Goal: Transaction & Acquisition: Purchase product/service

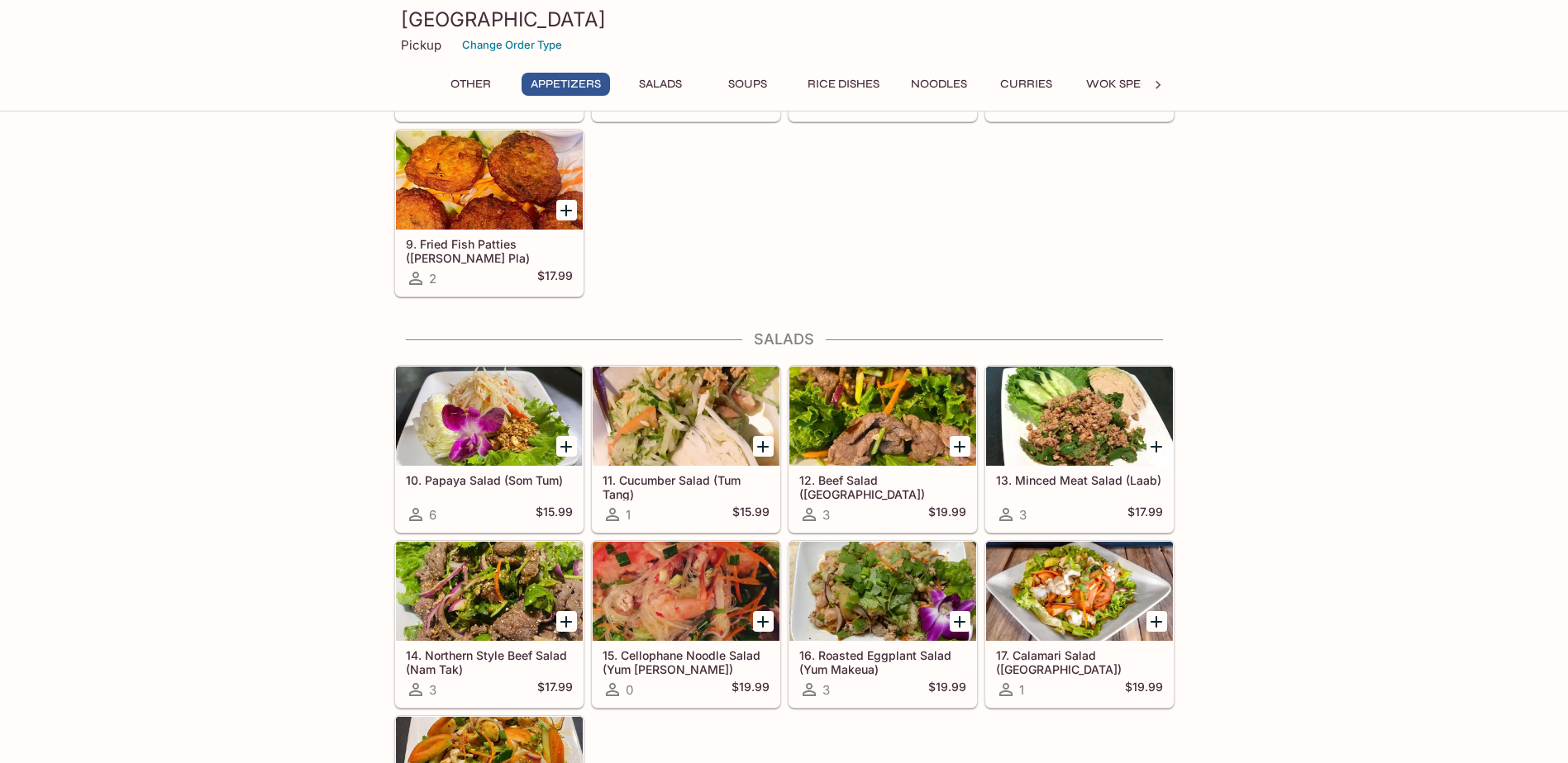
scroll to position [743, 0]
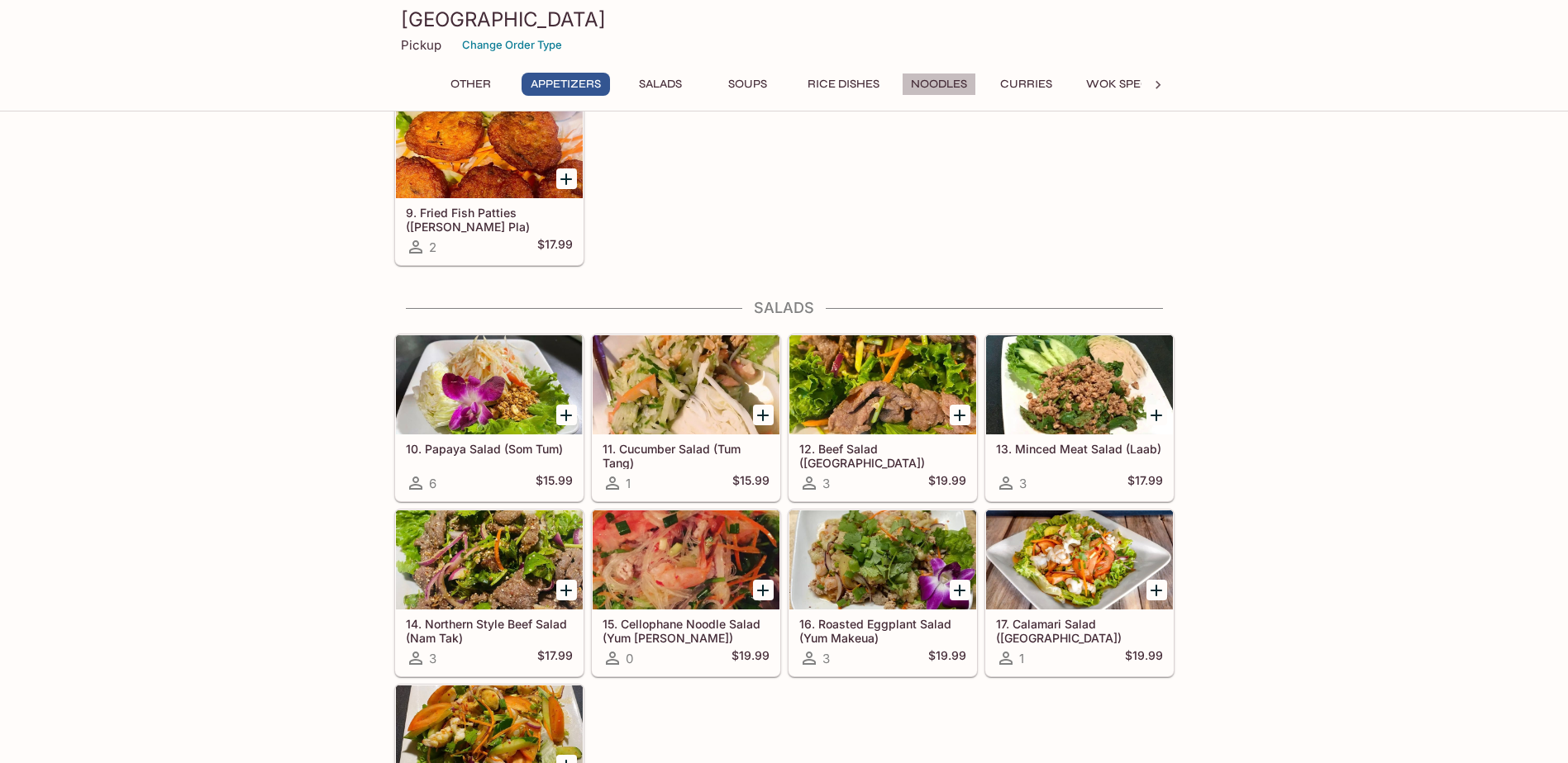
click at [935, 82] on button "Noodles" at bounding box center [939, 84] width 75 height 24
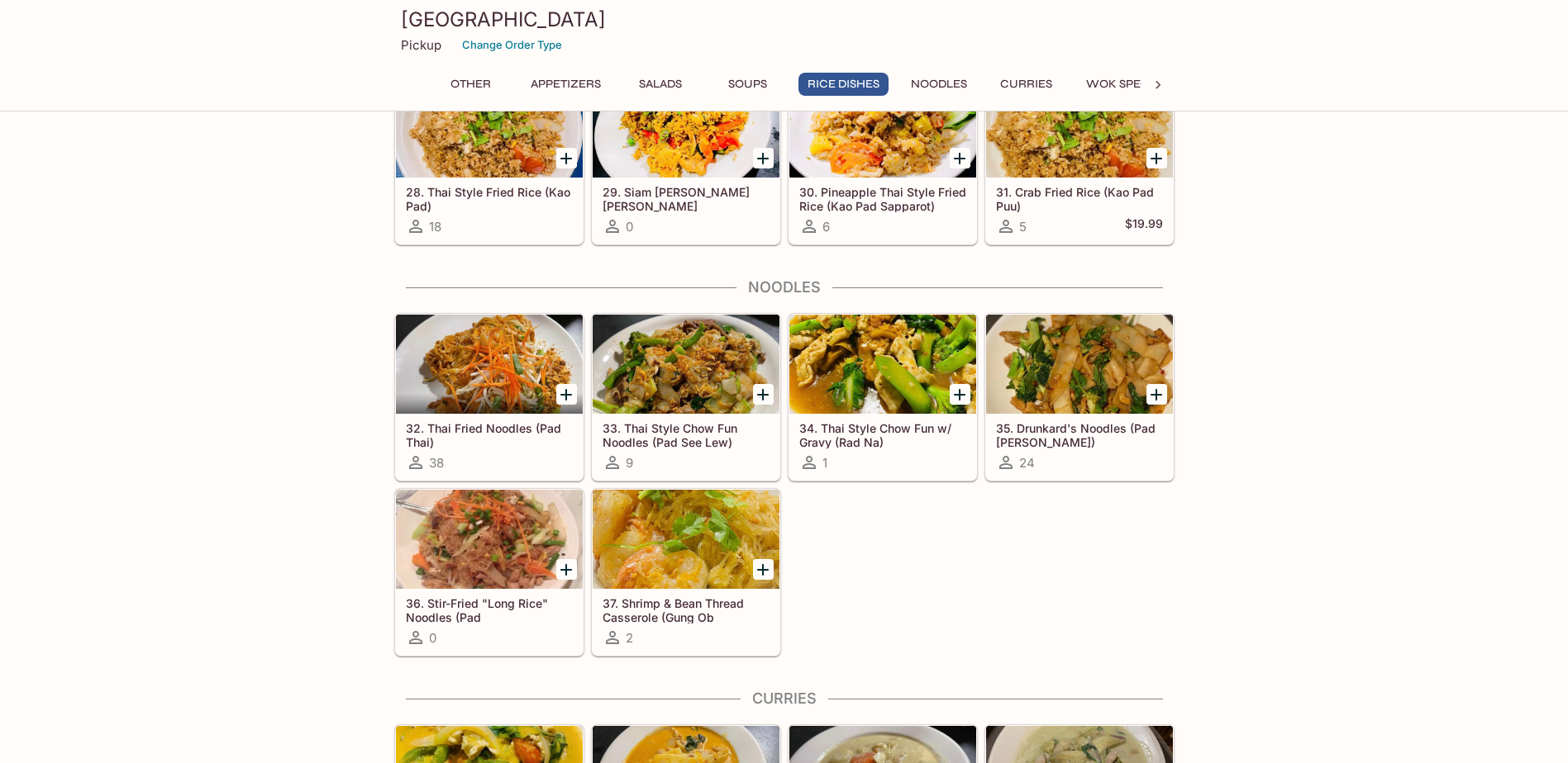
scroll to position [2147, 0]
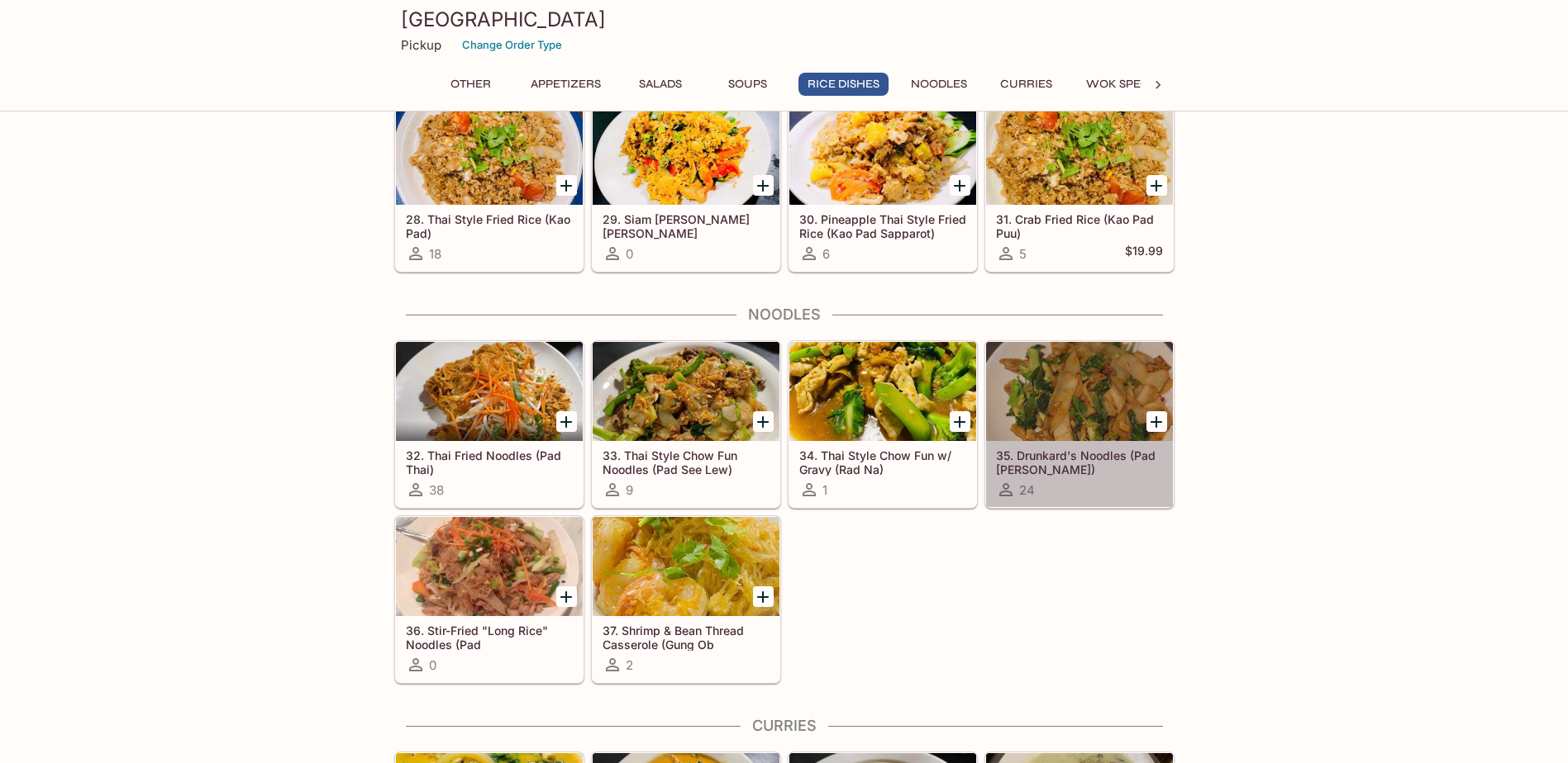
click at [1031, 483] on span "24" at bounding box center [1027, 490] width 16 height 16
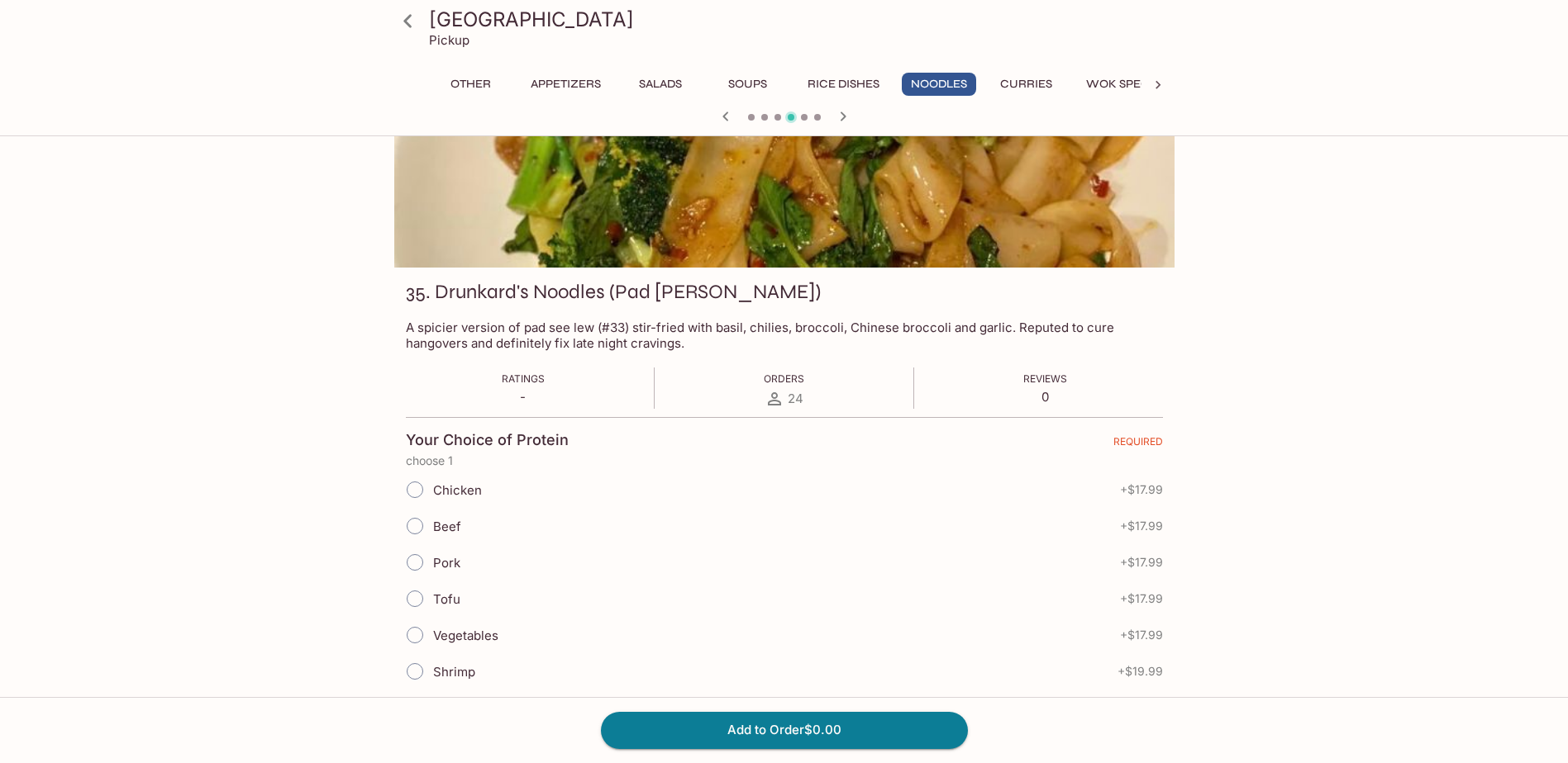
scroll to position [166, 0]
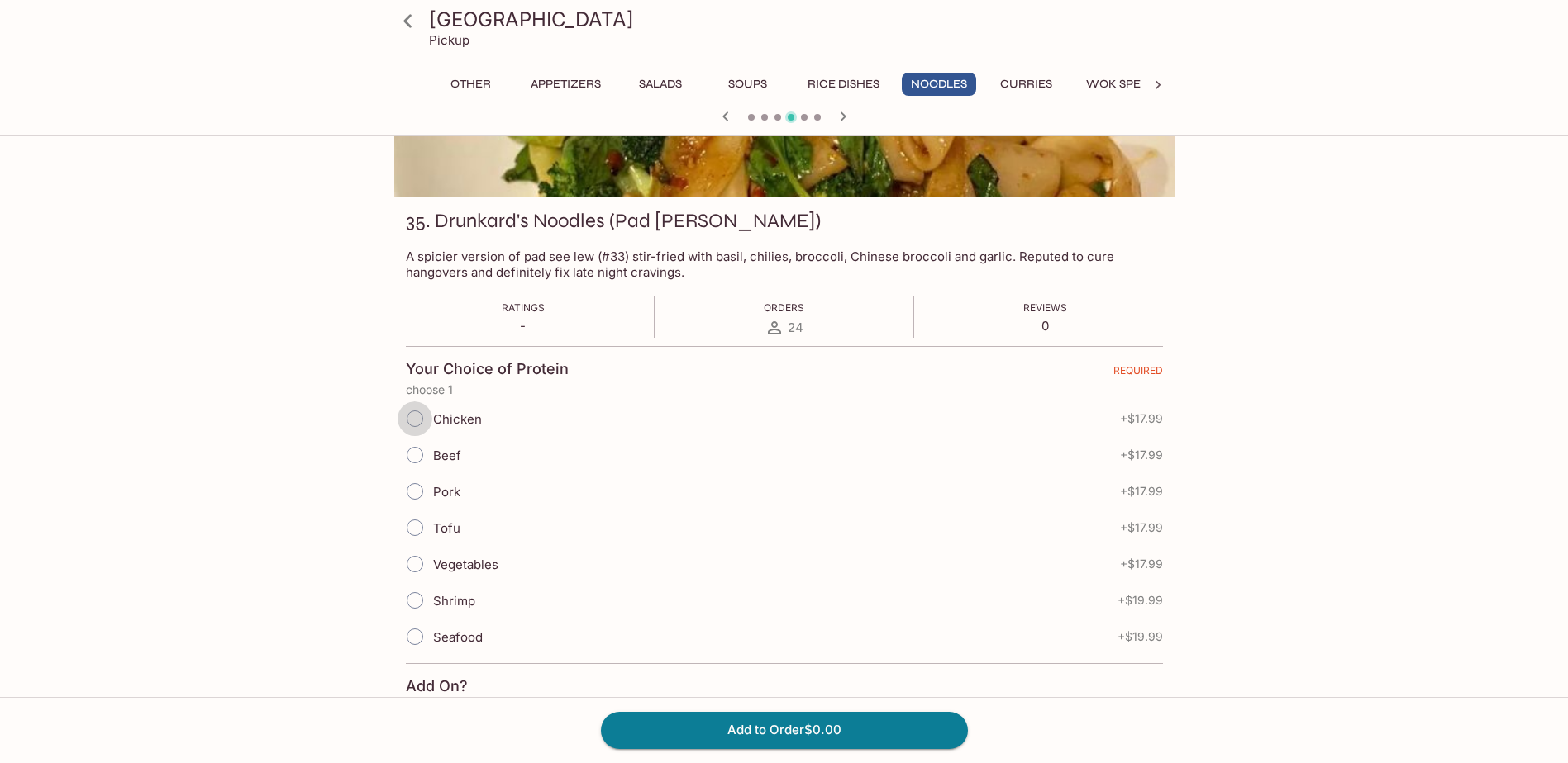
click at [412, 419] on input "Chicken" at bounding box center [414, 418] width 34 height 34
radio input "true"
click at [711, 723] on button "Add to Order $17.99" at bounding box center [785, 730] width 367 height 36
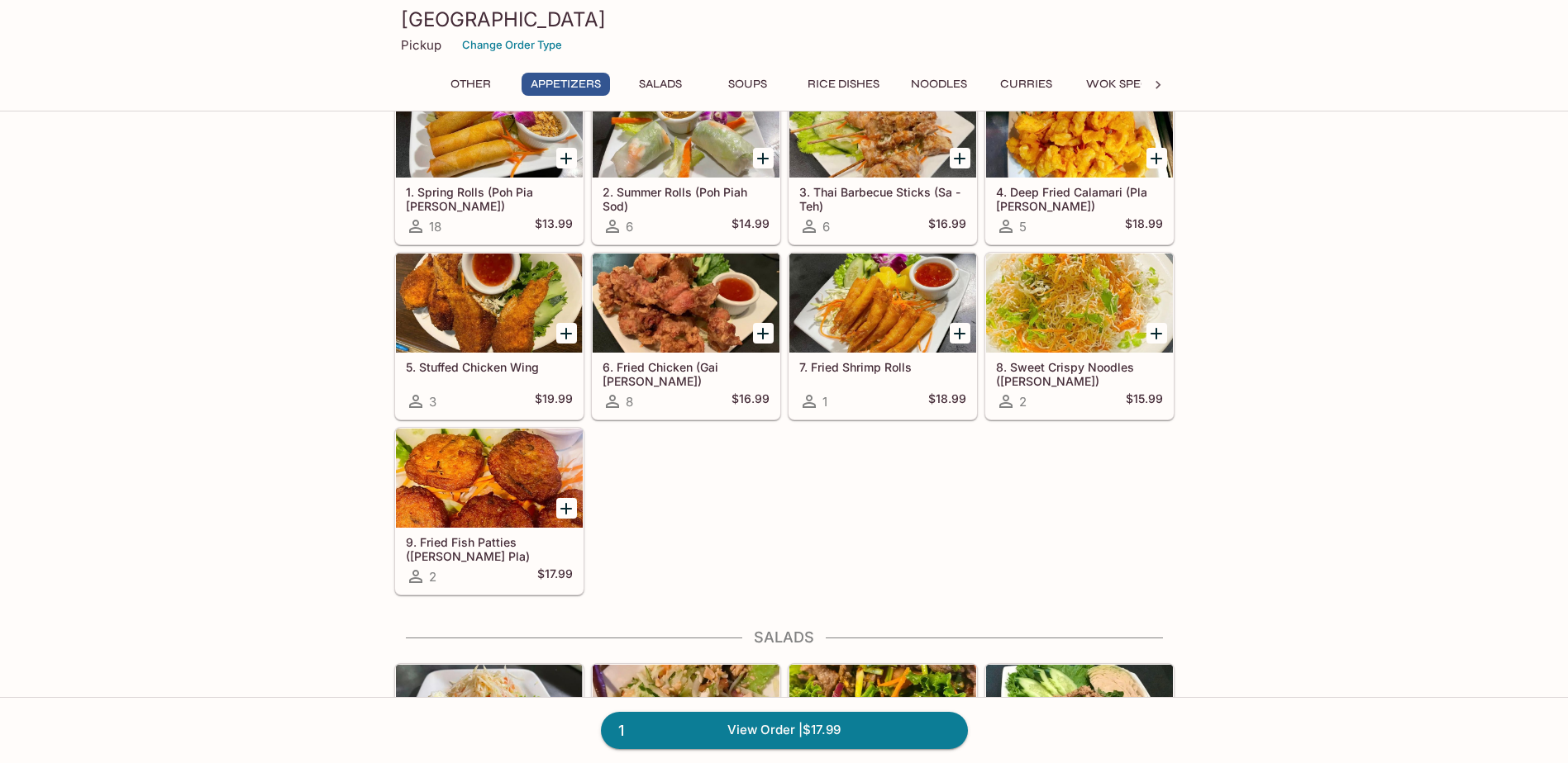
scroll to position [413, 0]
click at [915, 76] on button "Noodles" at bounding box center [939, 84] width 75 height 24
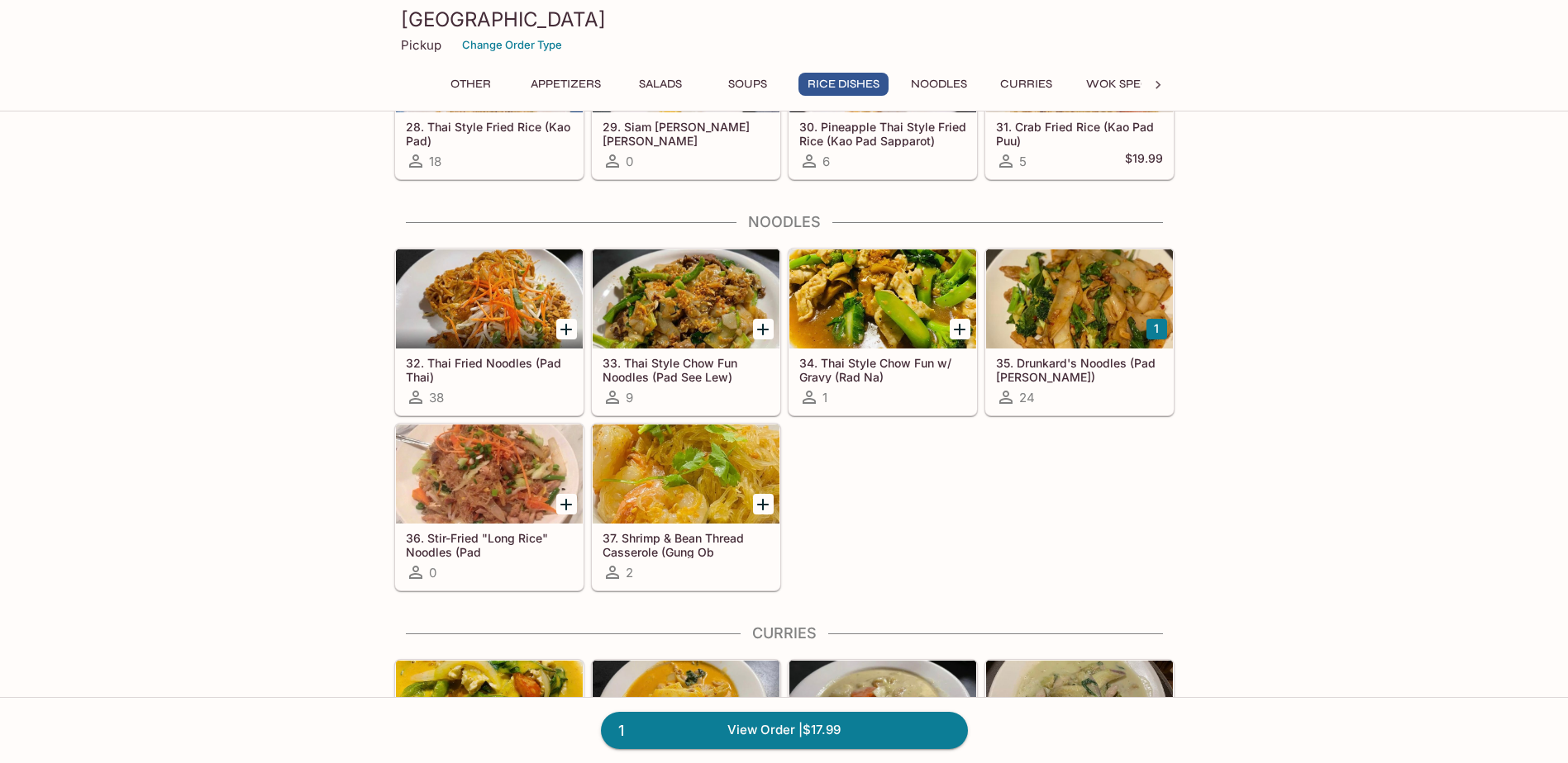
scroll to position [2147, 0]
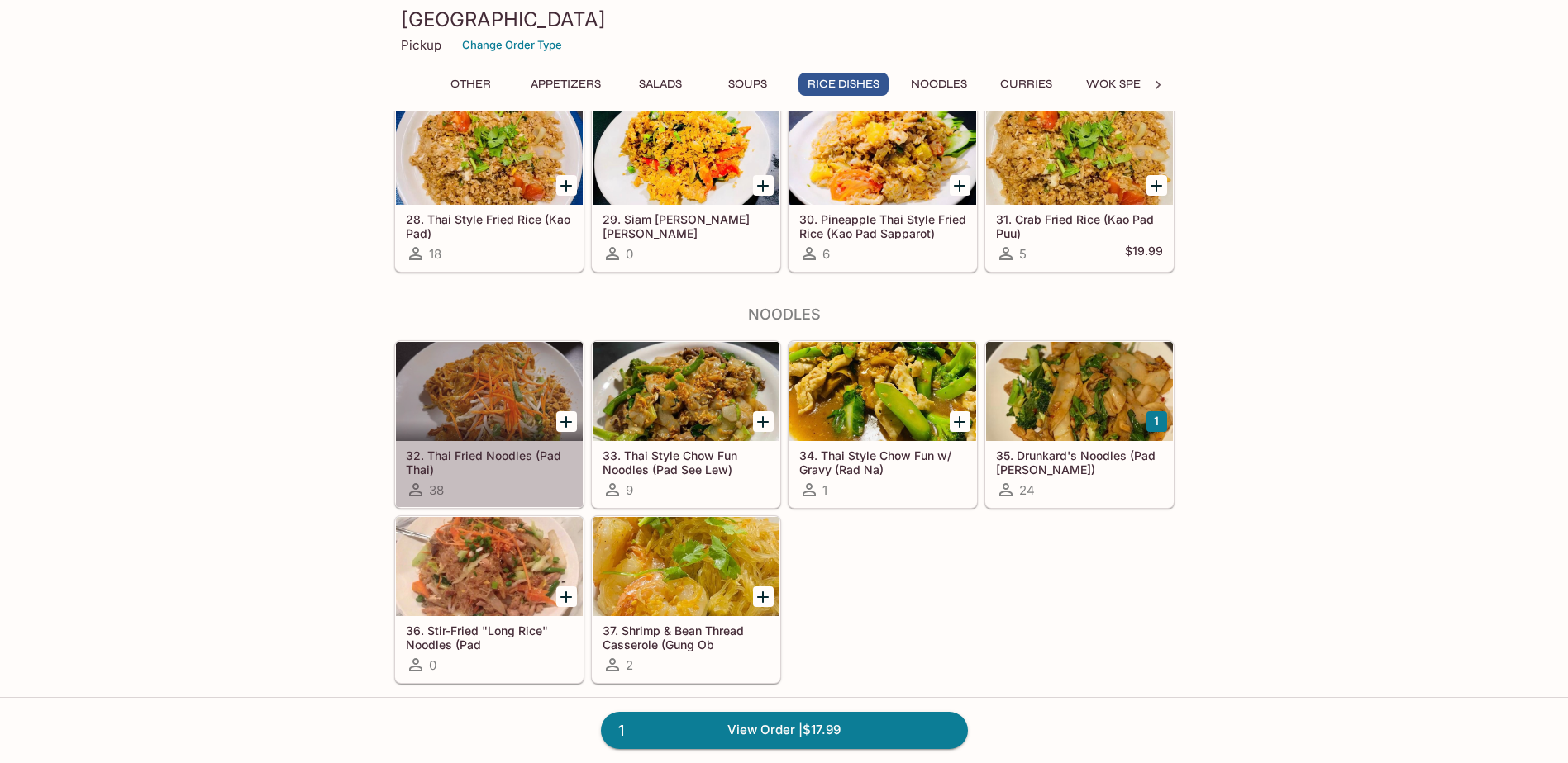
click at [497, 401] on div at bounding box center [490, 391] width 186 height 99
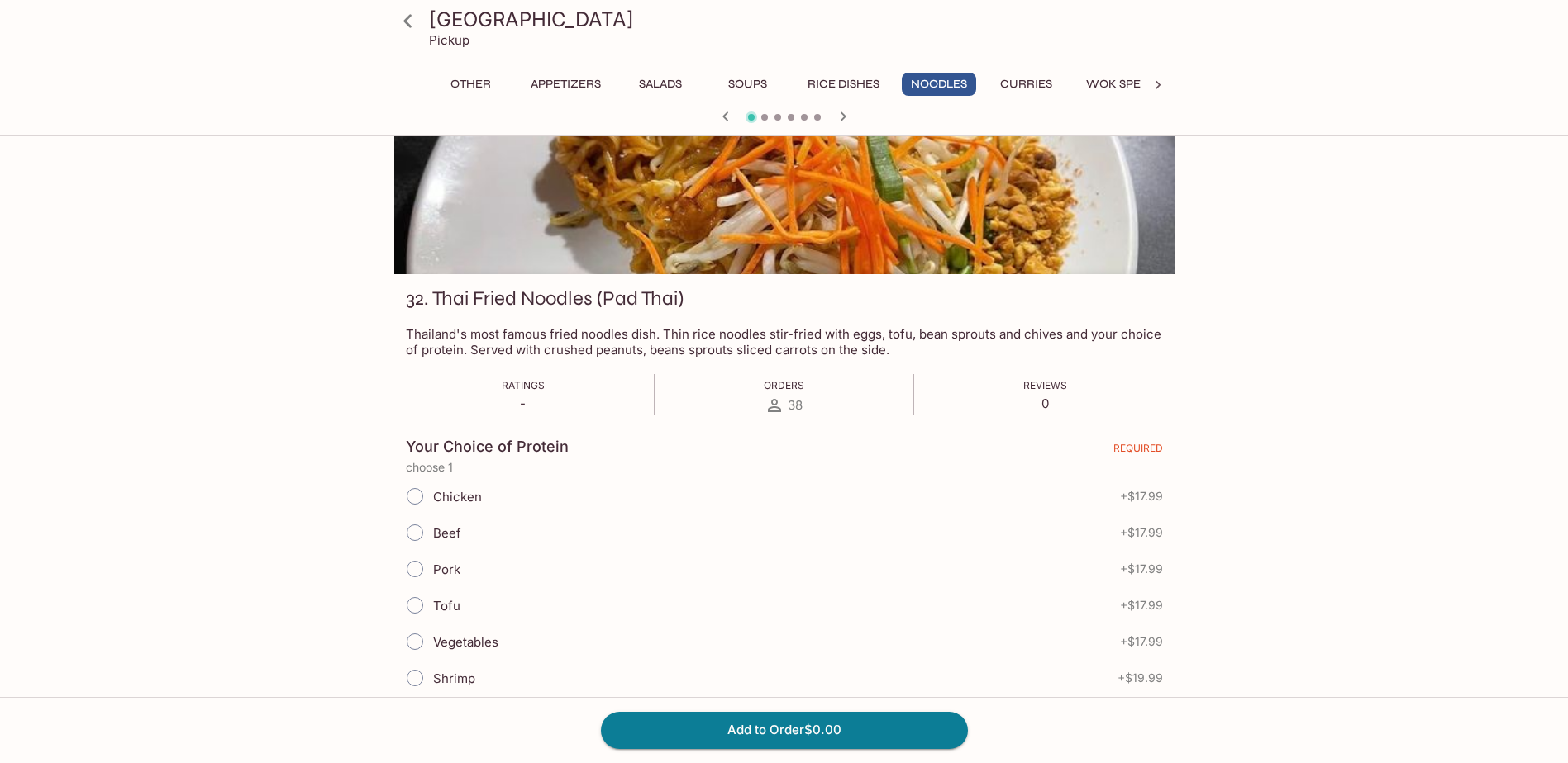
scroll to position [166, 0]
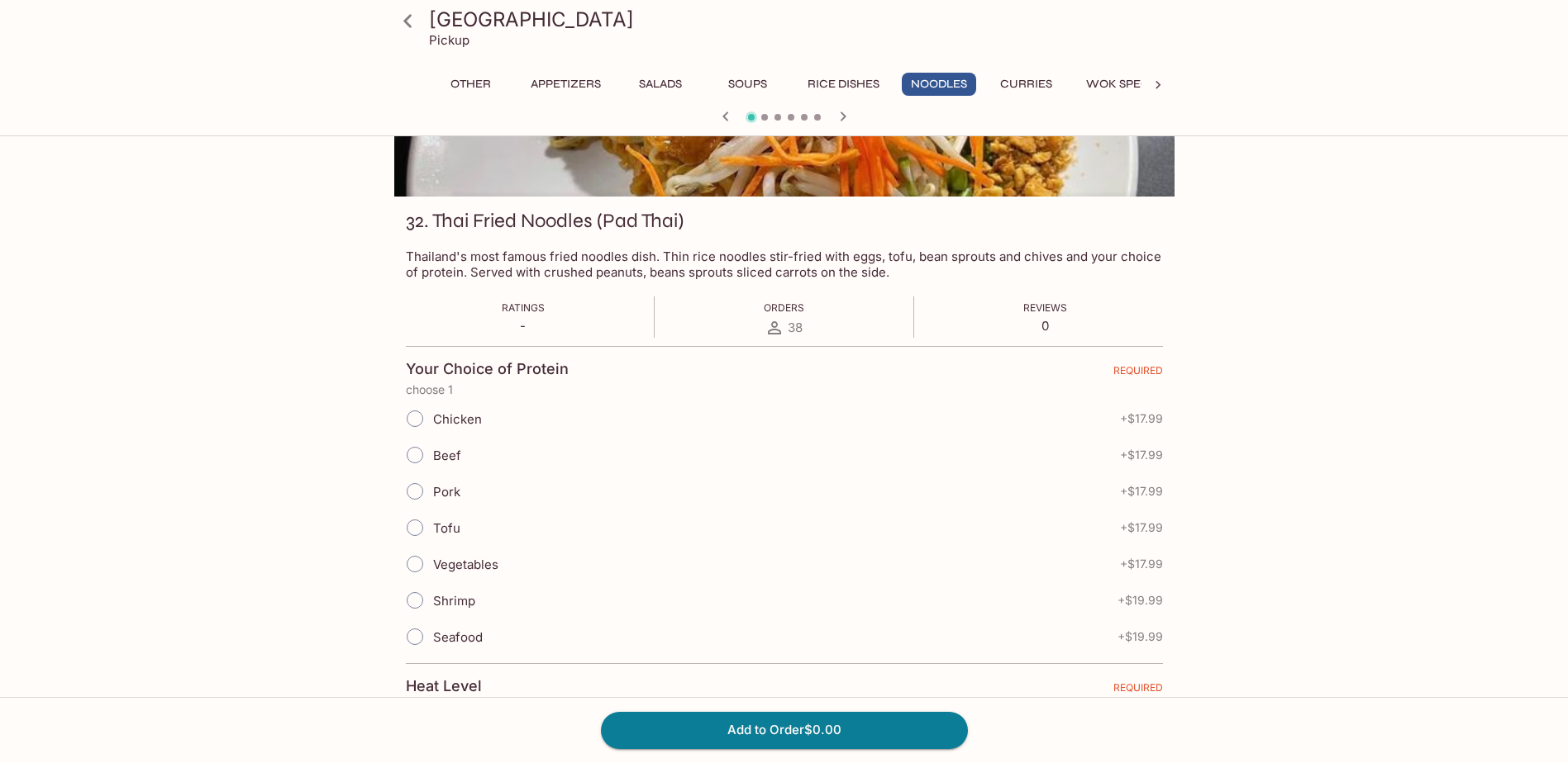
click at [469, 602] on span "Shrimp" at bounding box center [453, 601] width 42 height 16
click at [433, 602] on input "Shrimp" at bounding box center [414, 600] width 34 height 34
radio input "true"
click at [816, 727] on button "Add to Order $19.99" at bounding box center [785, 730] width 367 height 36
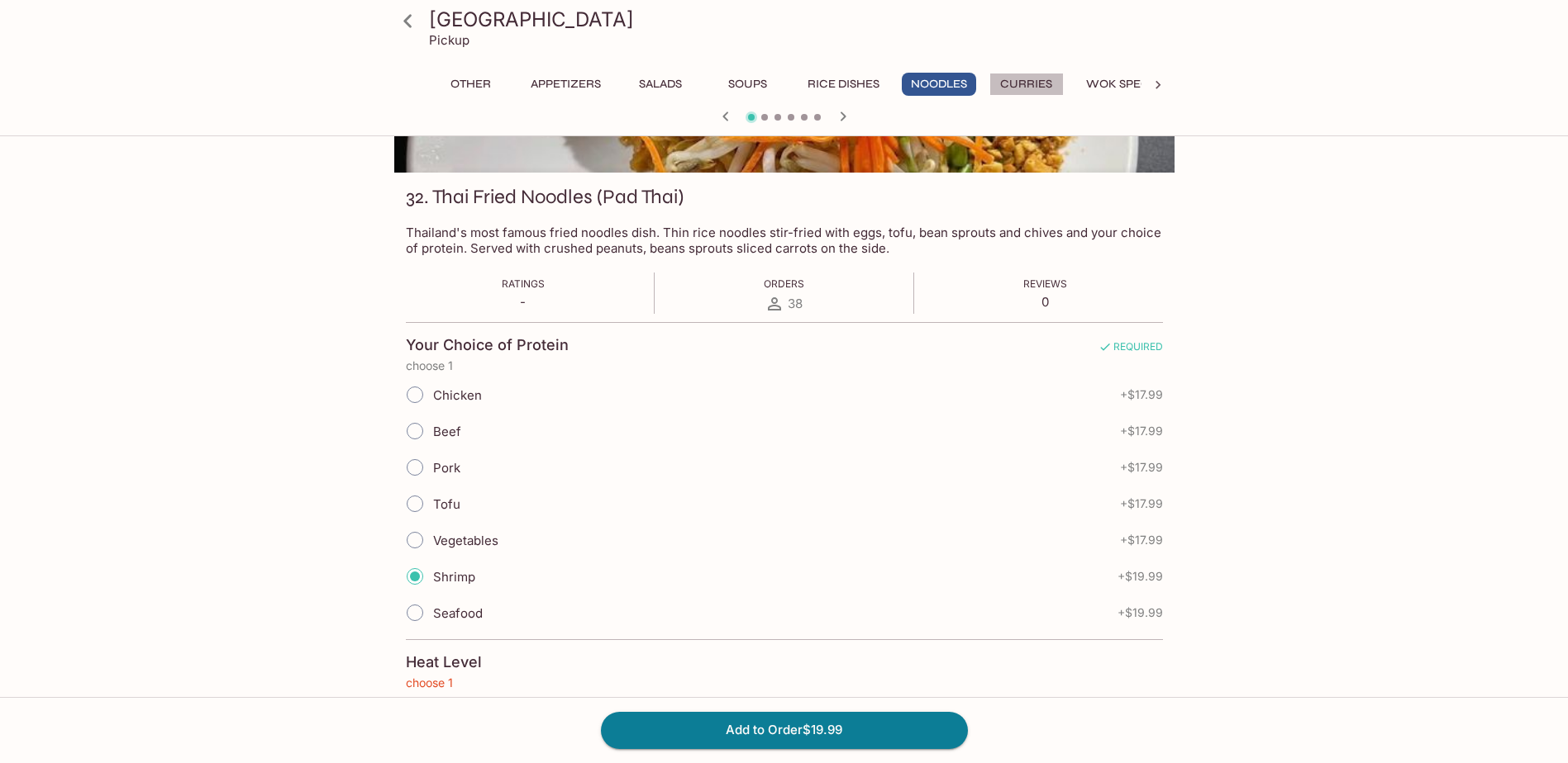
click at [1019, 81] on button "Curries" at bounding box center [1027, 84] width 75 height 24
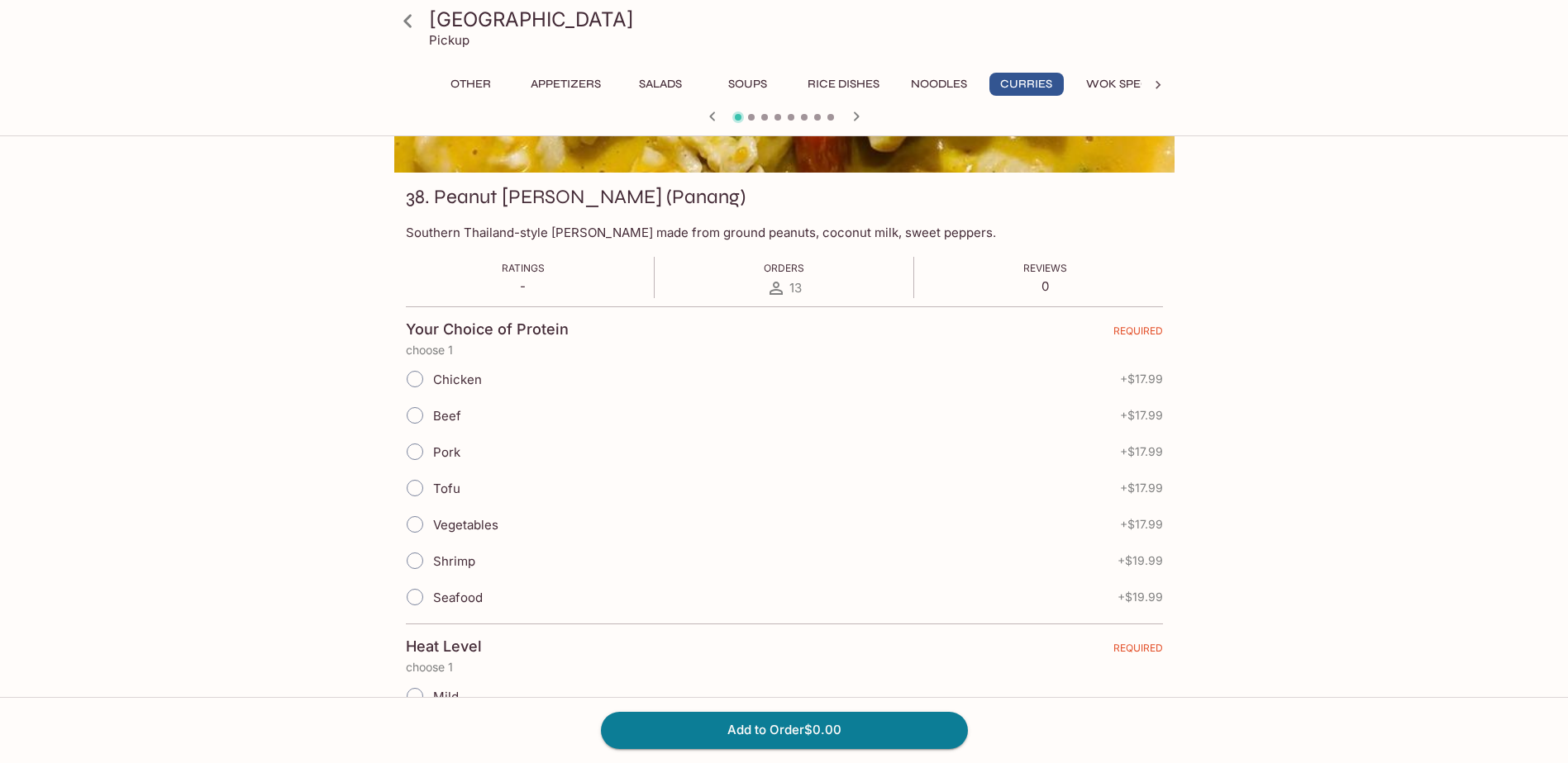
click at [871, 81] on button "Rice Dishes" at bounding box center [844, 84] width 90 height 24
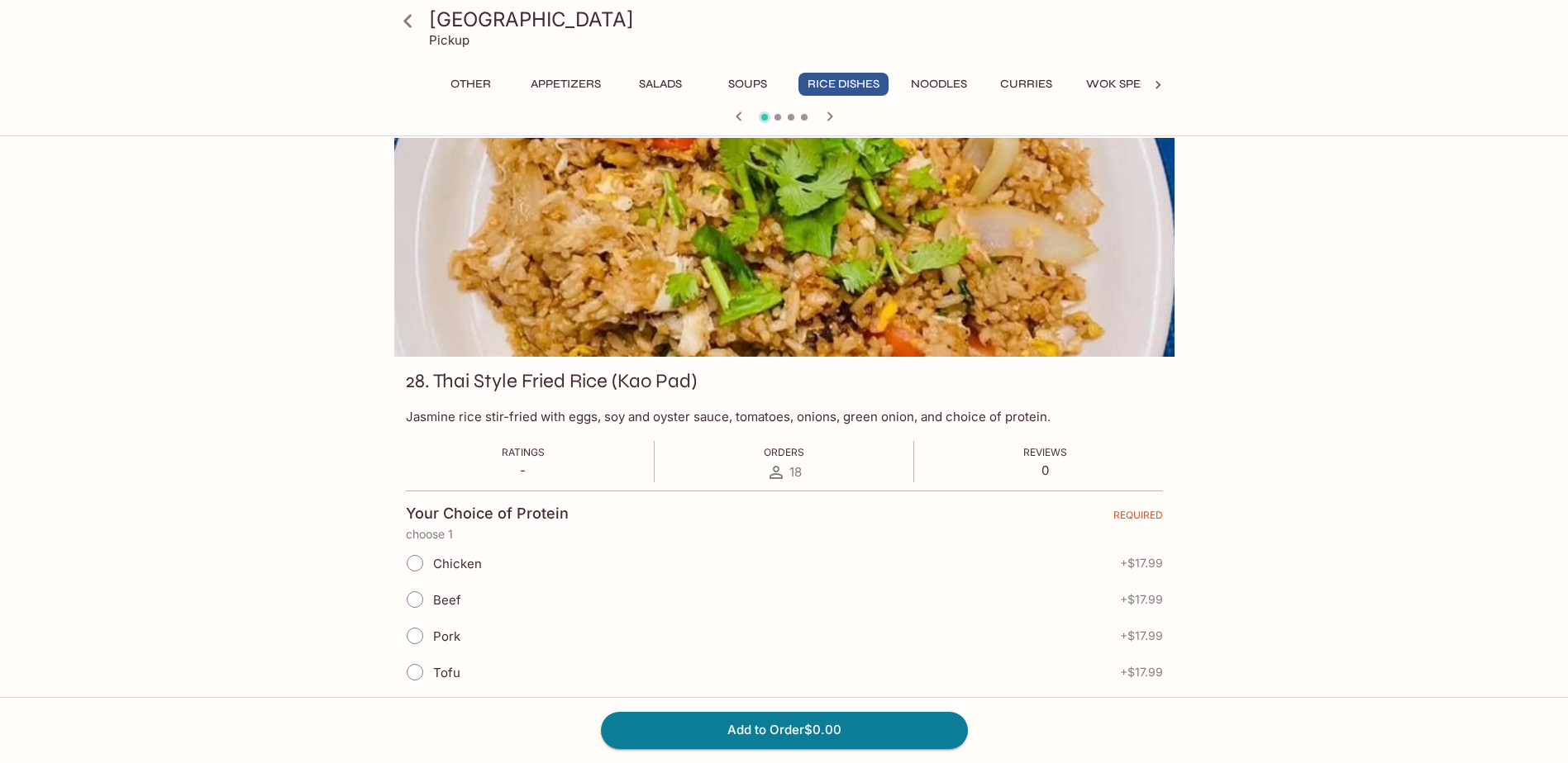
scroll to position [0, 0]
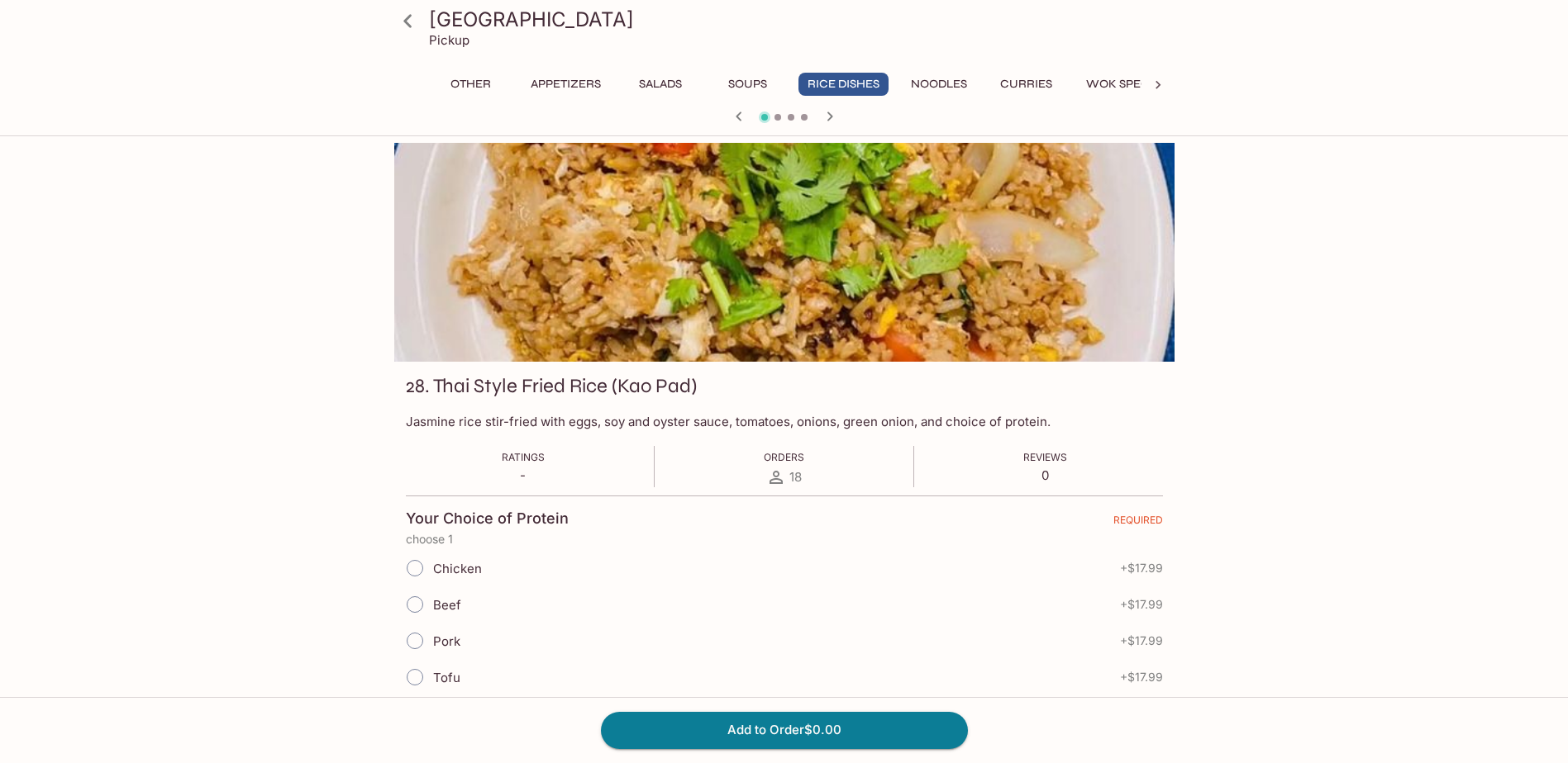
click at [828, 86] on button "Rice Dishes" at bounding box center [844, 84] width 90 height 24
click at [760, 76] on button "Soups" at bounding box center [749, 84] width 75 height 24
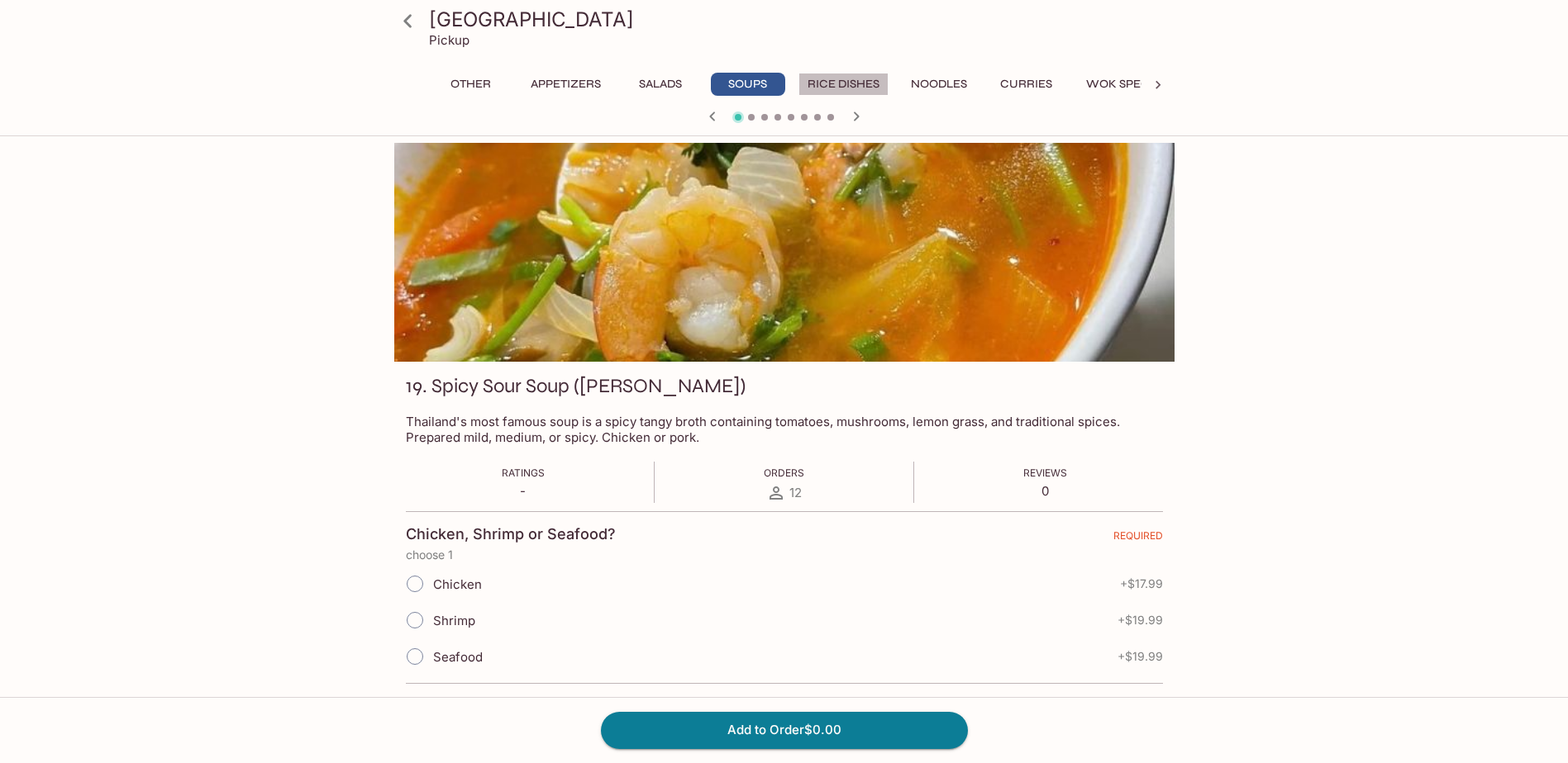
click at [857, 81] on button "Rice Dishes" at bounding box center [844, 84] width 90 height 24
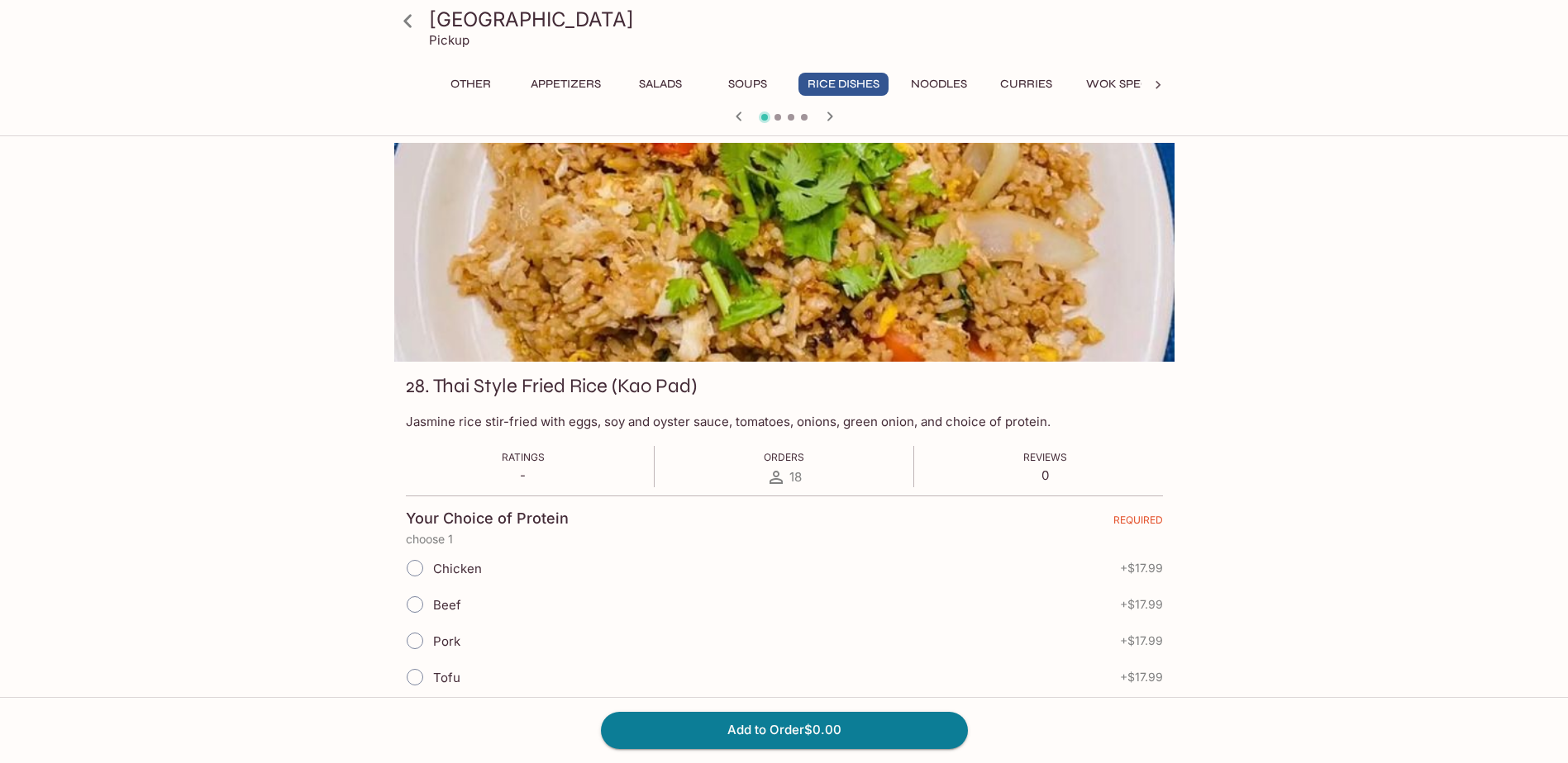
click at [406, 18] on icon at bounding box center [407, 21] width 28 height 28
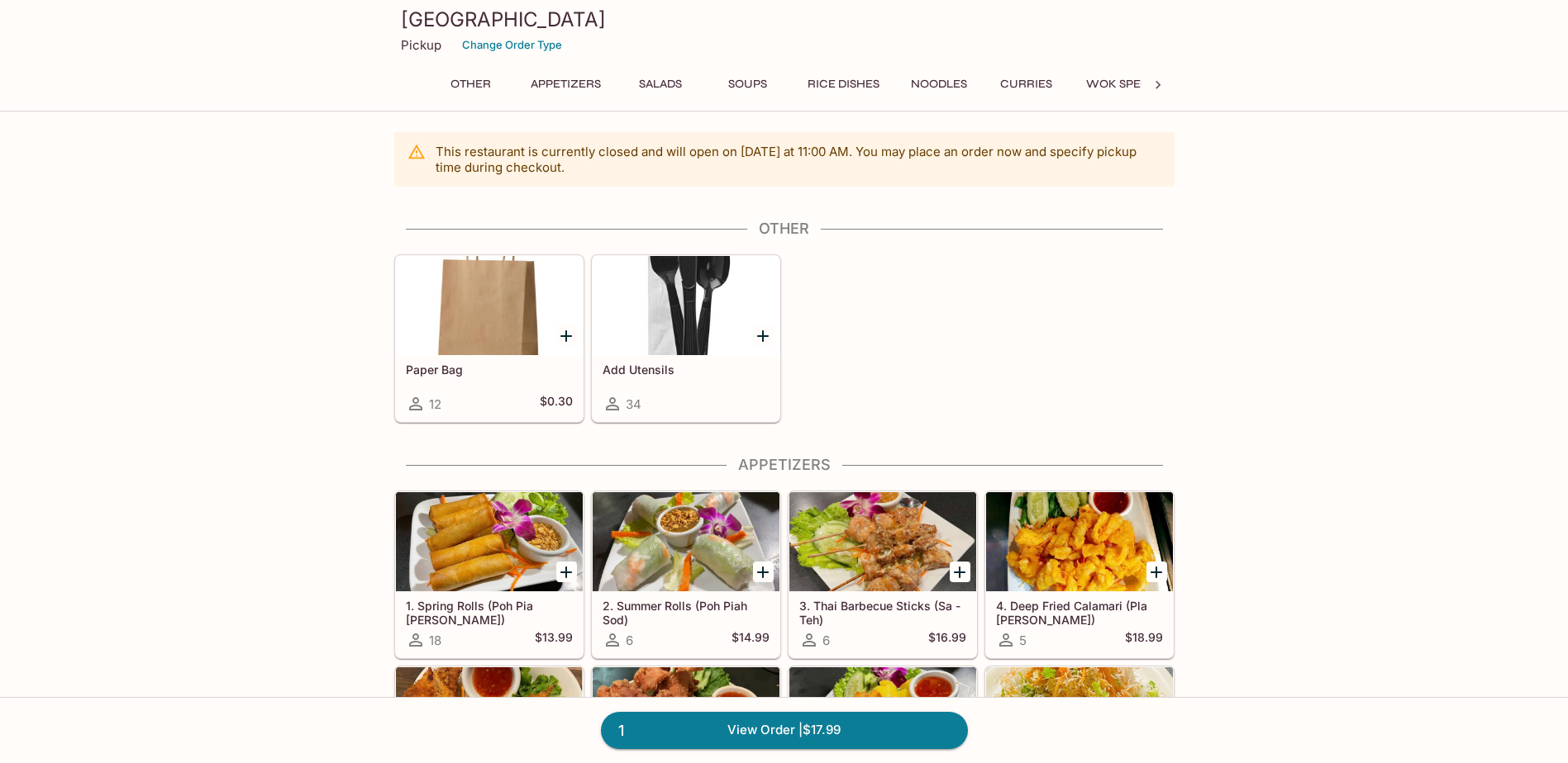
click at [863, 81] on button "Rice Dishes" at bounding box center [844, 84] width 90 height 24
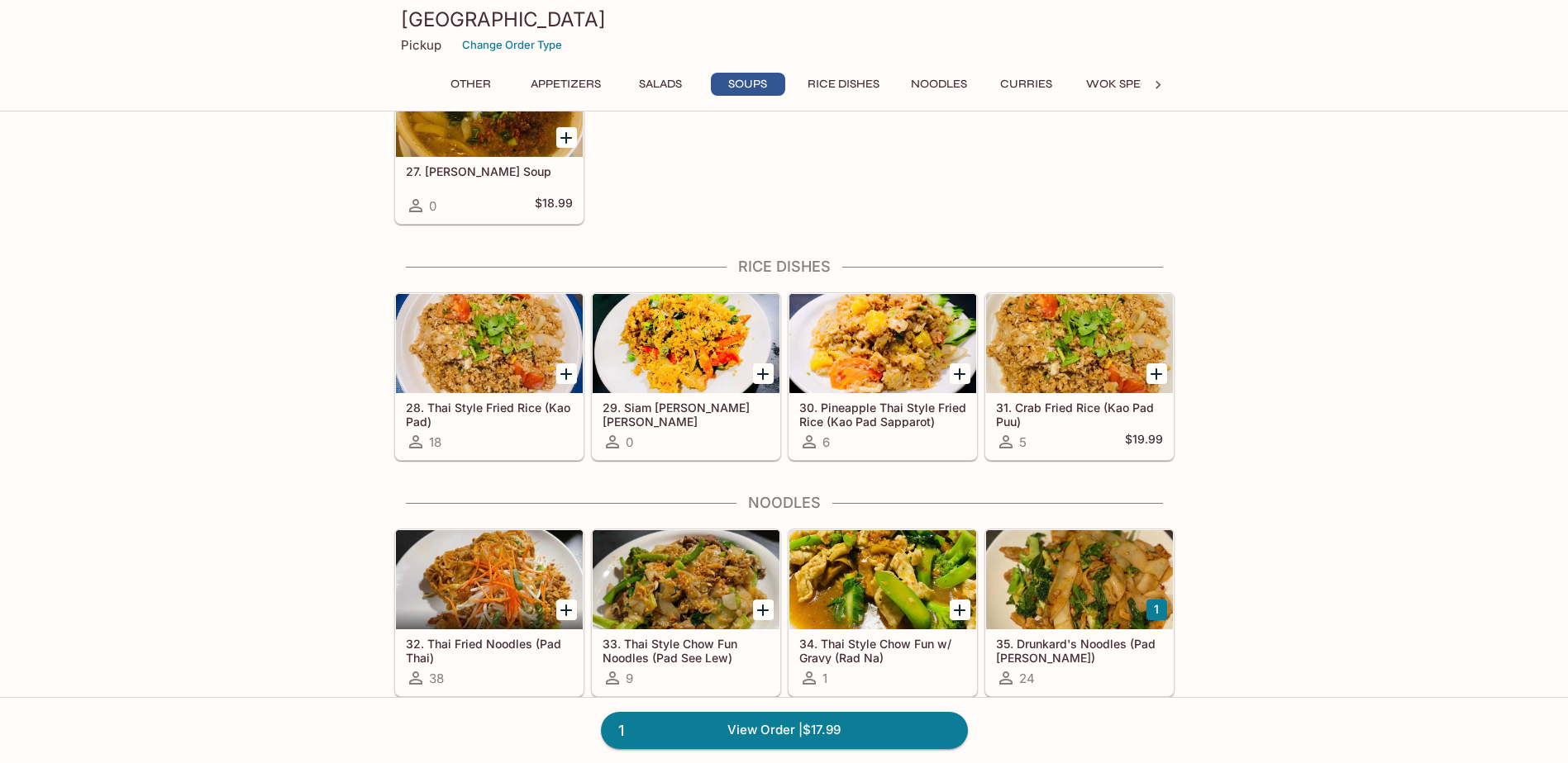
scroll to position [1910, 0]
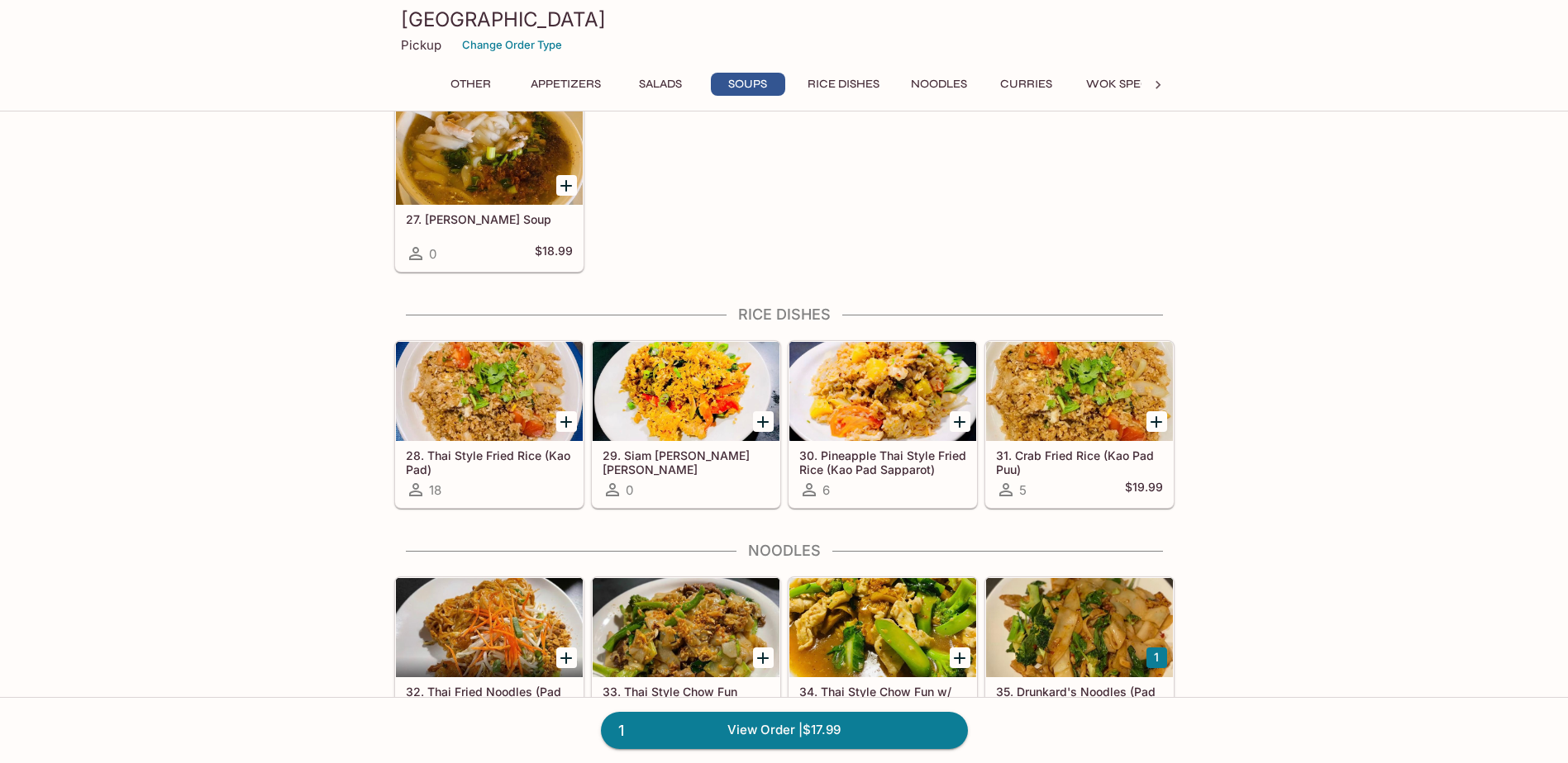
click at [1110, 76] on button "Wok Specialties" at bounding box center [1138, 84] width 123 height 24
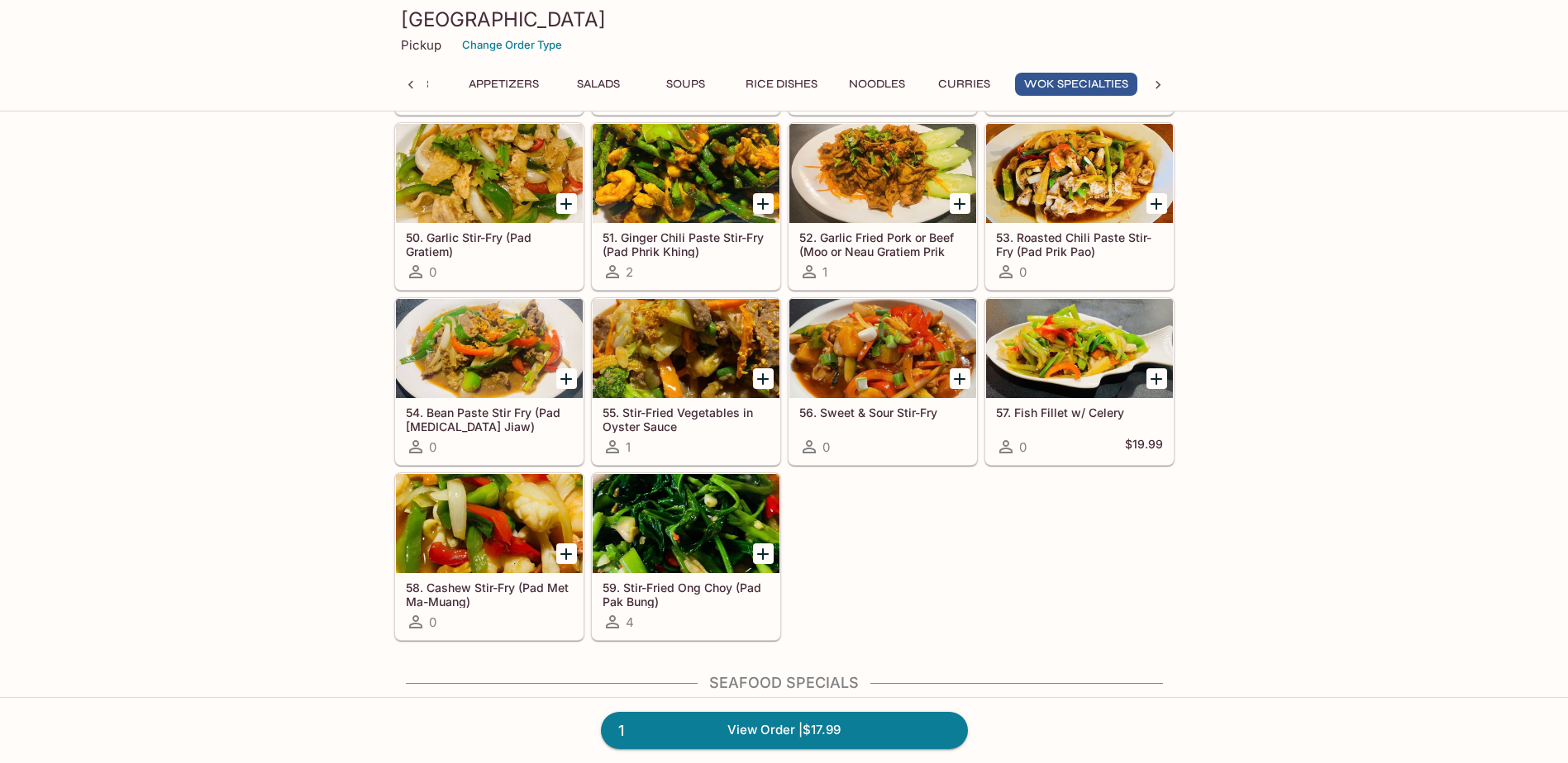
scroll to position [3383, 0]
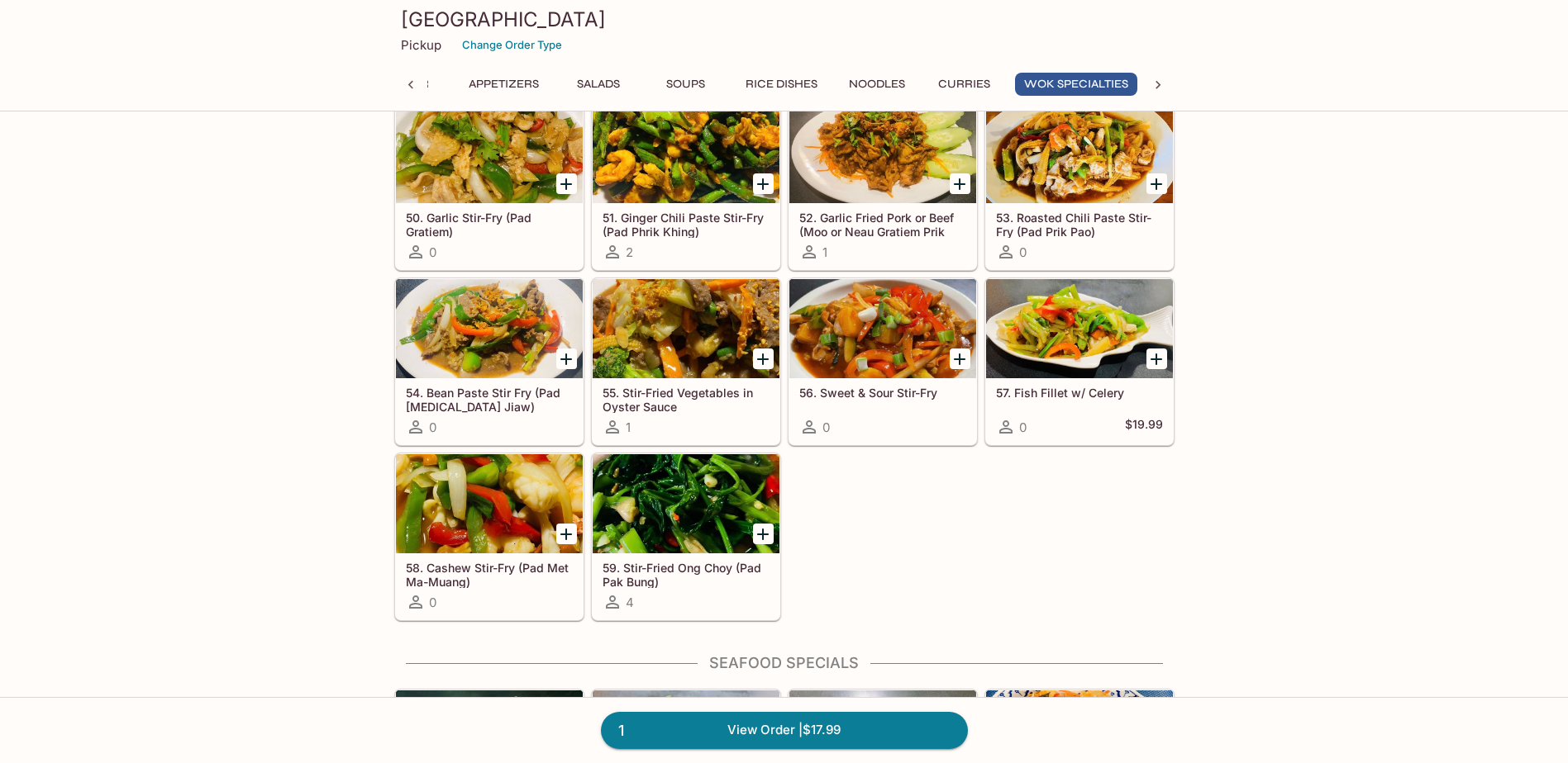
click at [491, 517] on div at bounding box center [490, 503] width 186 height 99
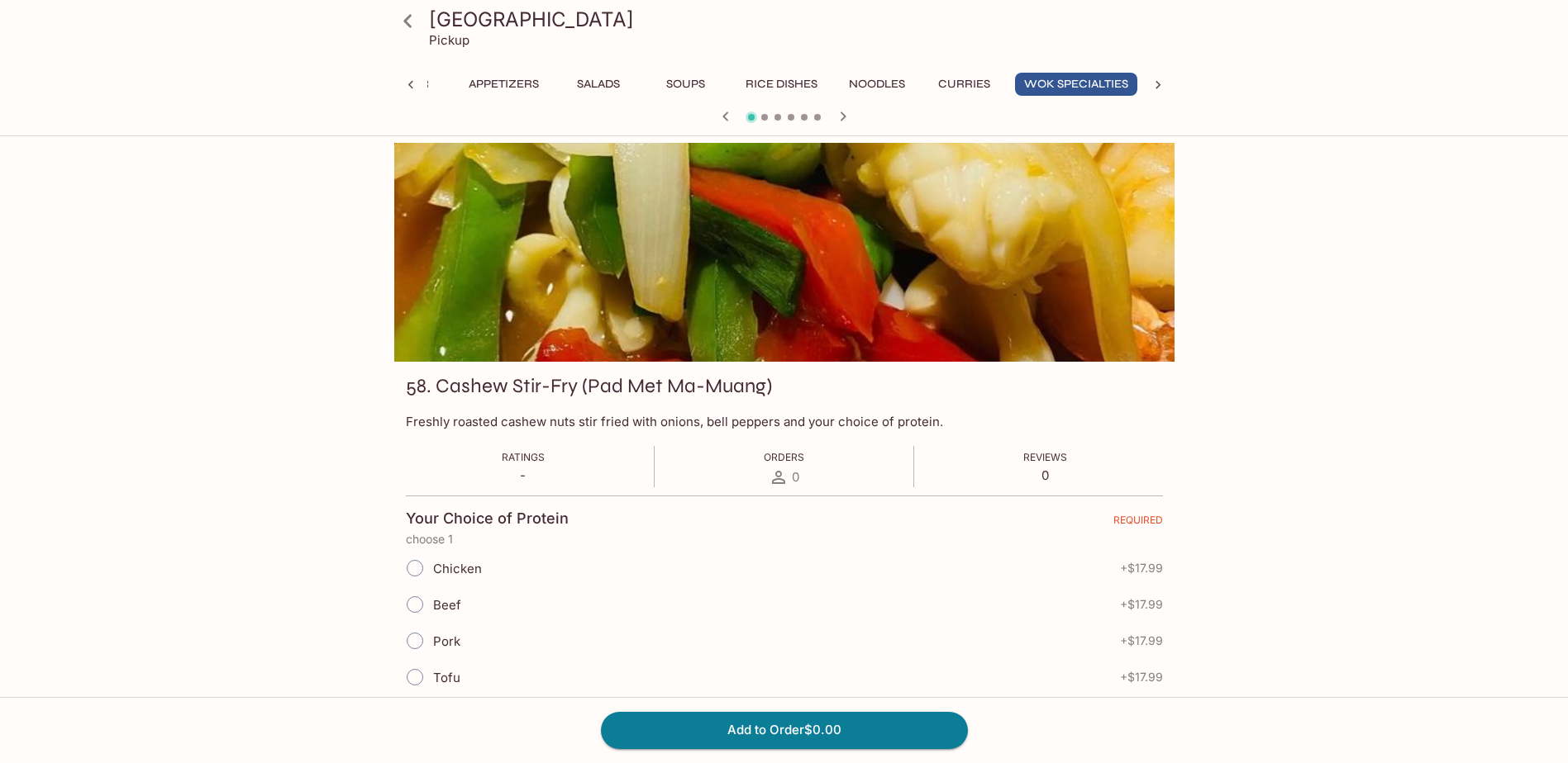
scroll to position [82, 0]
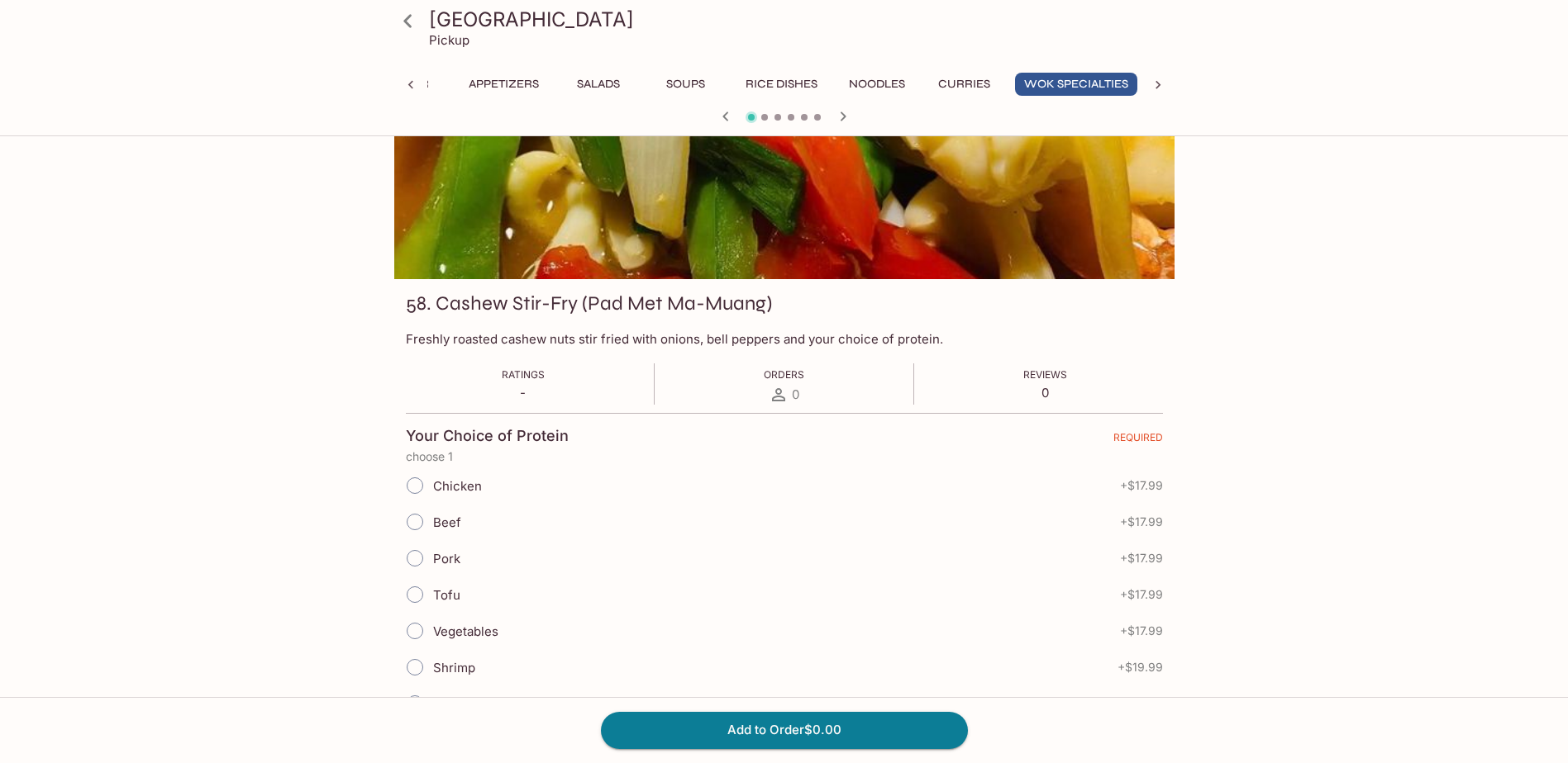
click at [449, 521] on span "Beef" at bounding box center [446, 523] width 28 height 16
click at [433, 521] on input "Beef" at bounding box center [414, 522] width 34 height 34
radio input "true"
click at [642, 716] on button "Add to Order $17.99" at bounding box center [785, 730] width 367 height 36
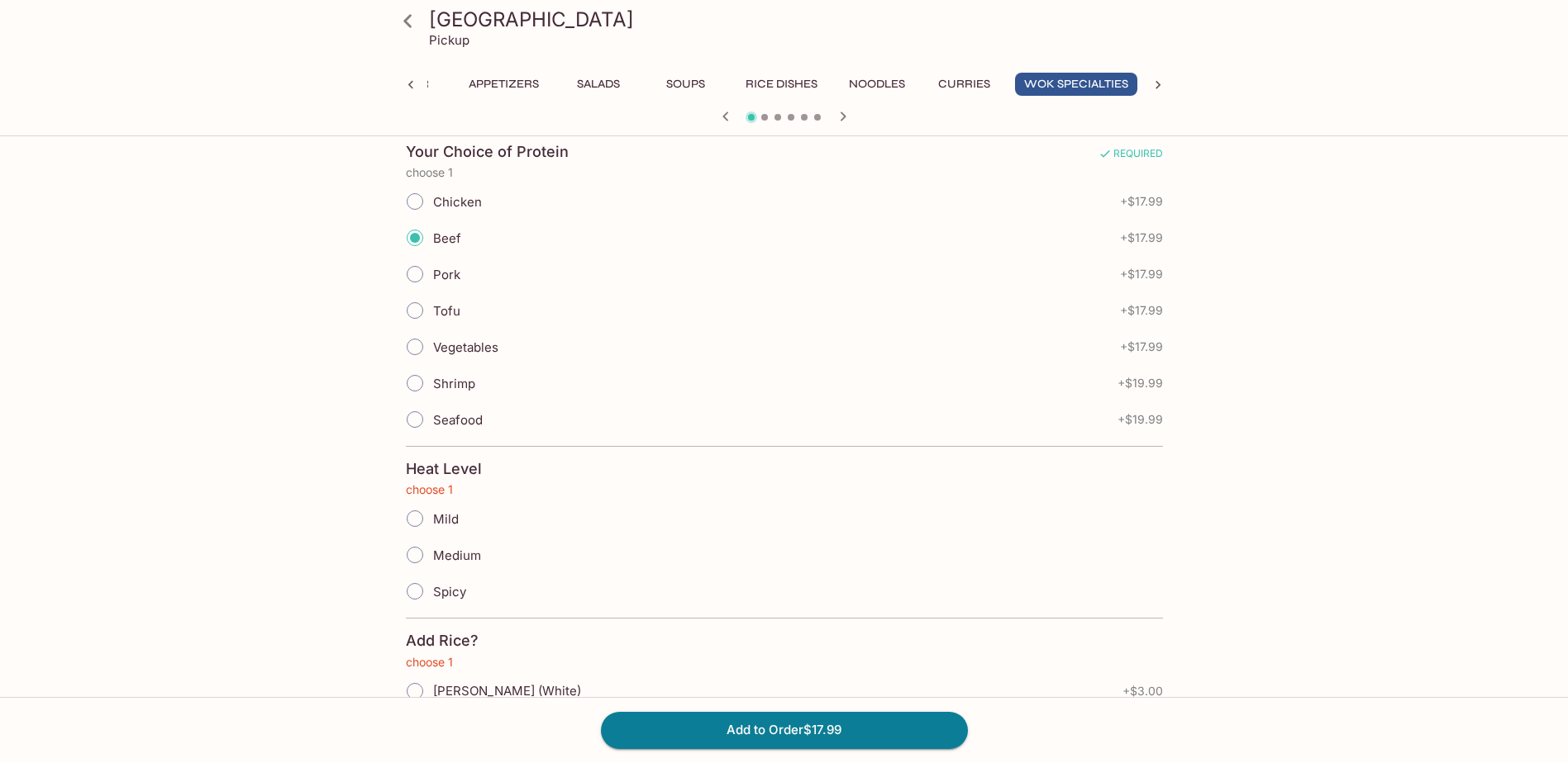
scroll to position [422, 0]
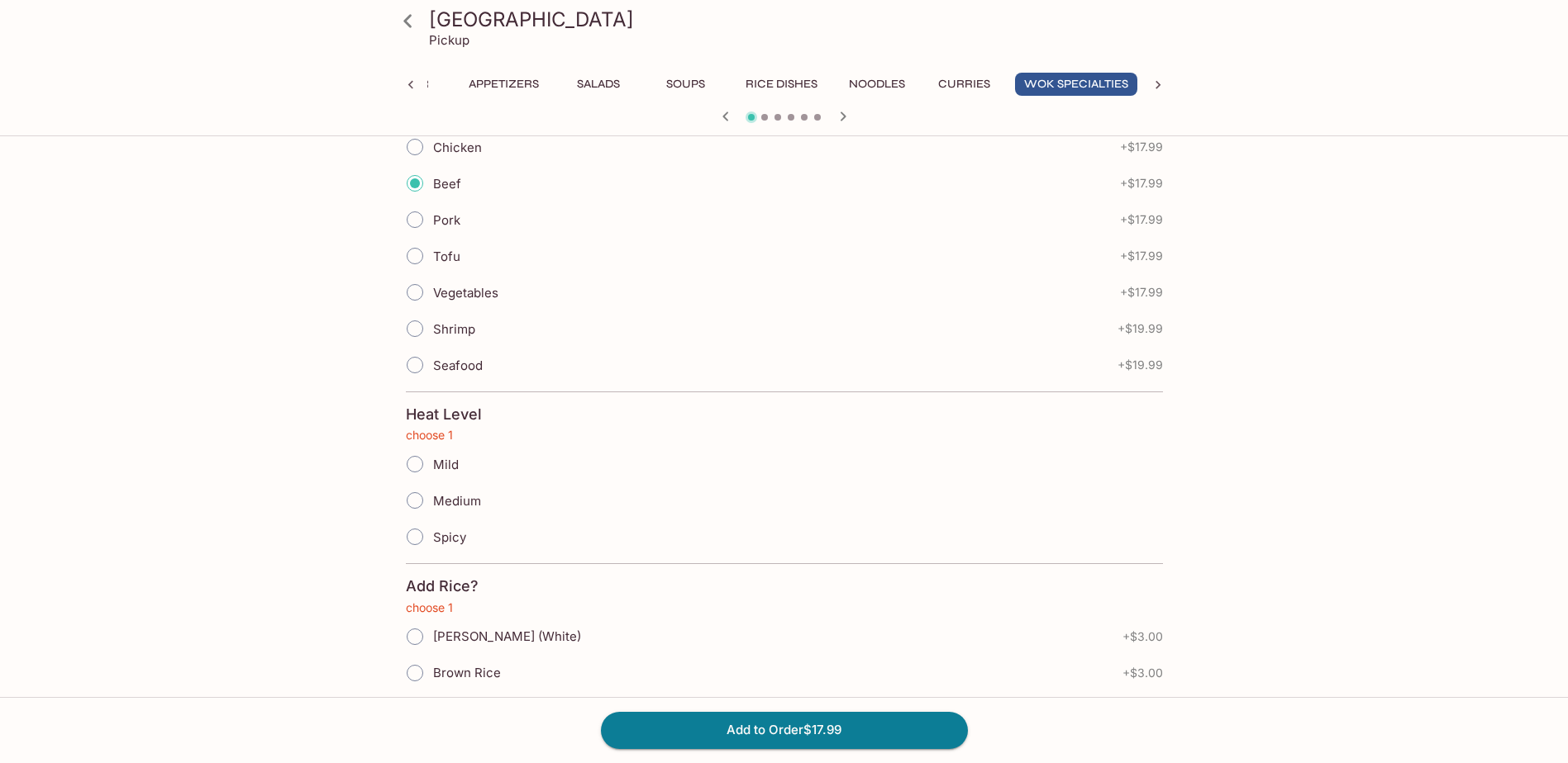
click at [419, 474] on input "Mild" at bounding box center [414, 464] width 34 height 34
radio input "true"
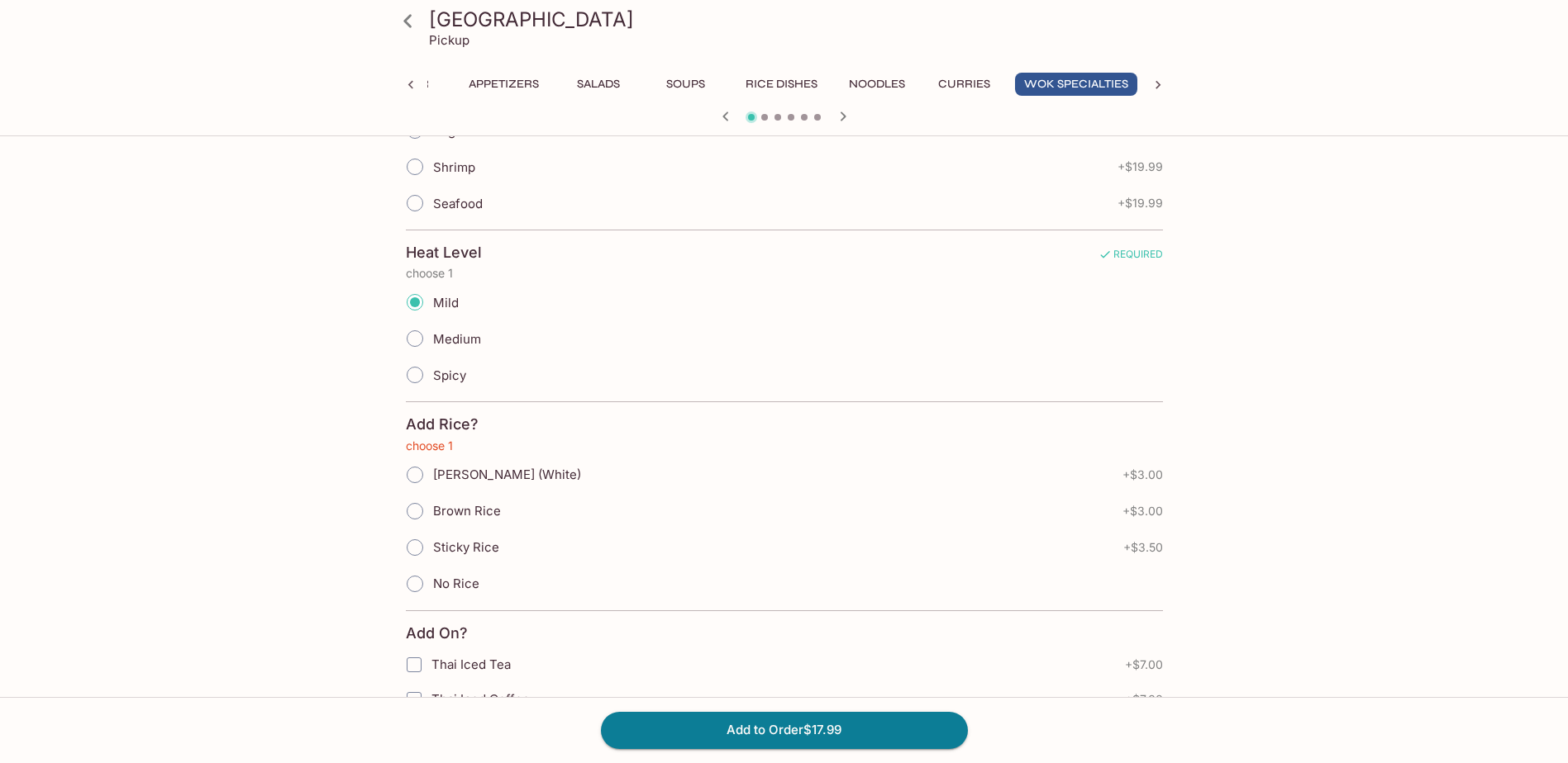
scroll to position [586, 0]
click at [430, 577] on input "No Rice" at bounding box center [414, 581] width 34 height 34
radio input "true"
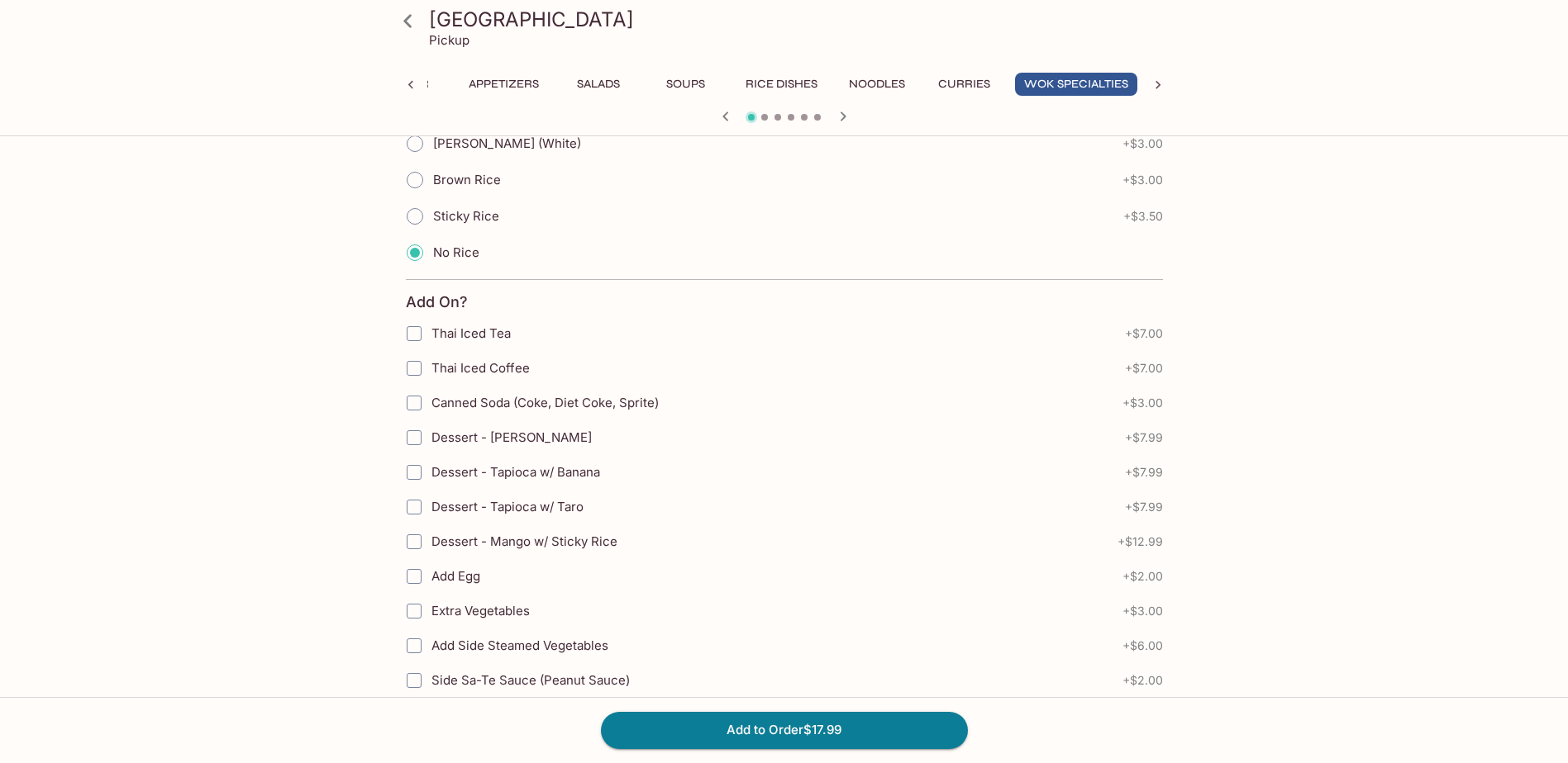
scroll to position [917, 0]
click at [777, 726] on button "Add to Order $17.99" at bounding box center [785, 730] width 367 height 36
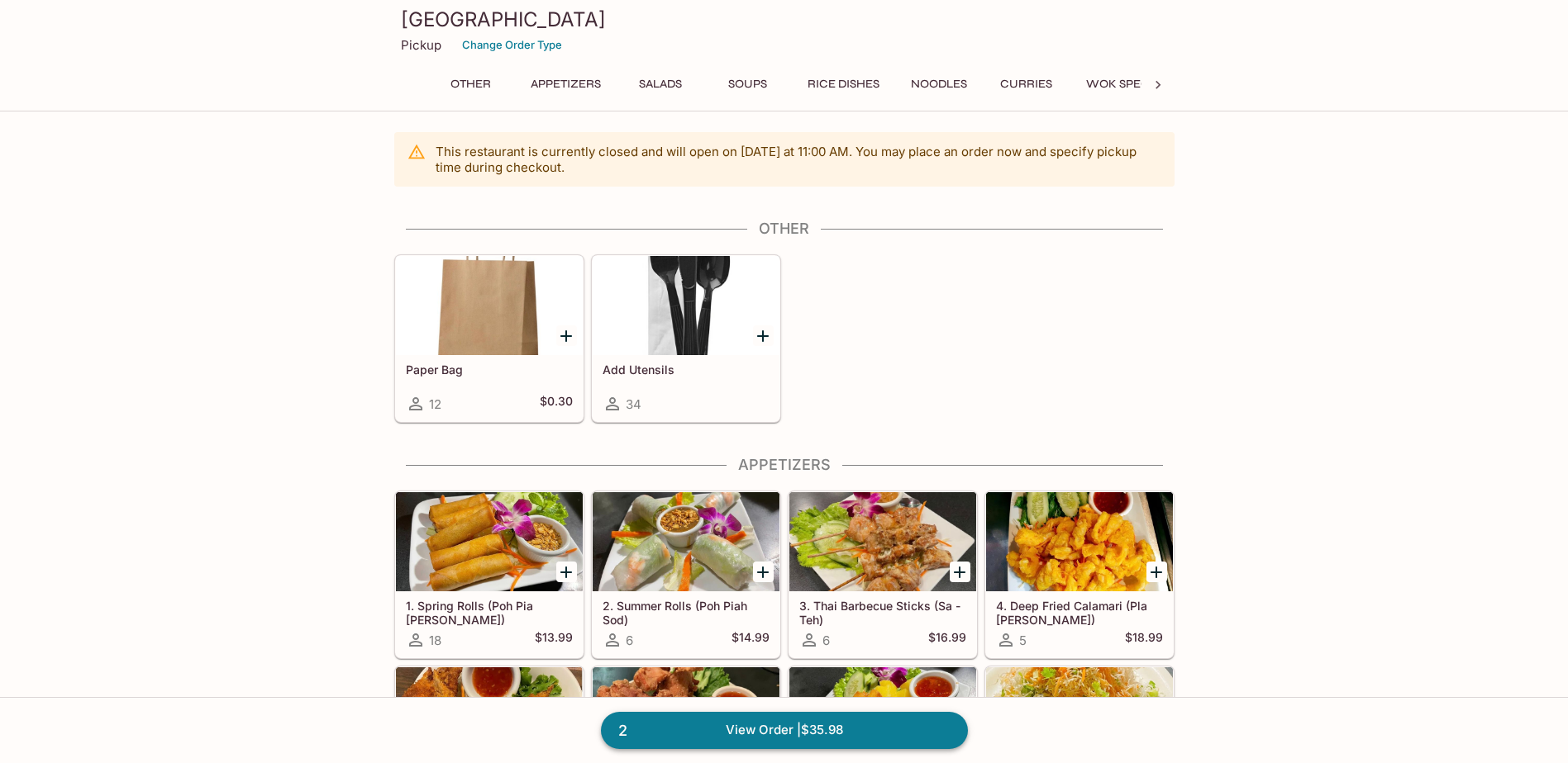
click at [774, 718] on link "2 View Order | $35.98" at bounding box center [785, 730] width 367 height 36
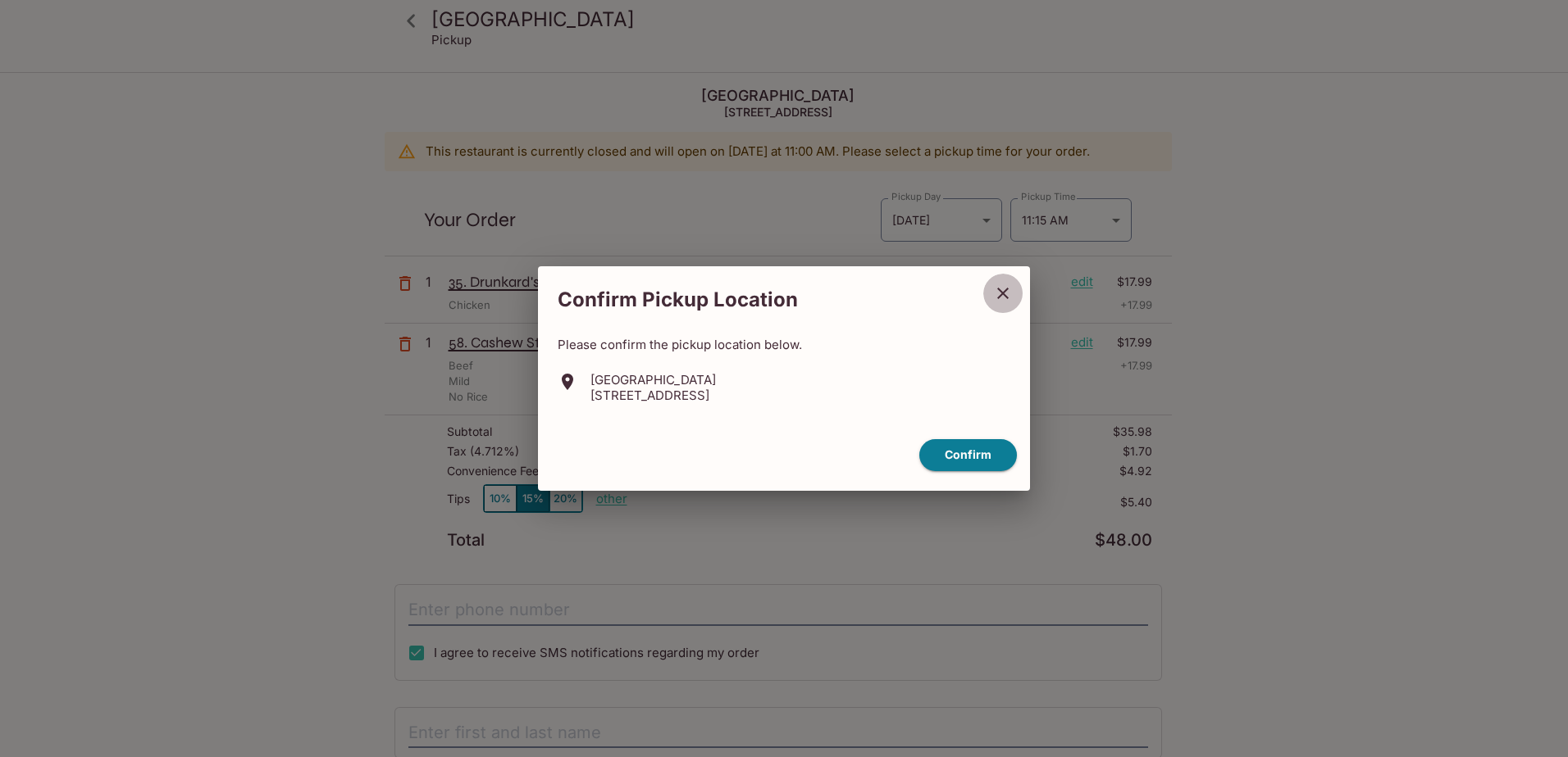
click at [1010, 297] on icon "close" at bounding box center [1003, 294] width 19 height 19
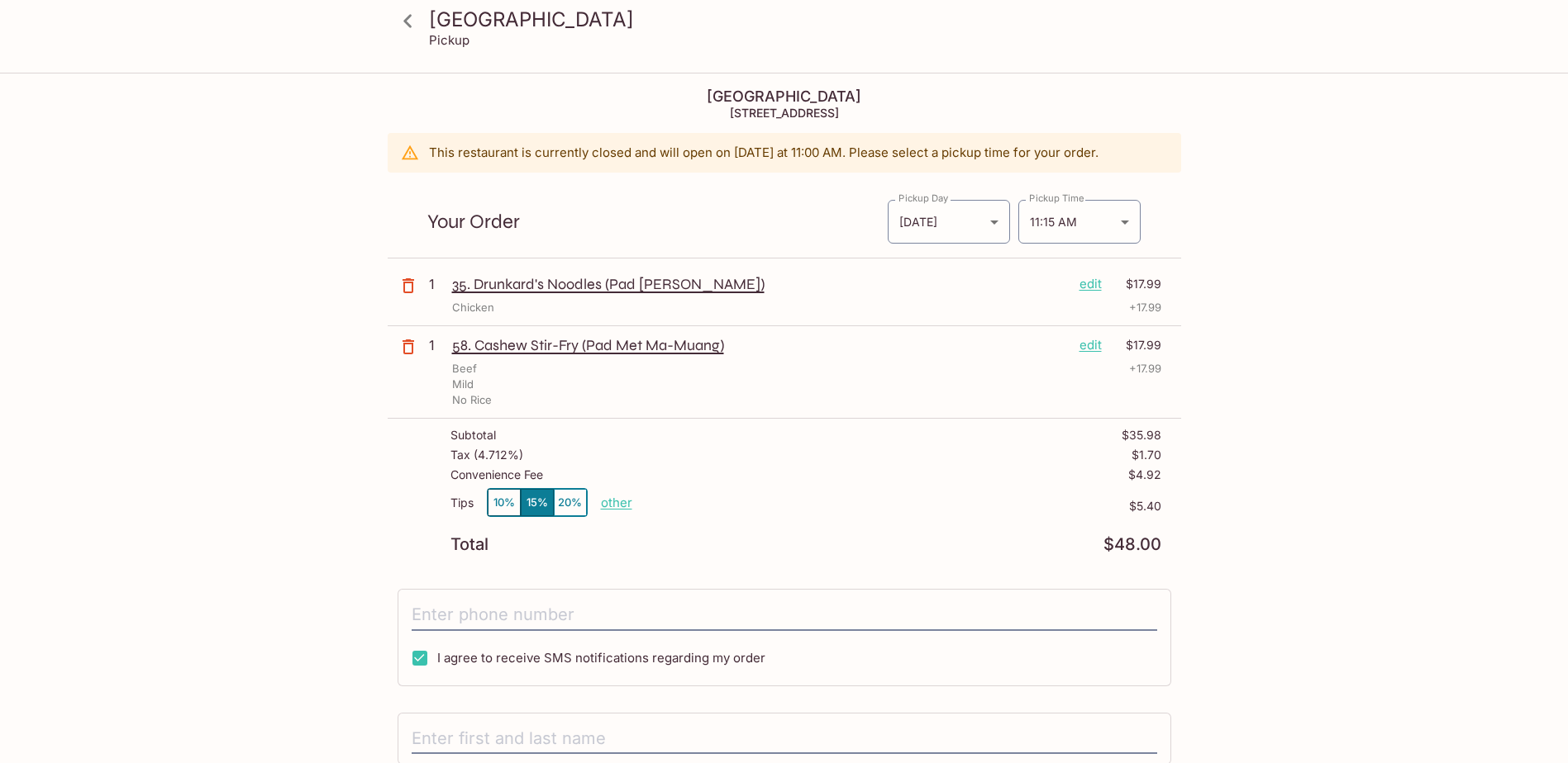
click at [505, 315] on div "Chicken + 17.99" at bounding box center [807, 308] width 709 height 16
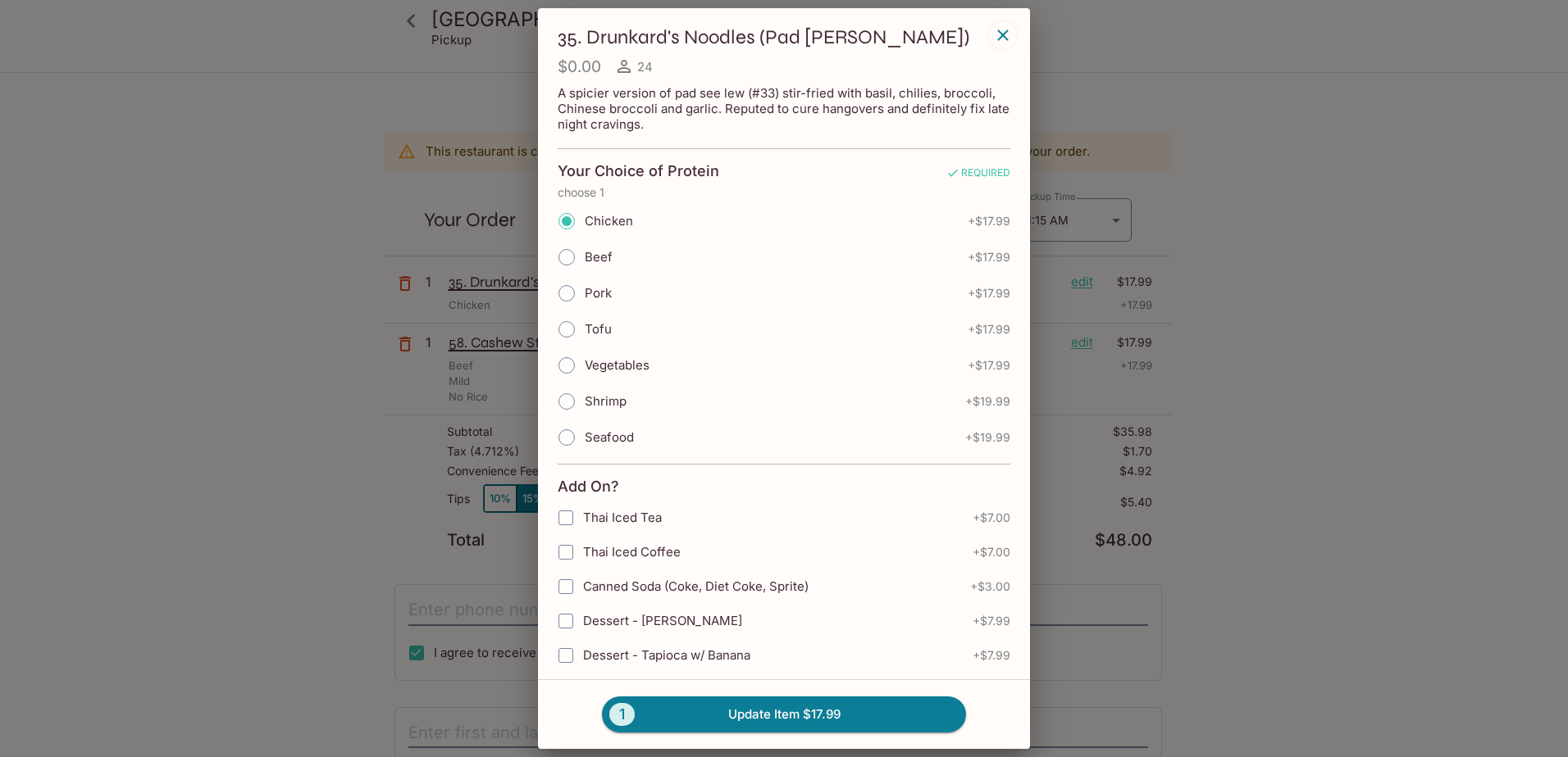
click at [995, 42] on icon "button" at bounding box center [1003, 35] width 19 height 19
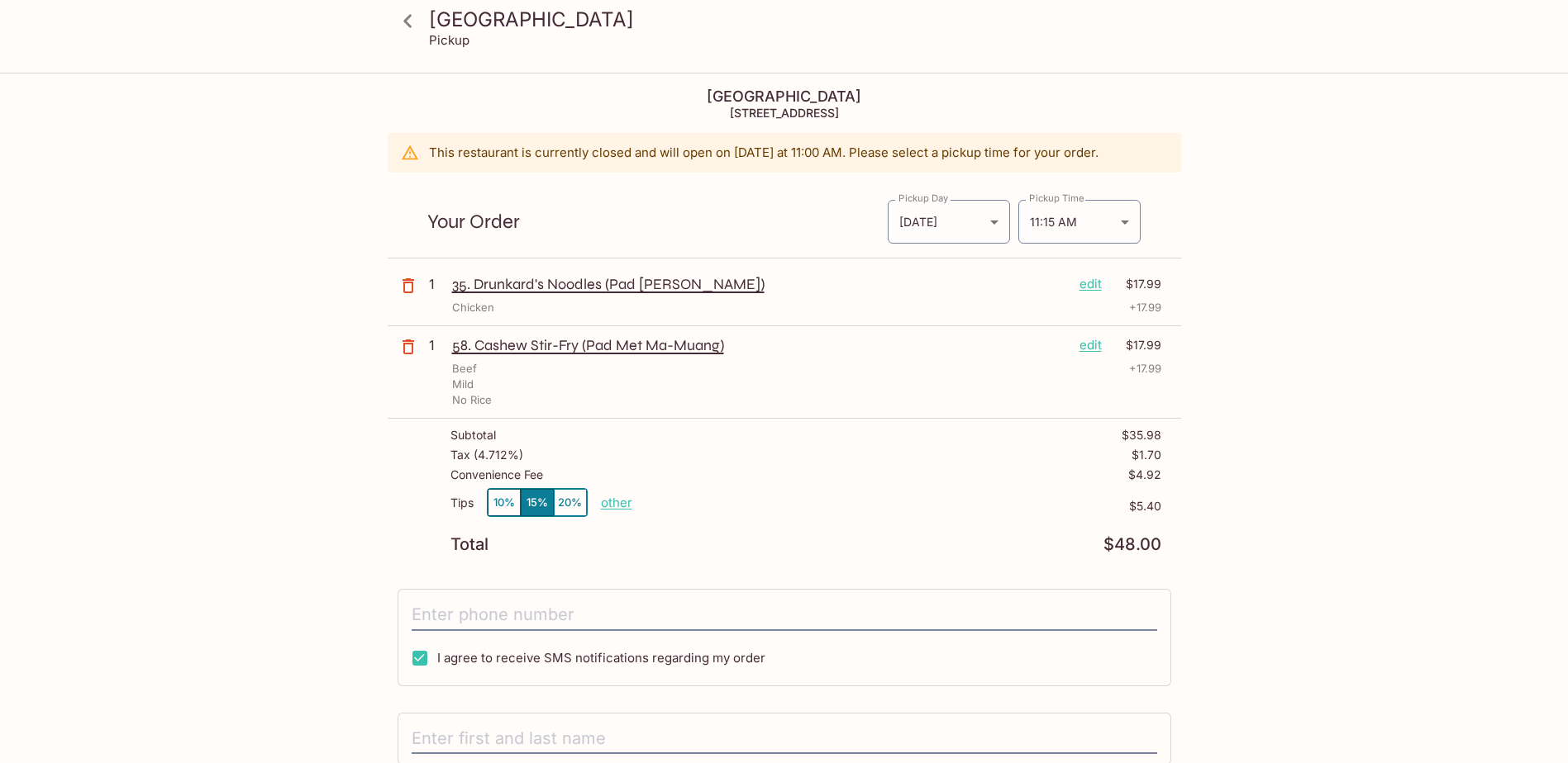
click at [1089, 279] on p "edit" at bounding box center [1090, 284] width 23 height 19
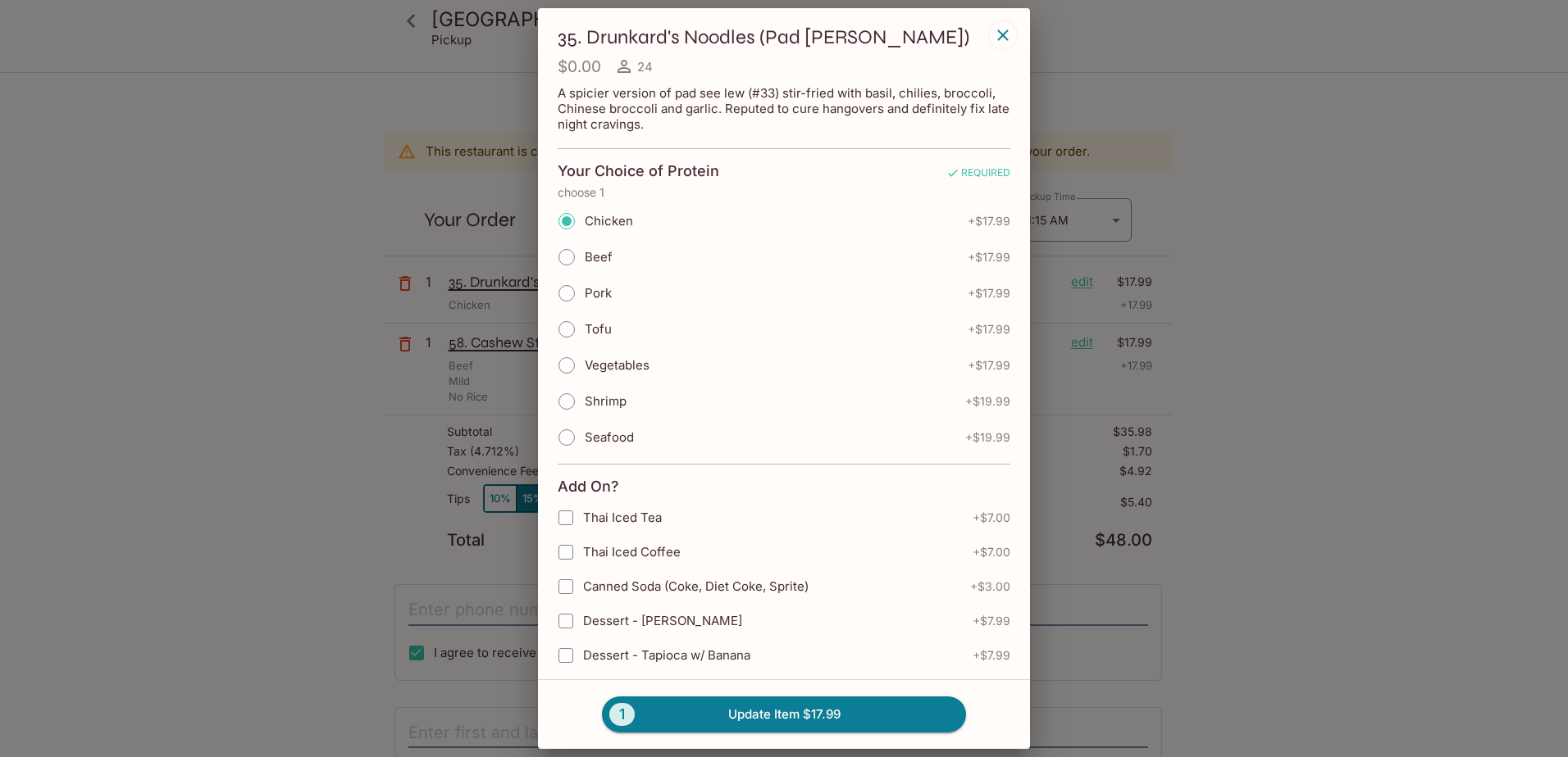
click at [1012, 30] on icon "button" at bounding box center [1003, 35] width 19 height 19
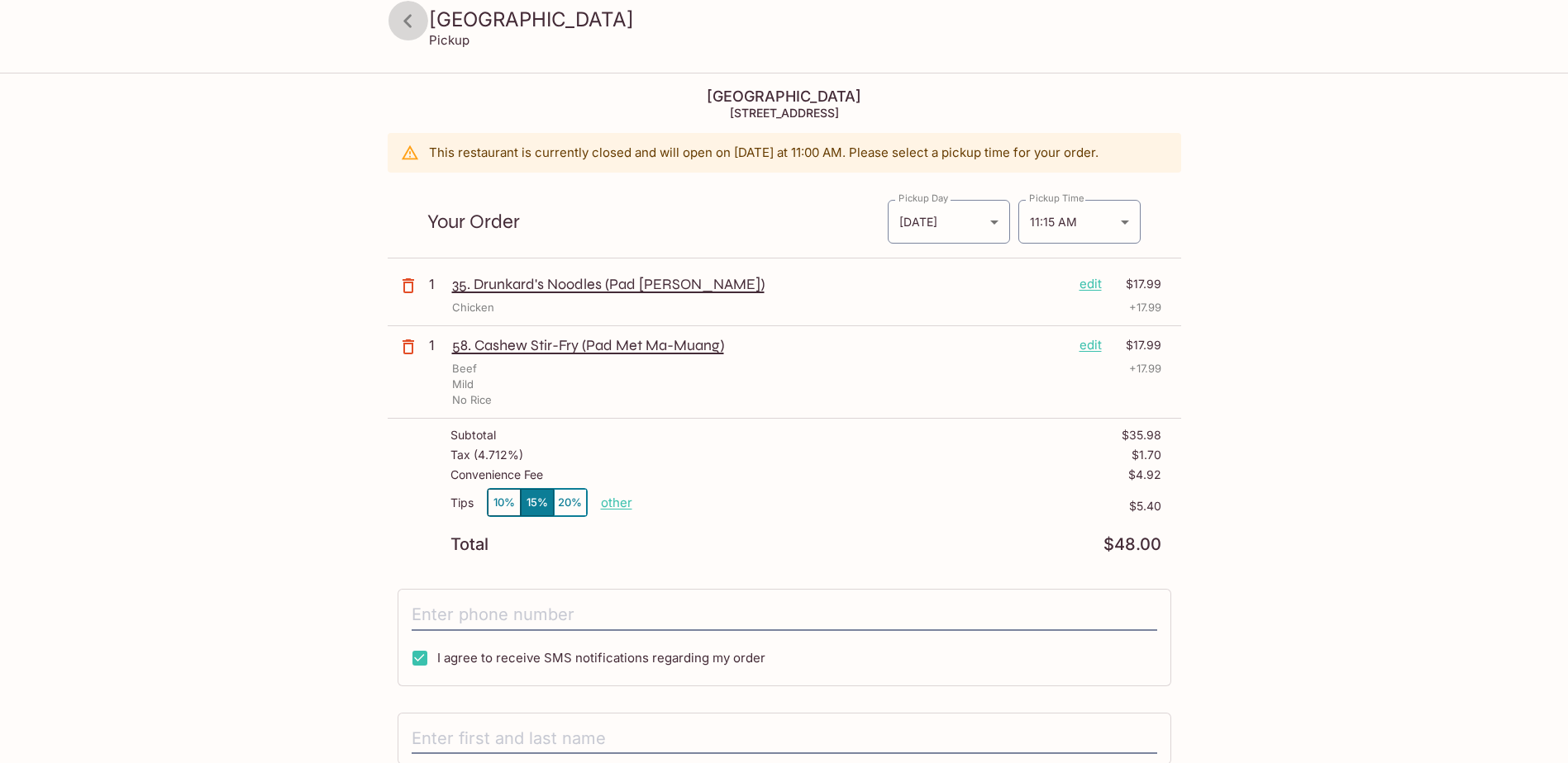
click at [424, 24] on link at bounding box center [408, 21] width 41 height 41
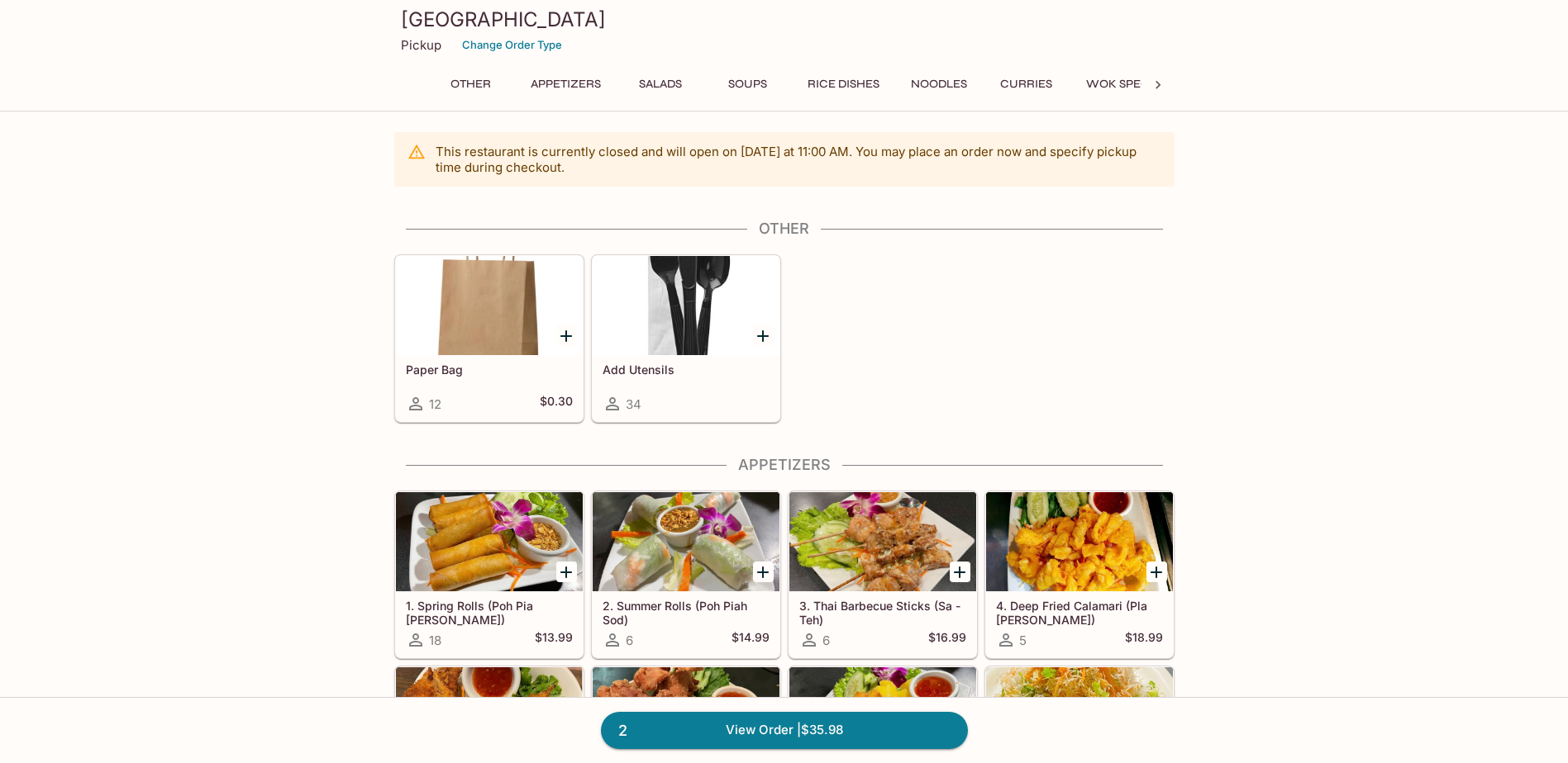
click at [906, 92] on button "Noodles" at bounding box center [939, 84] width 75 height 24
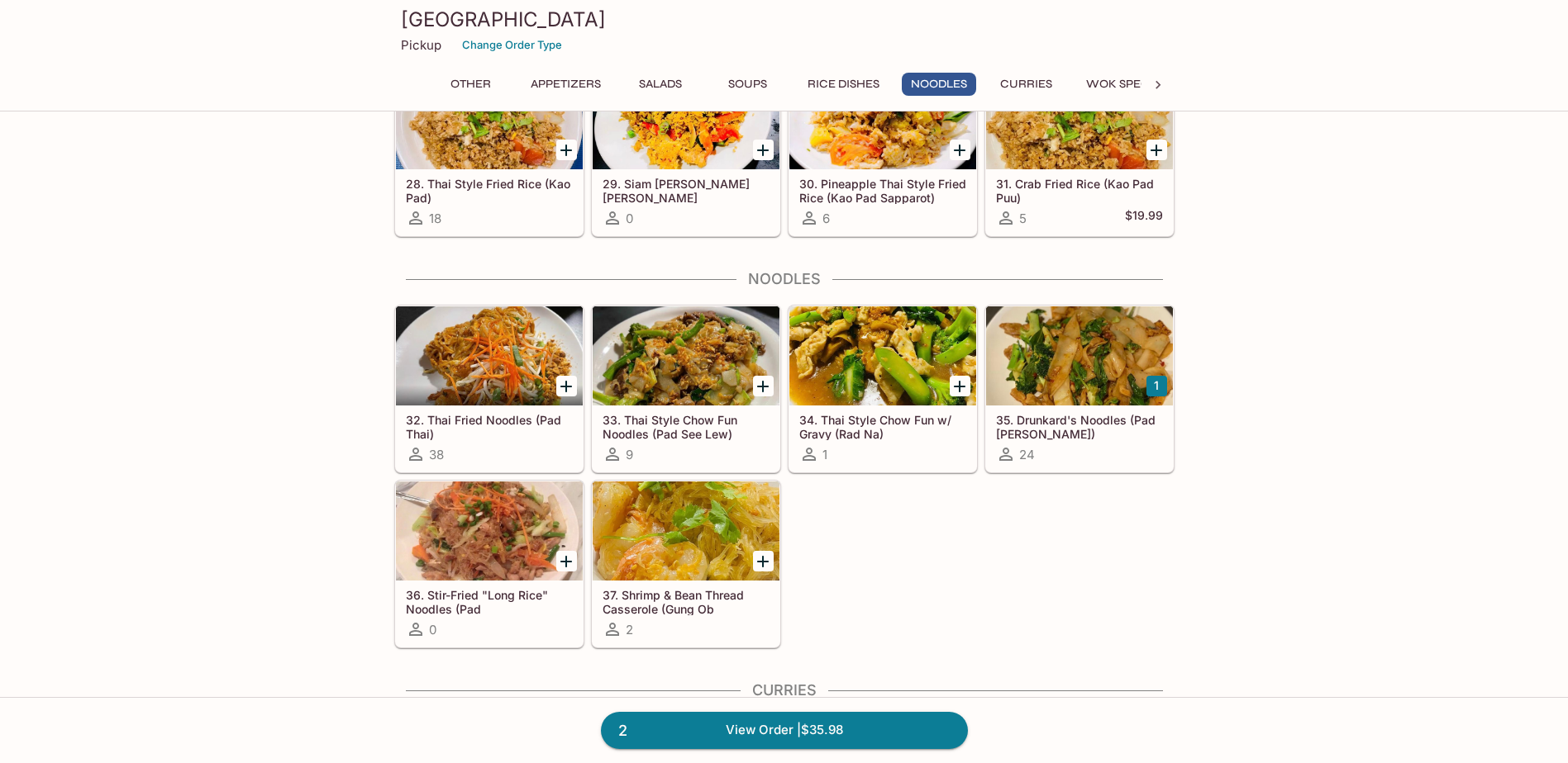
scroll to position [2312, 0]
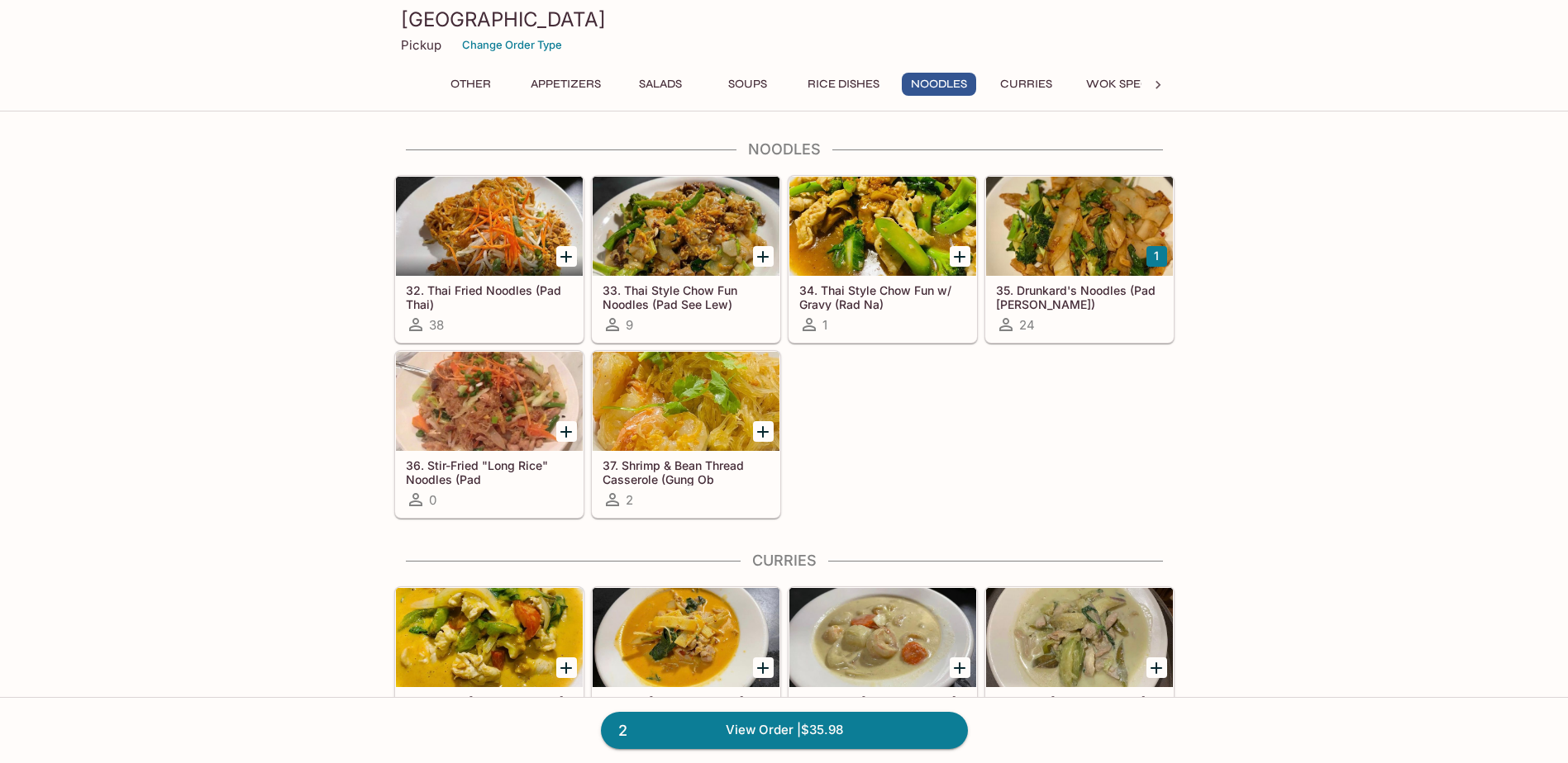
click at [486, 271] on div at bounding box center [490, 226] width 186 height 99
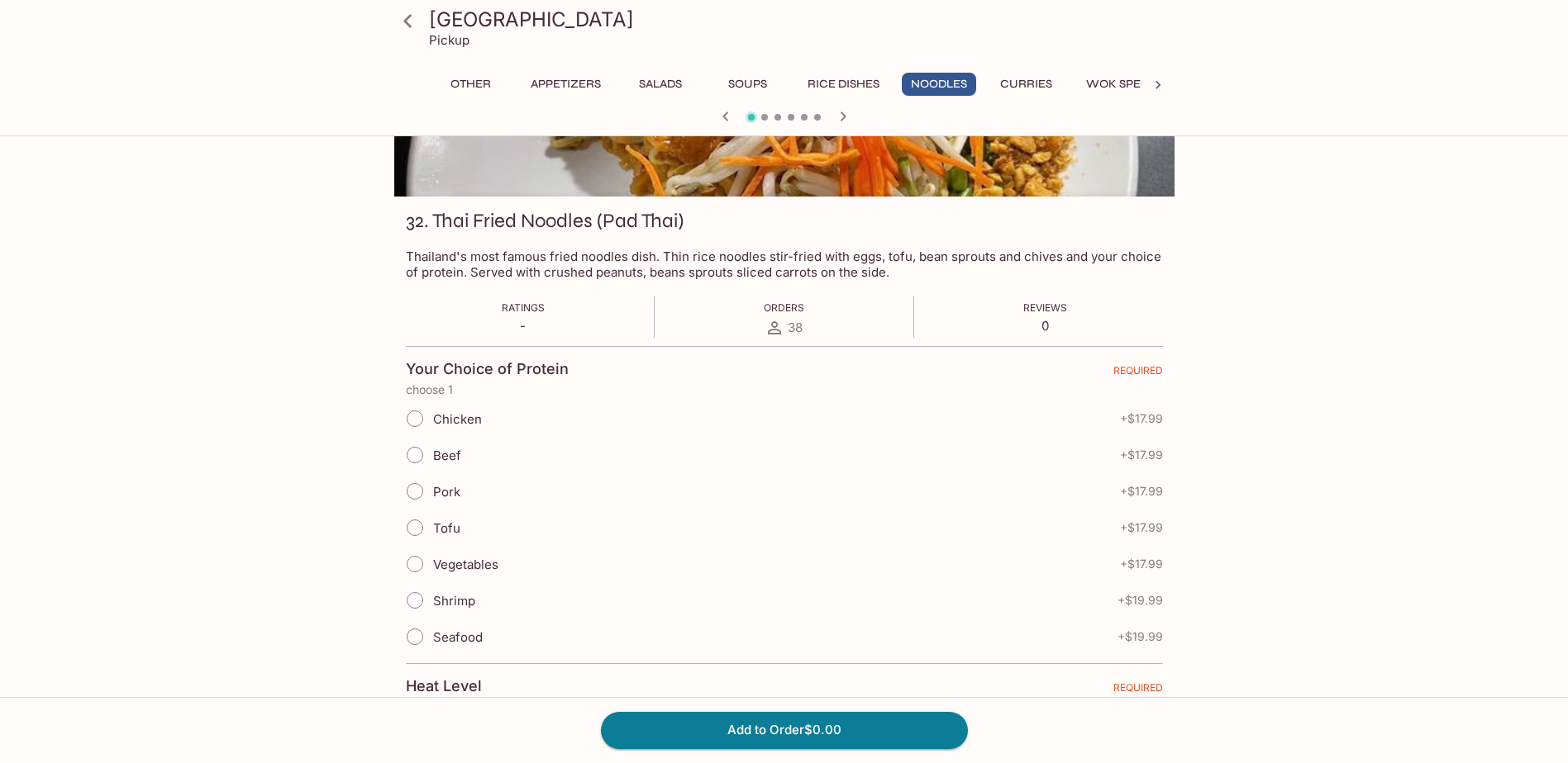
click at [455, 600] on span "Shrimp" at bounding box center [453, 601] width 42 height 16
click at [433, 600] on input "Shrimp" at bounding box center [414, 600] width 34 height 34
radio input "true"
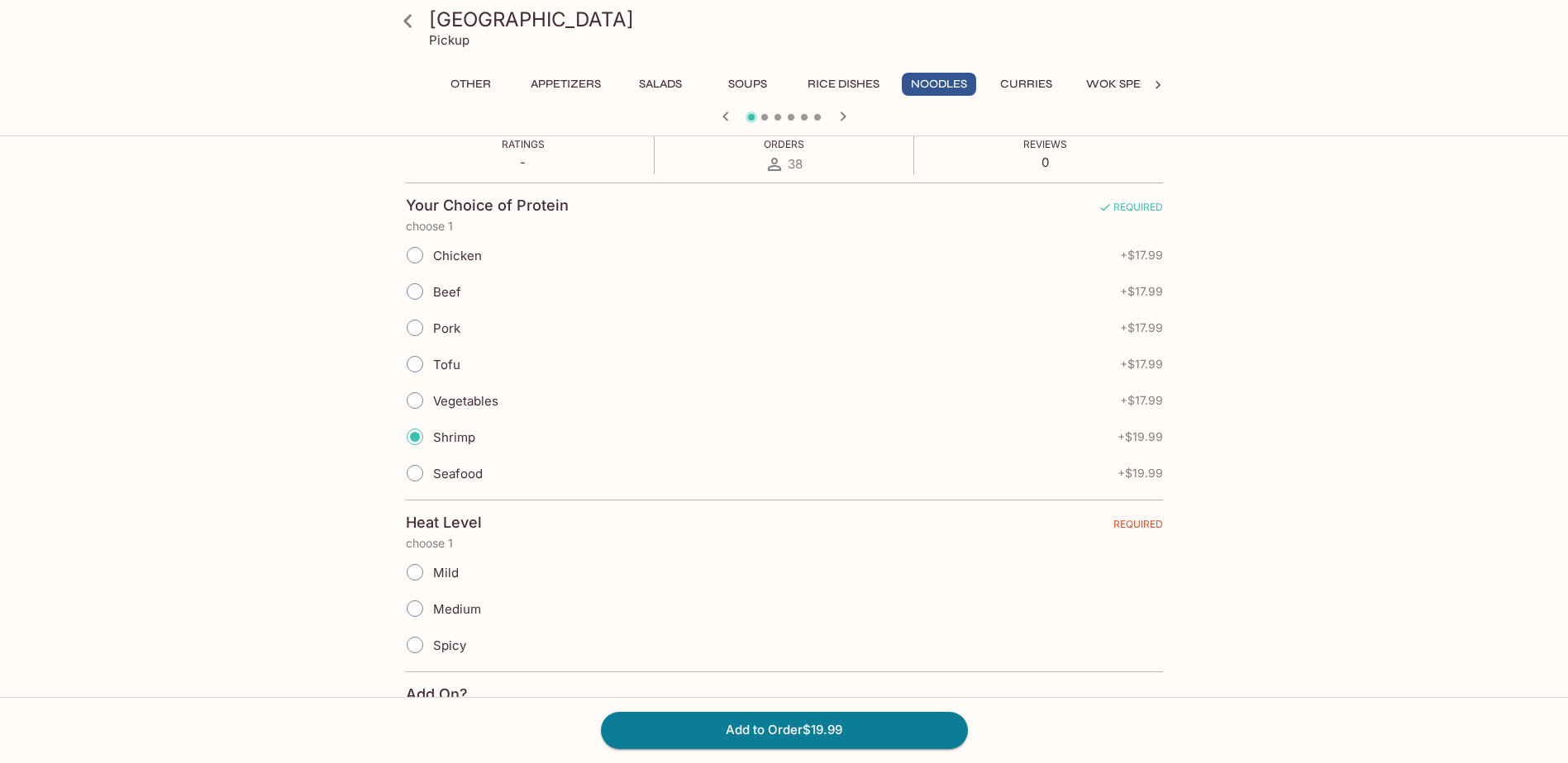
scroll to position [331, 0]
click at [455, 576] on span "Mild" at bounding box center [445, 572] width 26 height 16
click at [433, 576] on input "Mild" at bounding box center [414, 570] width 34 height 34
radio input "true"
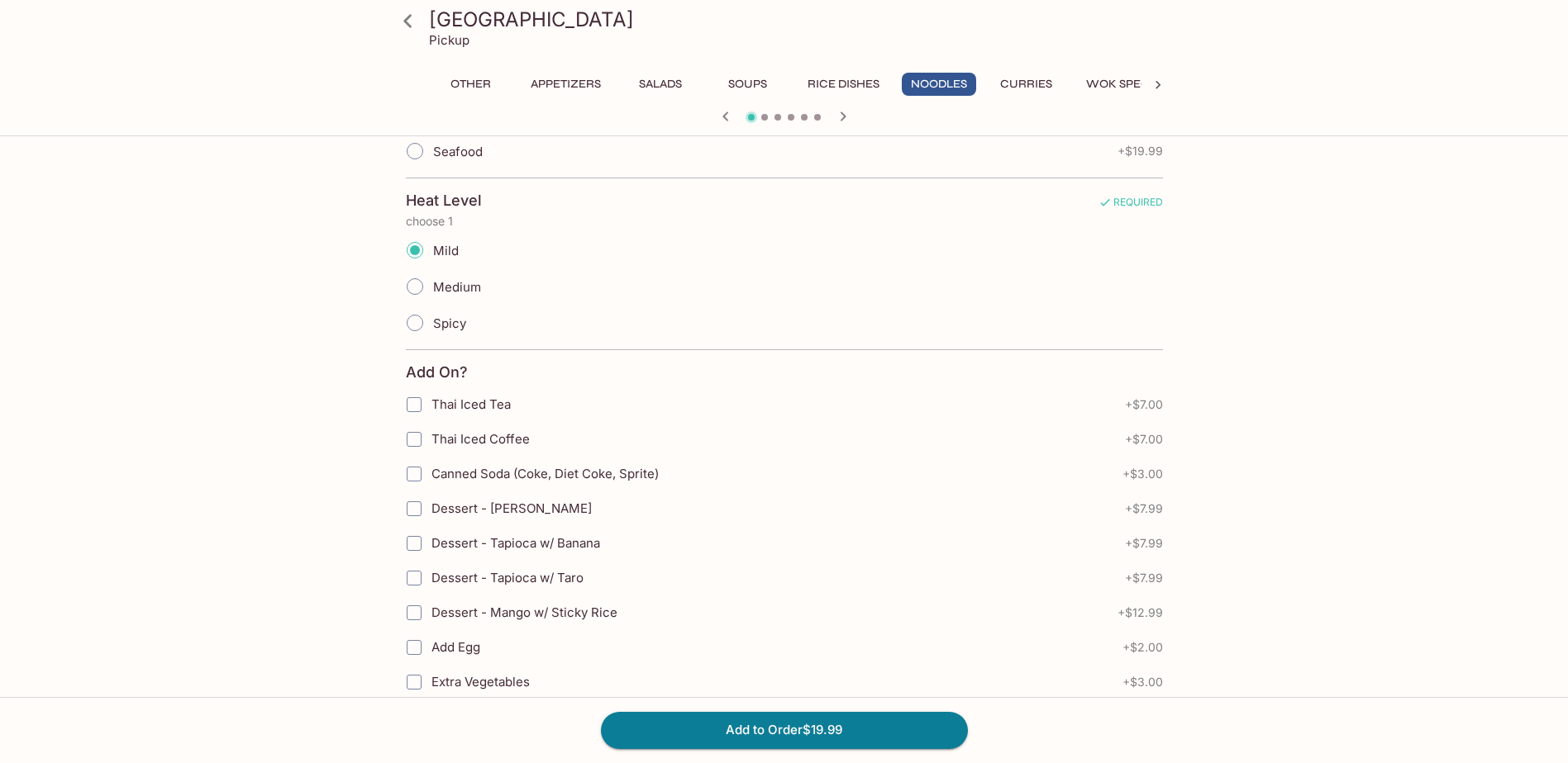
scroll to position [661, 0]
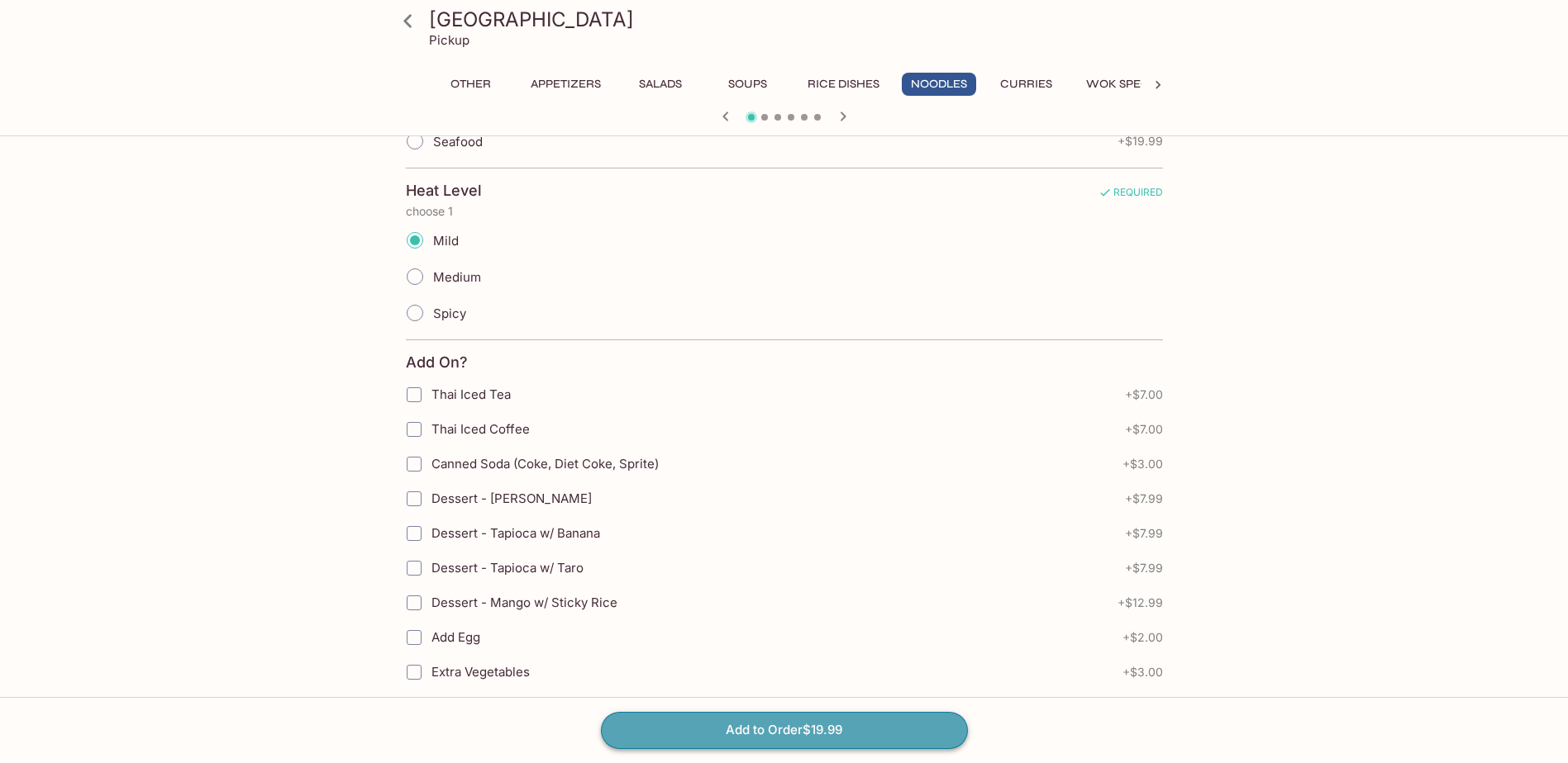
click at [745, 724] on button "Add to Order $19.99" at bounding box center [785, 730] width 367 height 36
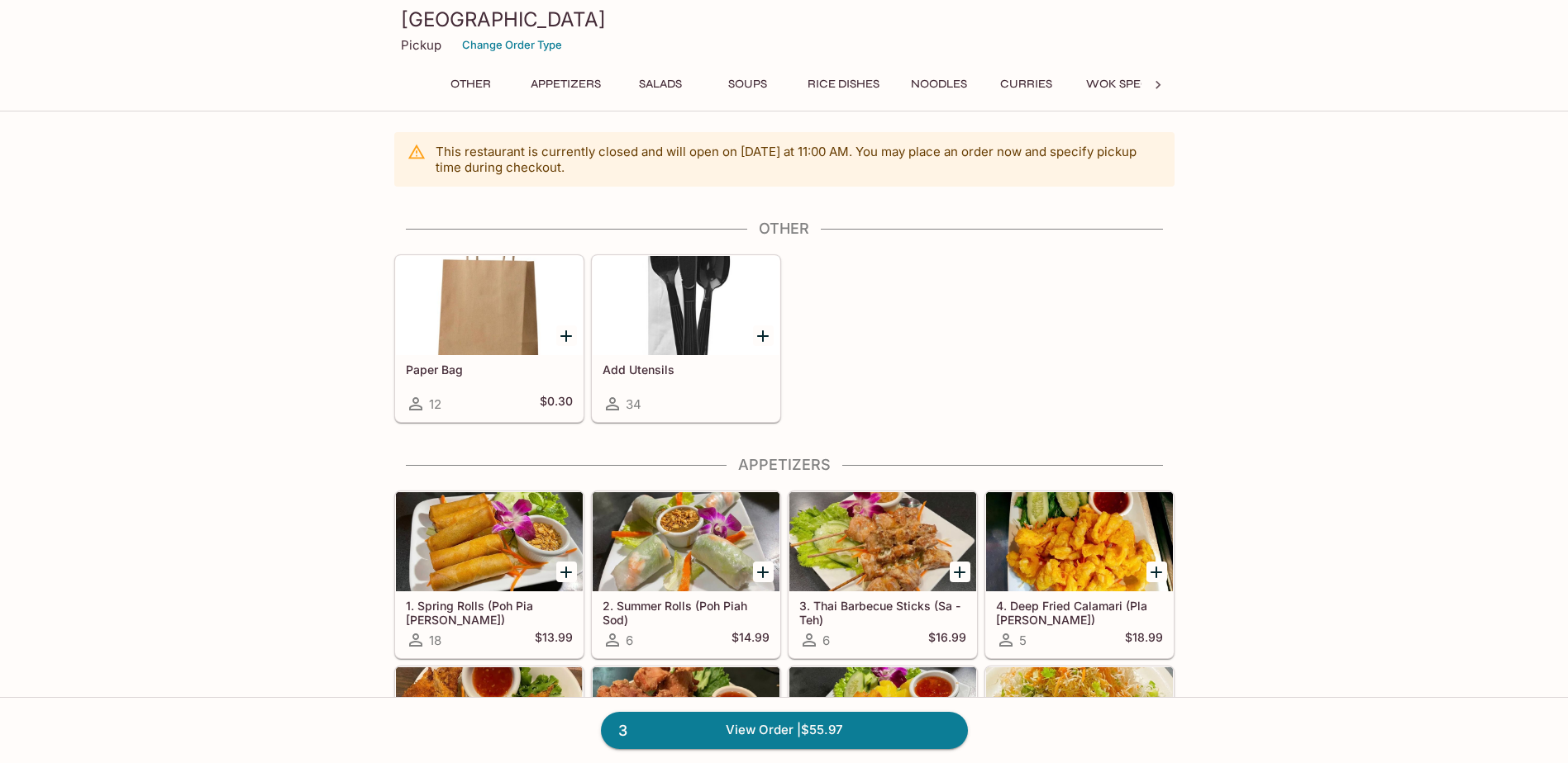
click at [1026, 80] on button "Curries" at bounding box center [1027, 84] width 75 height 24
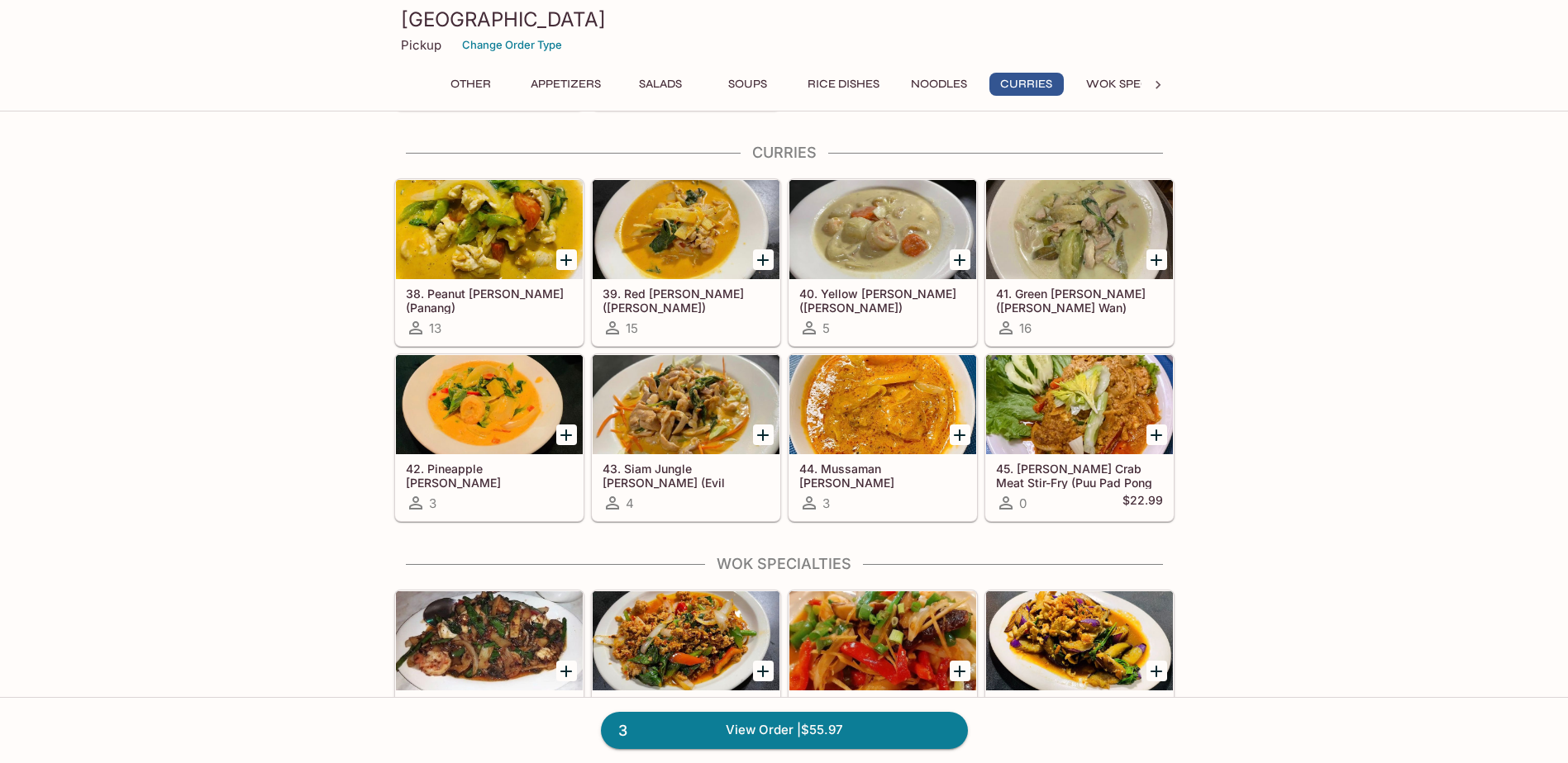
scroll to position [2723, 0]
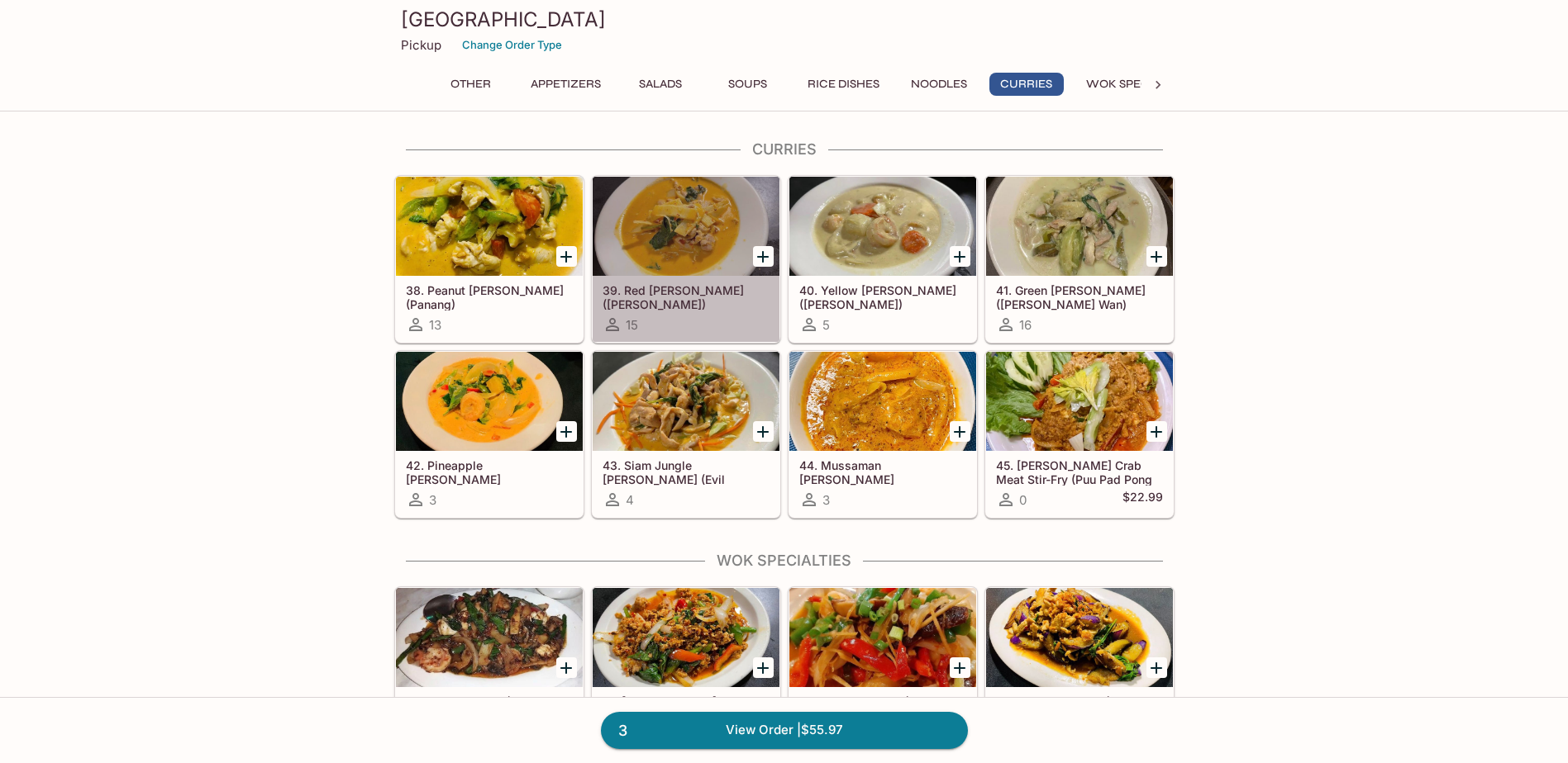
click at [716, 252] on div at bounding box center [686, 226] width 186 height 99
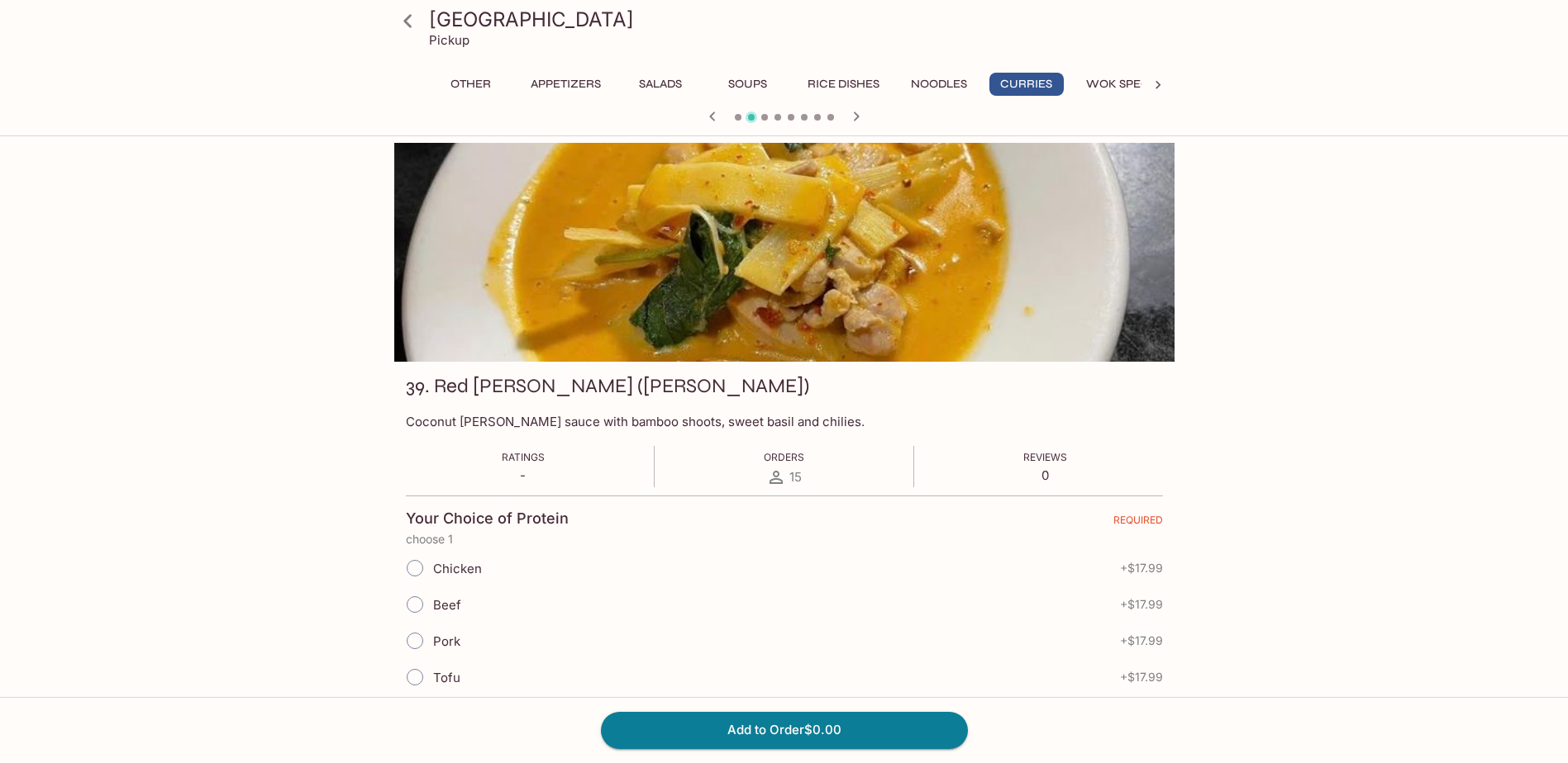
scroll to position [82, 0]
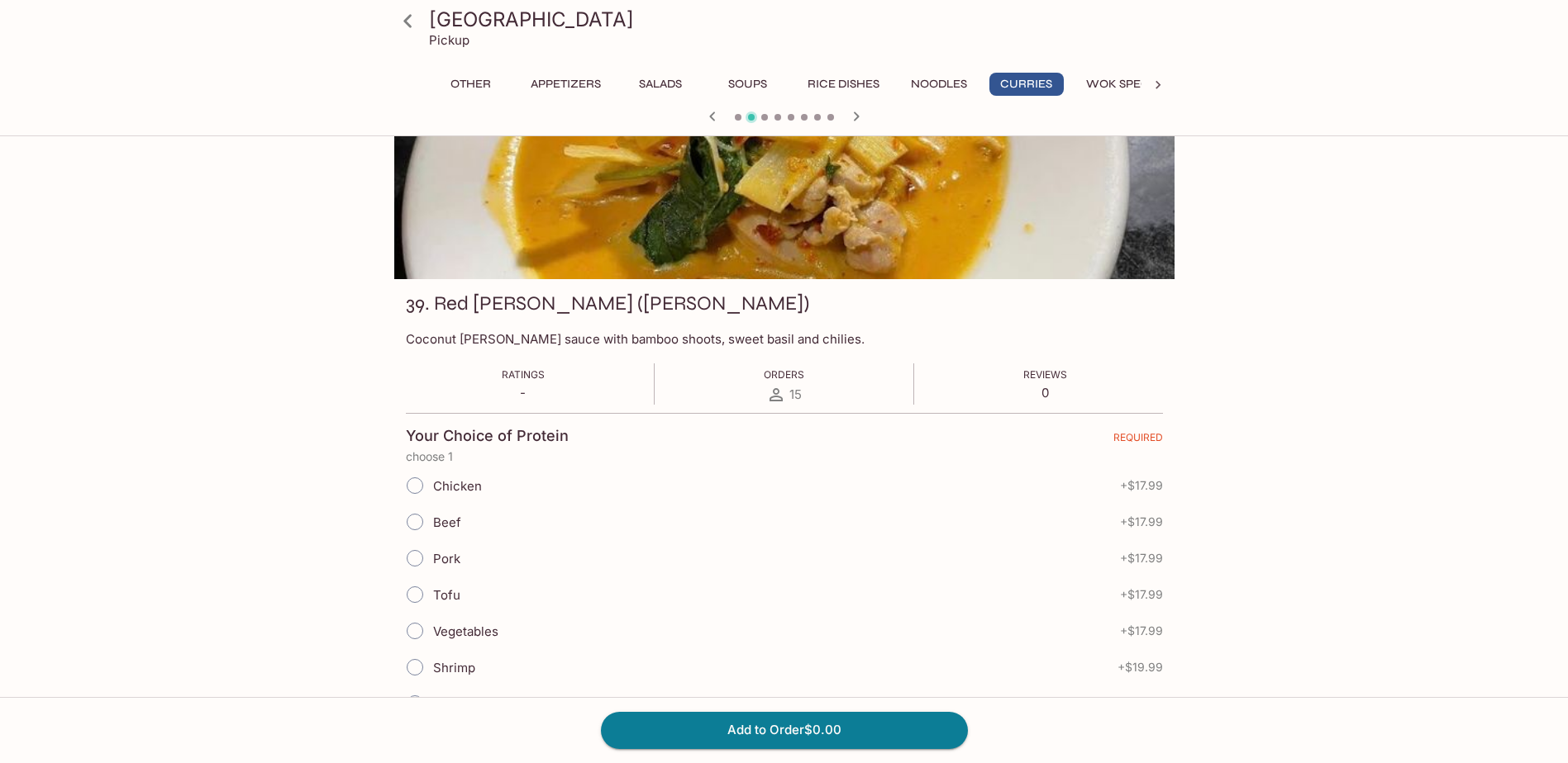
click at [481, 490] on div "Chicken + $17.99" at bounding box center [785, 485] width 758 height 36
click at [469, 490] on span "Chicken" at bounding box center [457, 486] width 49 height 16
click at [433, 490] on input "Chicken" at bounding box center [414, 485] width 34 height 34
radio input "true"
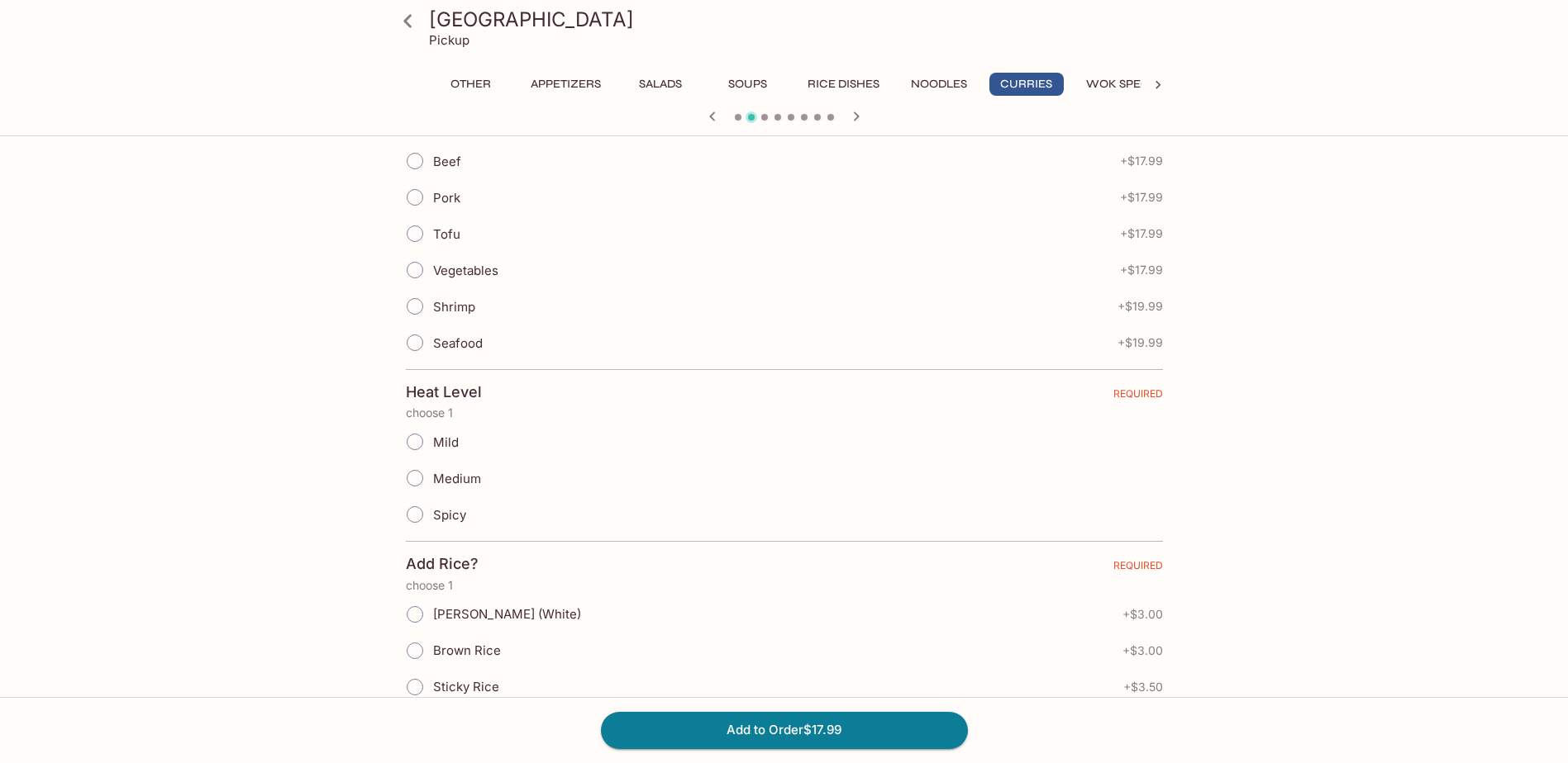
scroll to position [496, 0]
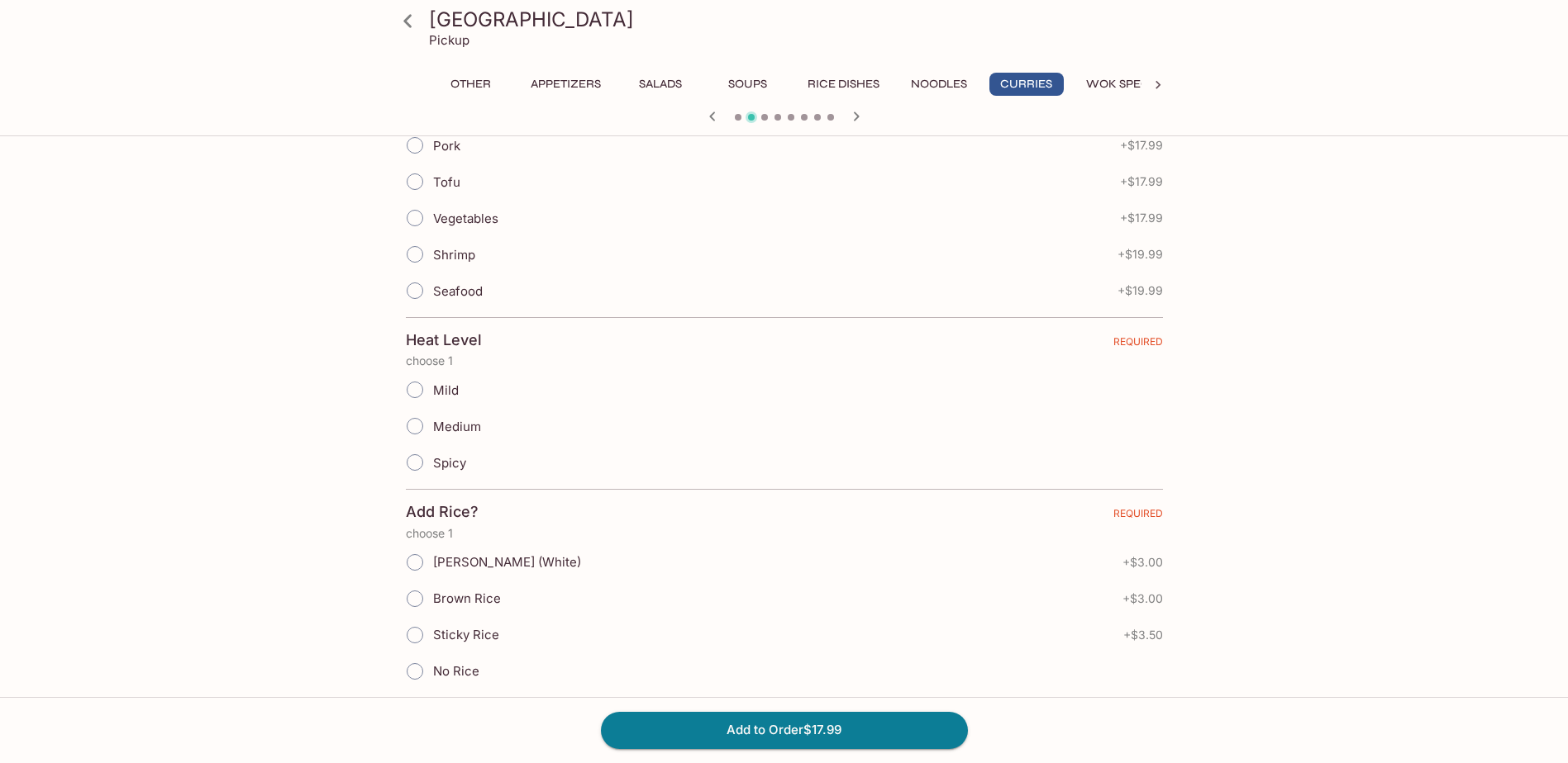
click at [483, 632] on span "Sticky Rice" at bounding box center [465, 635] width 66 height 16
click at [433, 632] on input "Sticky Rice" at bounding box center [414, 635] width 34 height 34
radio input "true"
click at [435, 380] on label "Mild" at bounding box center [427, 389] width 62 height 36
click at [433, 380] on input "Mild" at bounding box center [414, 389] width 34 height 34
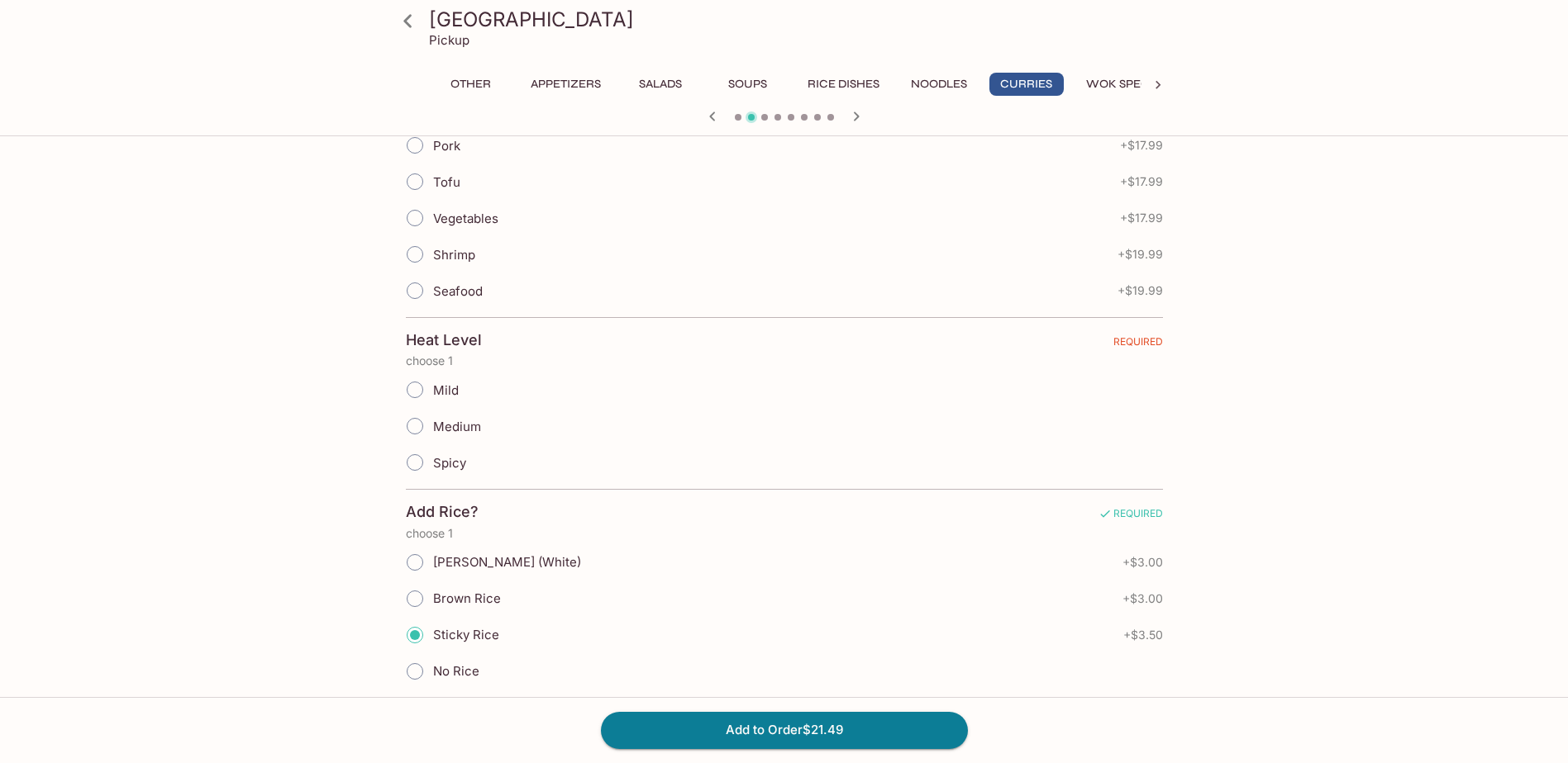
radio input "true"
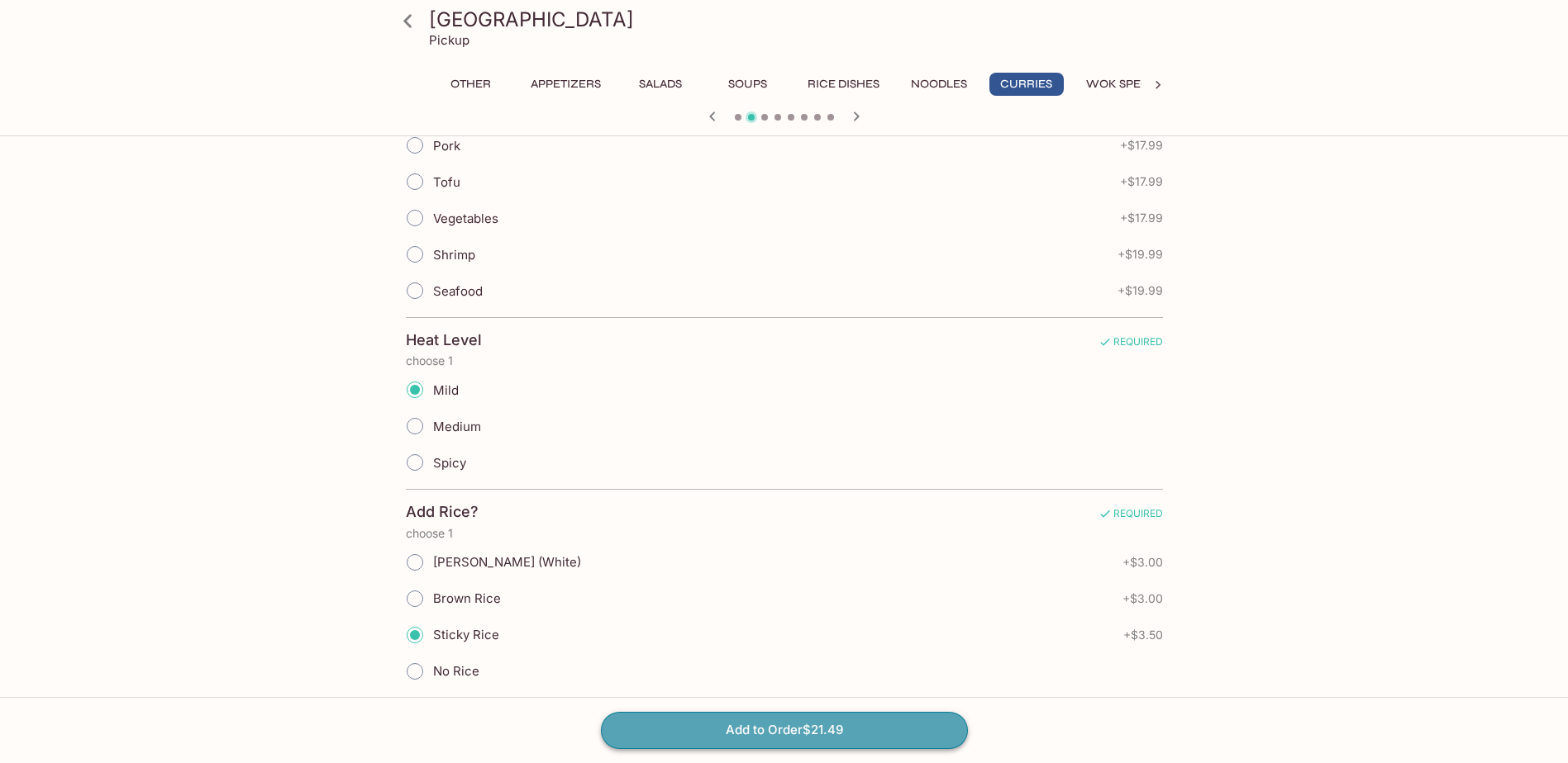
click at [766, 737] on button "Add to Order $21.49" at bounding box center [785, 730] width 367 height 36
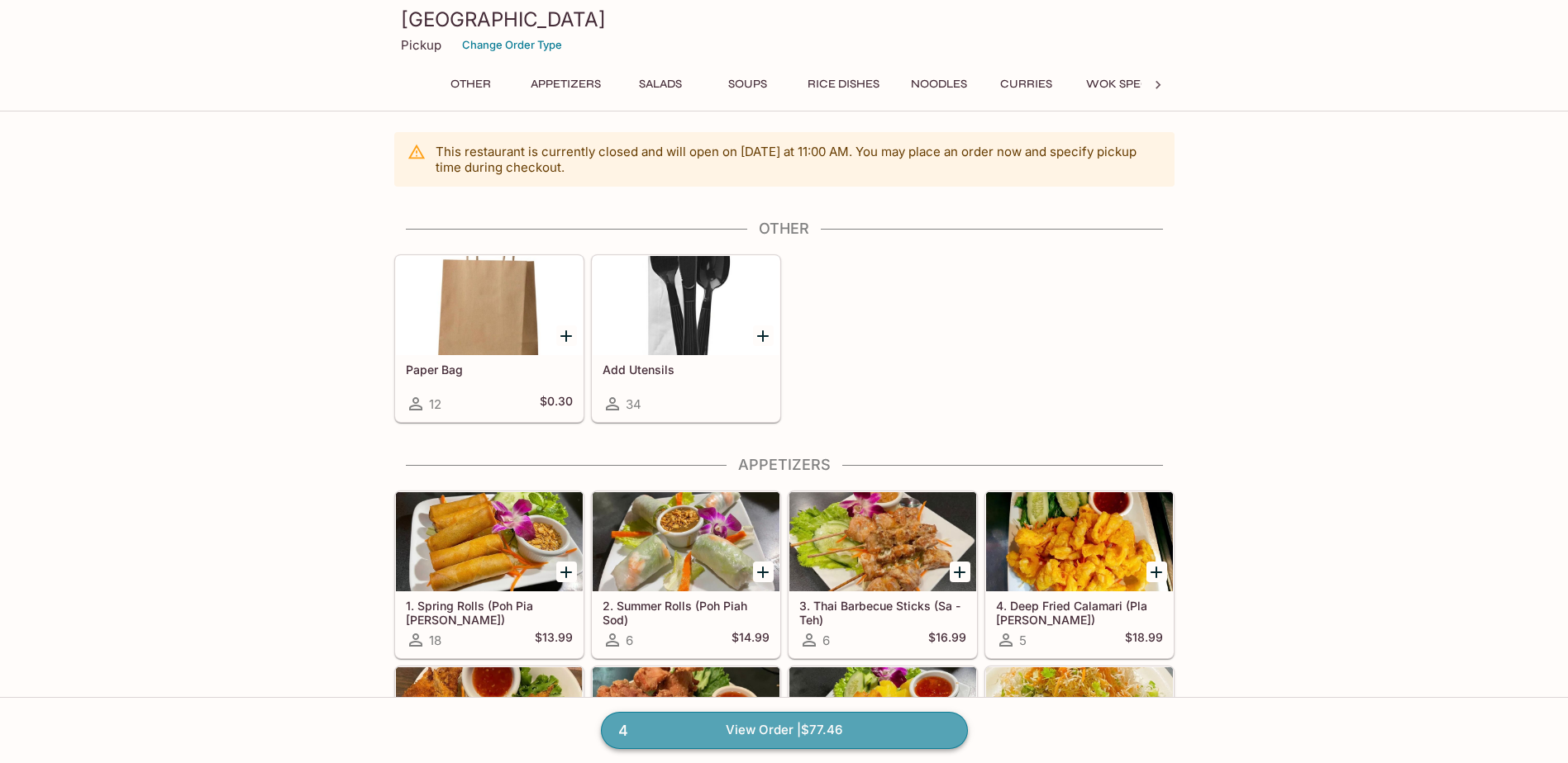
click at [747, 730] on link "4 View Order | $77.46" at bounding box center [785, 730] width 367 height 36
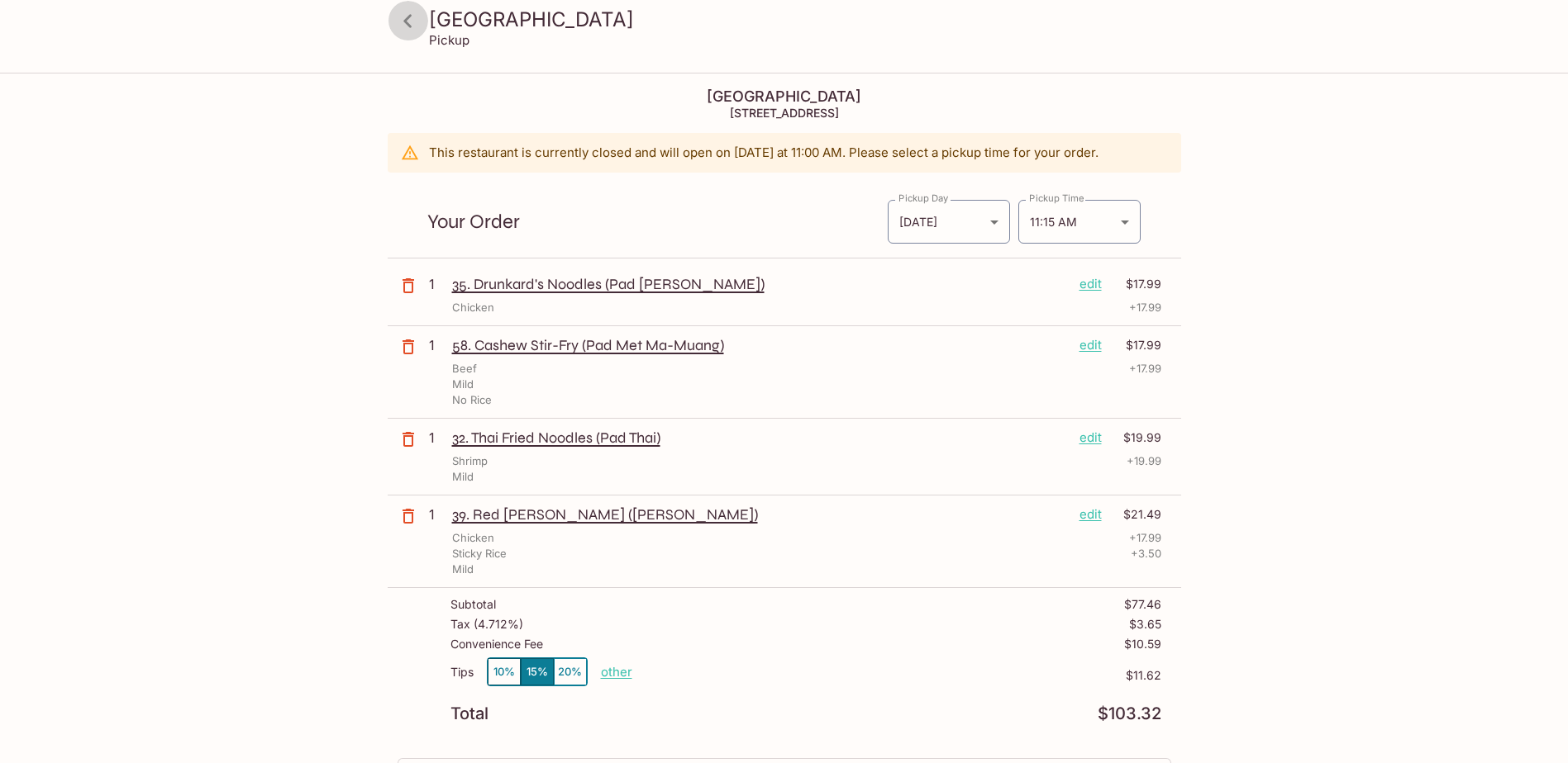
click at [401, 4] on link at bounding box center [408, 21] width 41 height 41
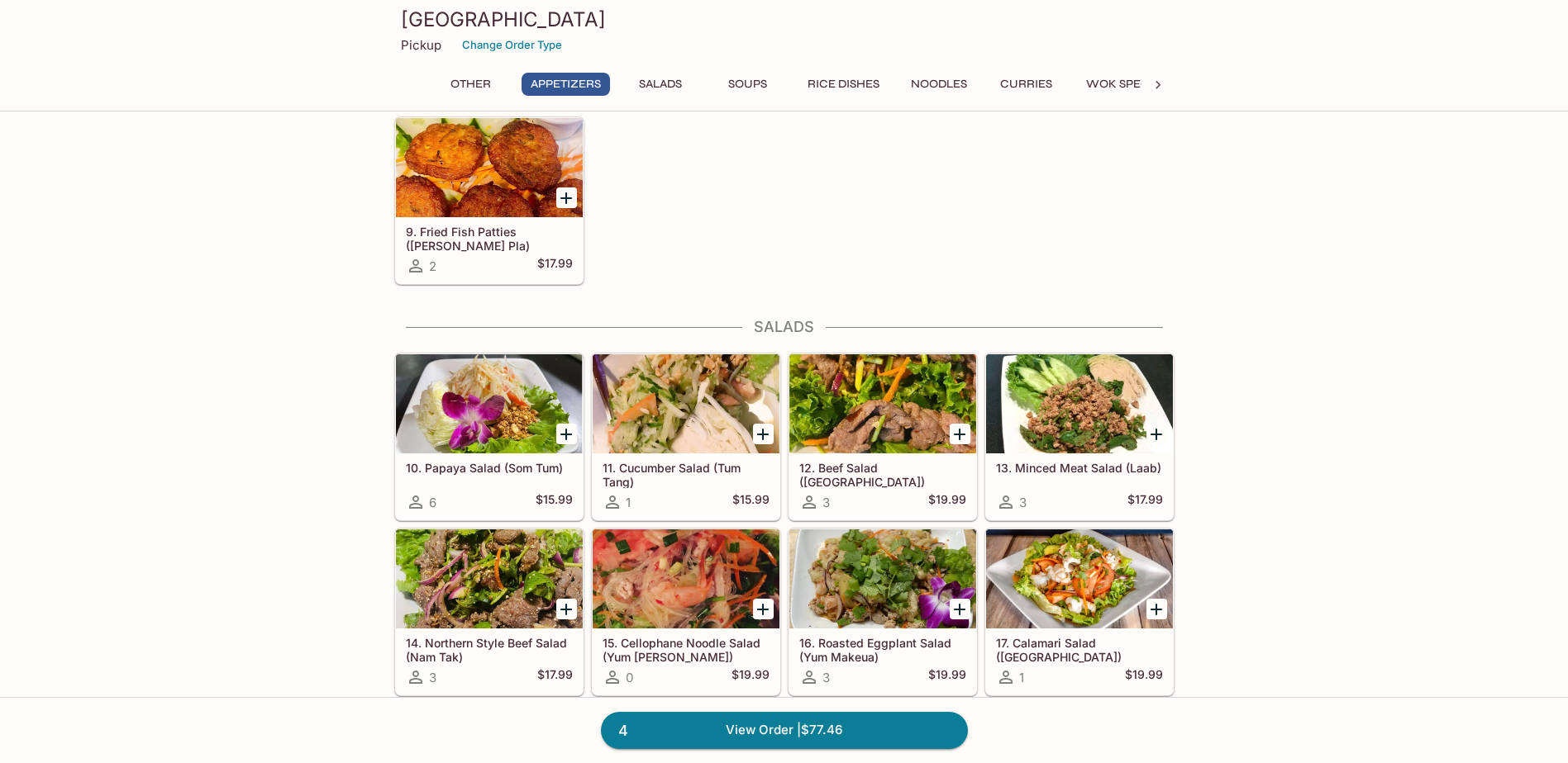
scroll to position [743, 0]
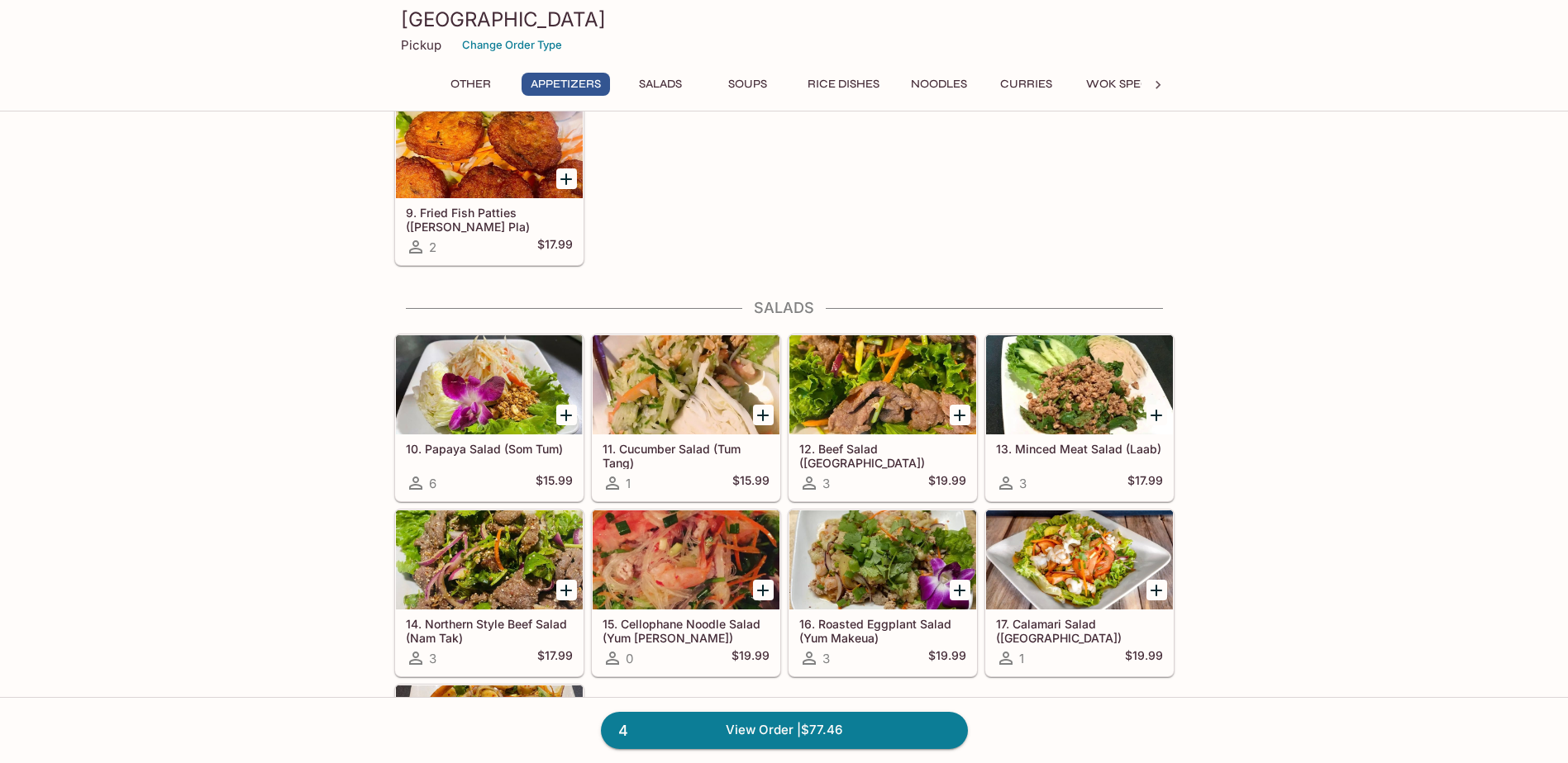
click at [478, 402] on div at bounding box center [490, 384] width 186 height 99
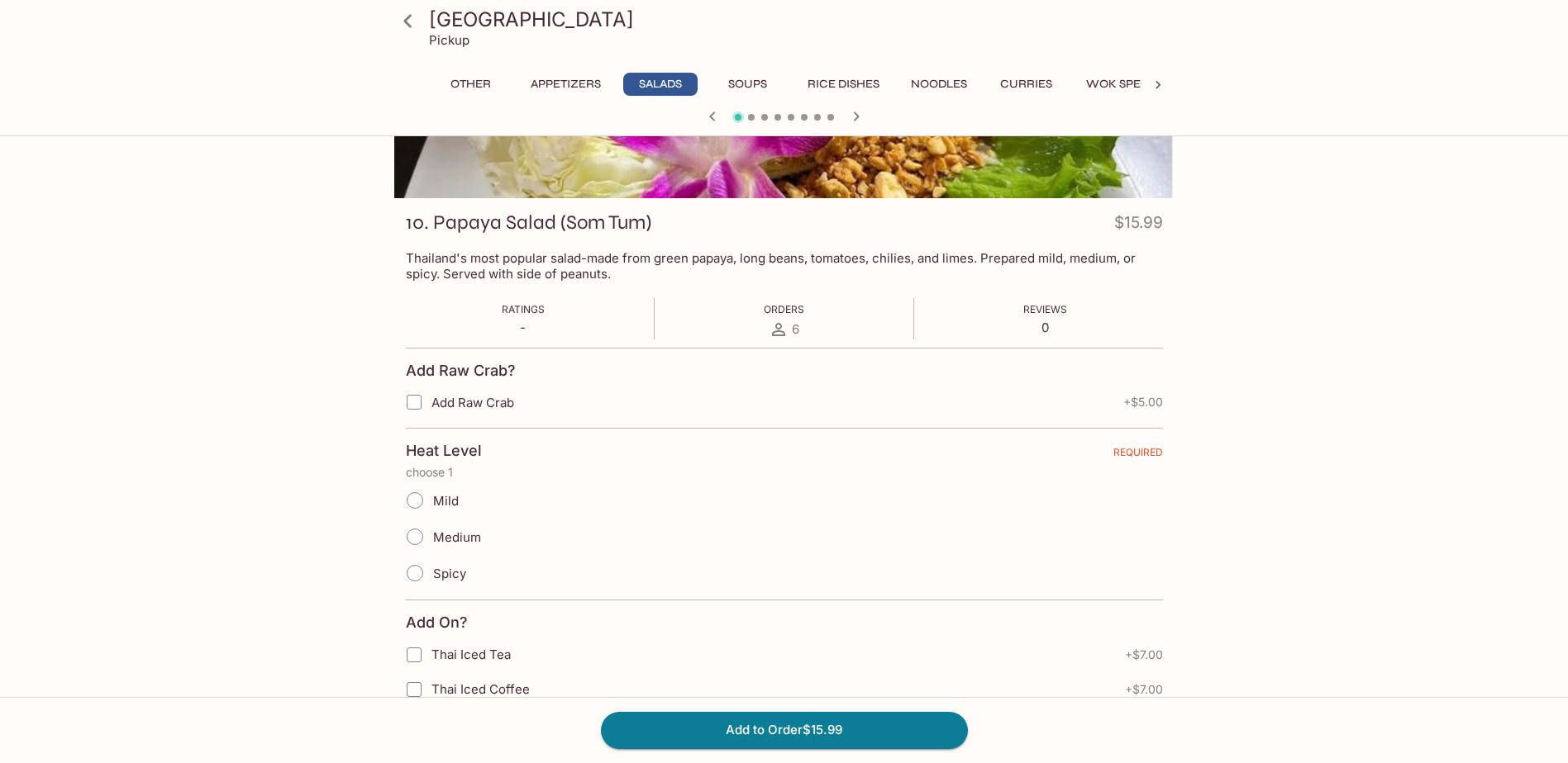
scroll to position [166, 0]
click at [423, 503] on input "Mild" at bounding box center [414, 498] width 34 height 34
radio input "true"
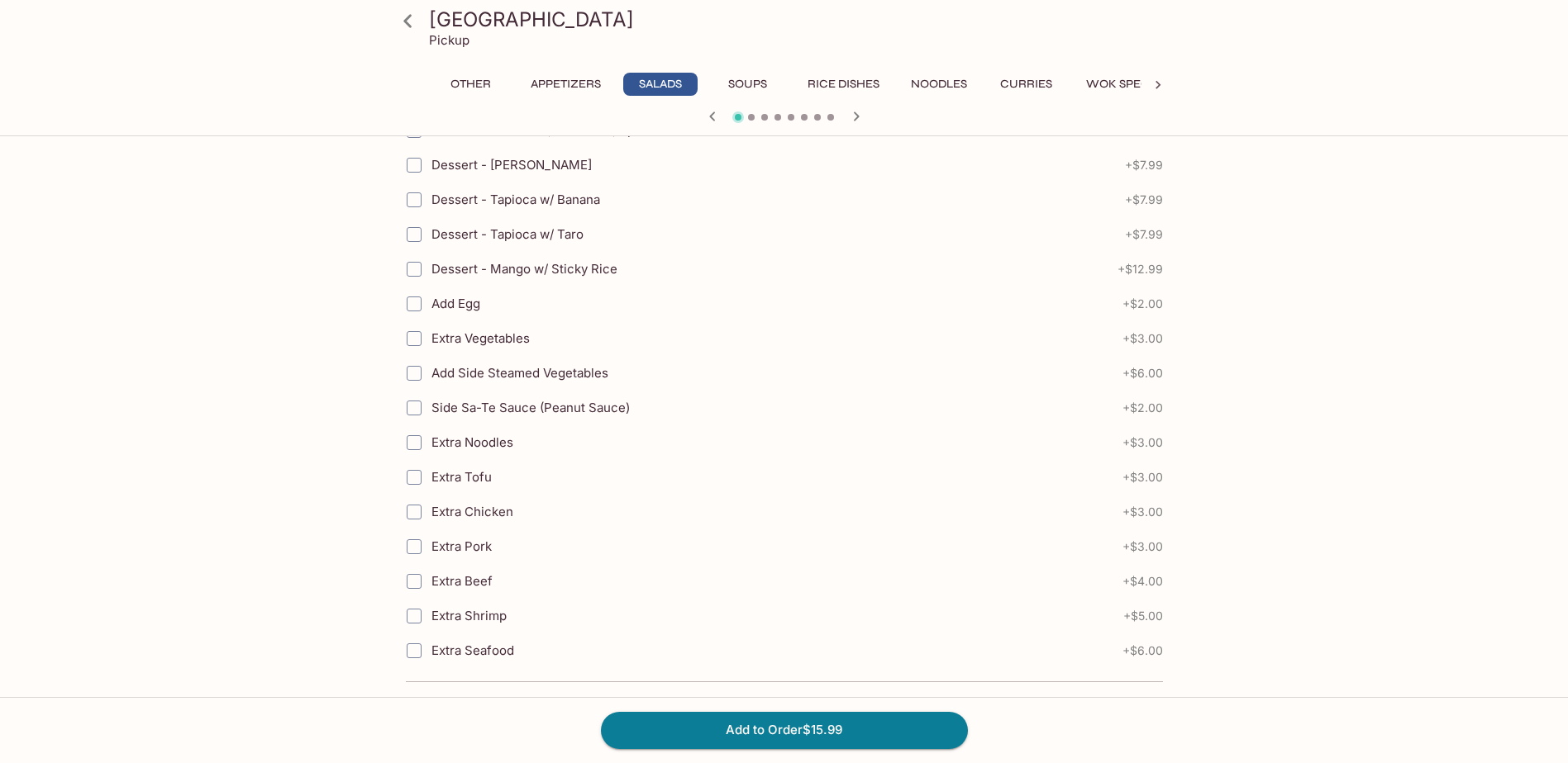
scroll to position [768, 0]
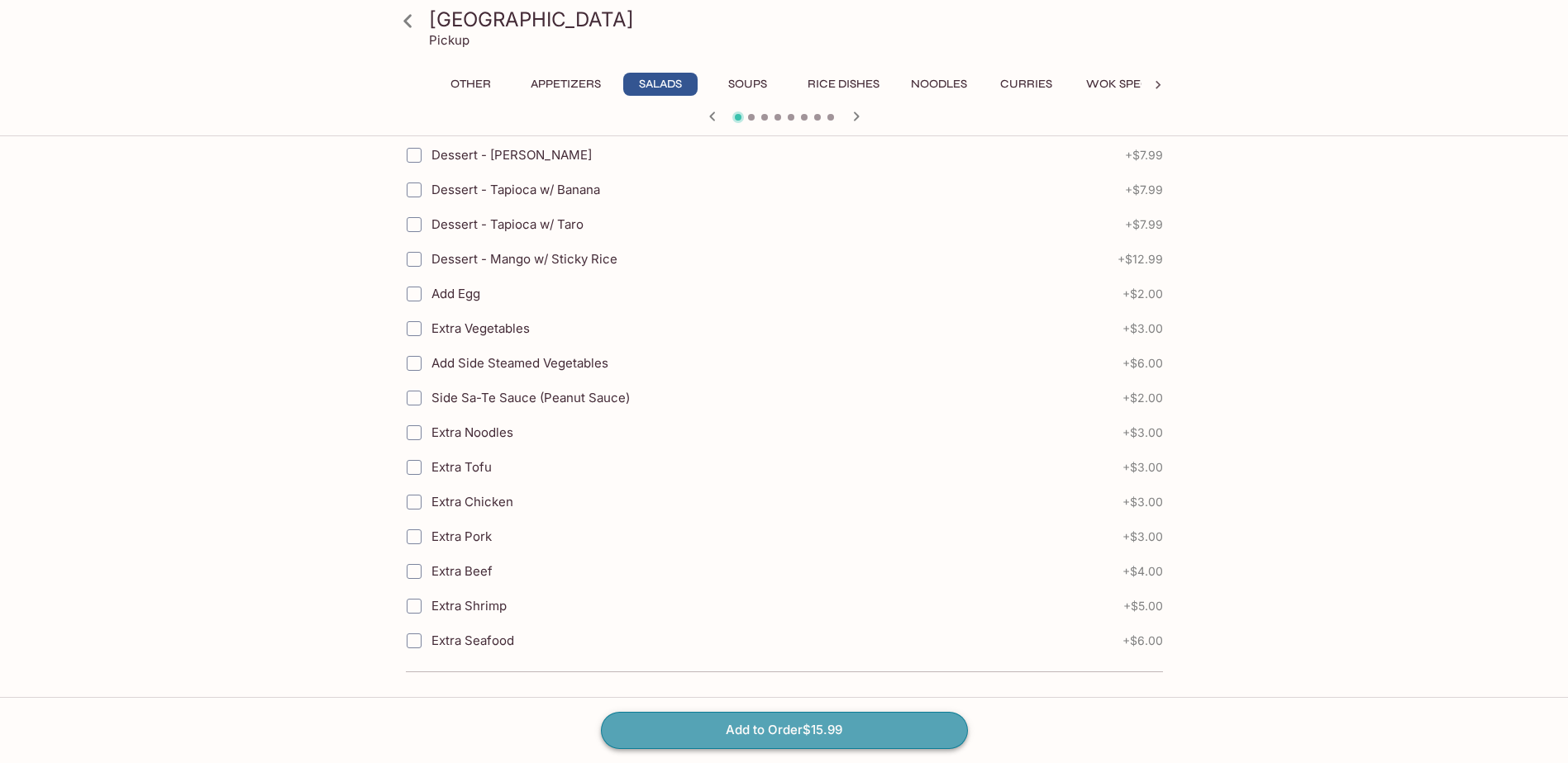
click at [690, 741] on button "Add to Order $15.99" at bounding box center [785, 730] width 367 height 36
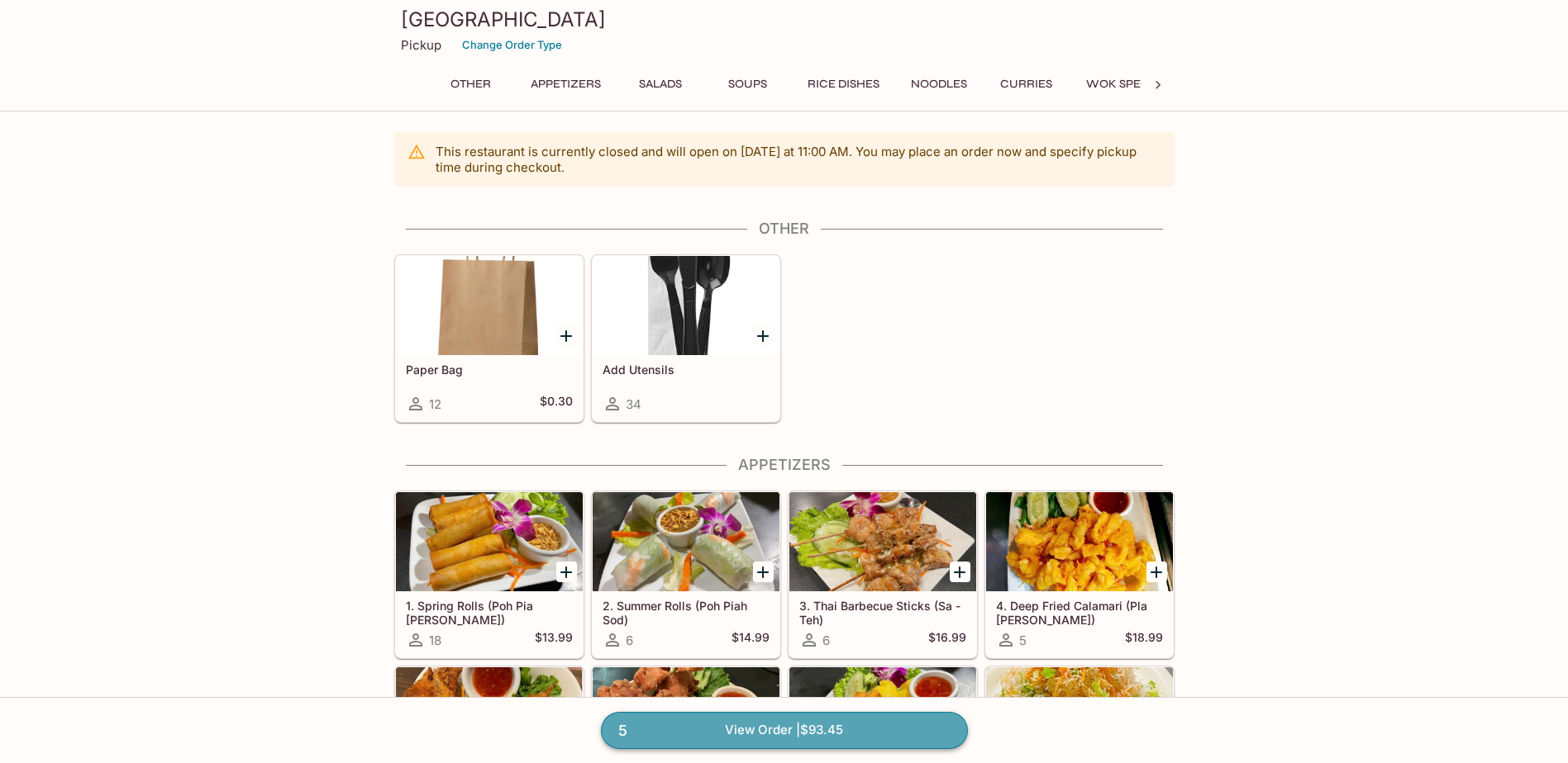
click at [841, 737] on link "5 View Order | $93.45" at bounding box center [785, 730] width 367 height 36
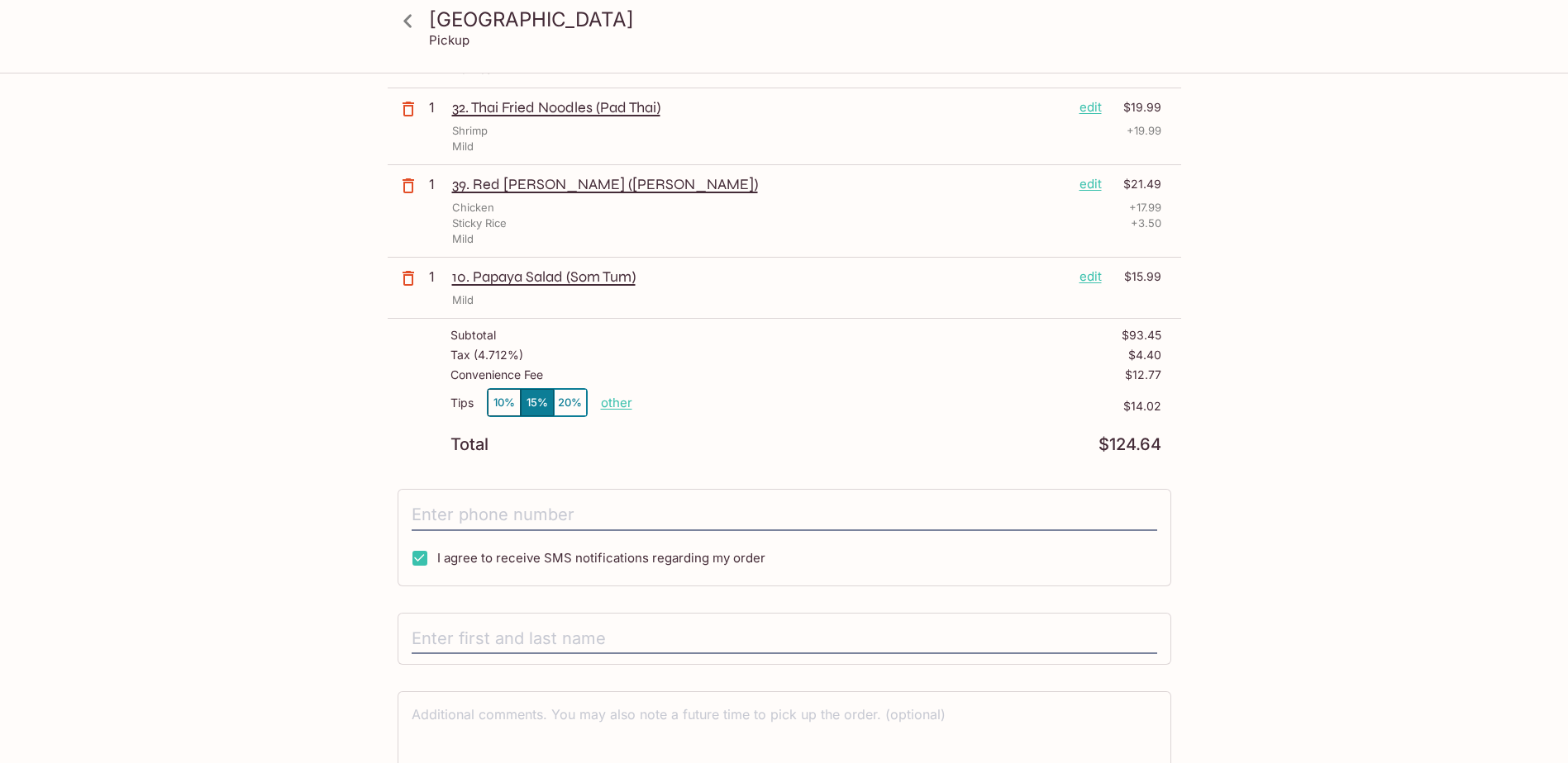
scroll to position [412, 0]
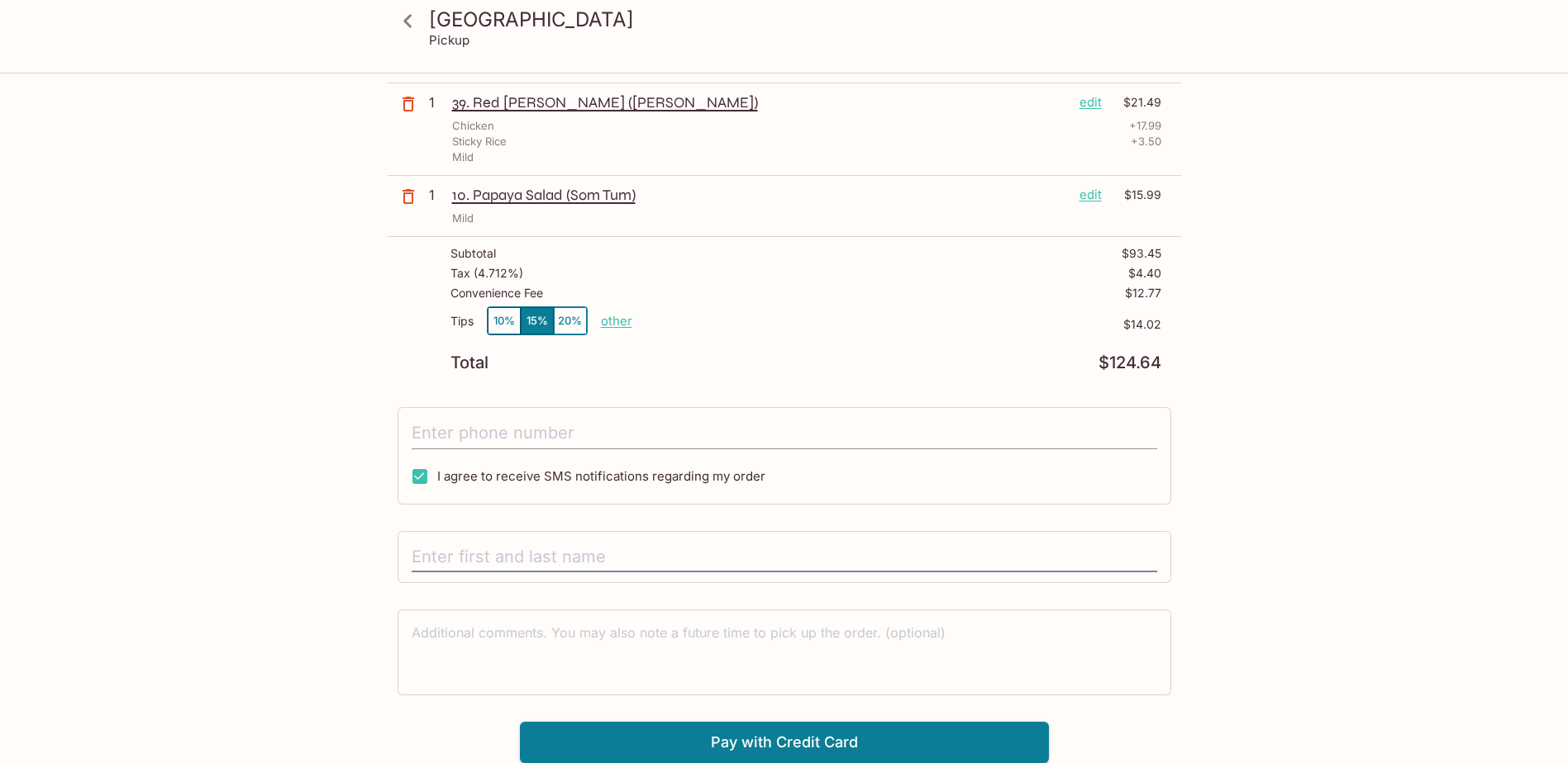
click at [470, 437] on input "tel" at bounding box center [785, 433] width 746 height 31
type input "[PHONE_NUMBER]"
click at [465, 559] on input "text" at bounding box center [785, 558] width 746 height 31
type input "[PERSON_NAME]"
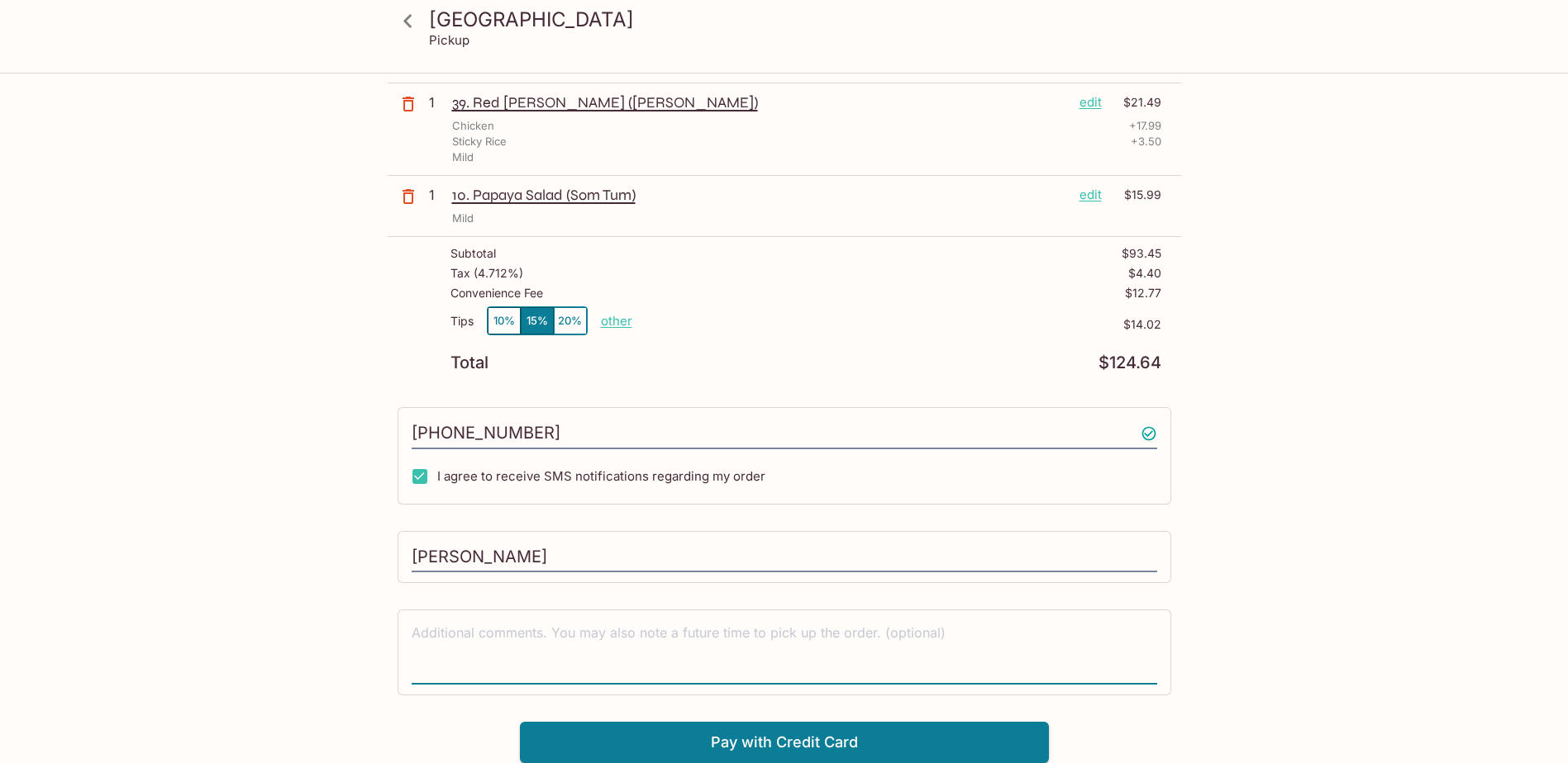
click at [846, 636] on textarea at bounding box center [785, 652] width 746 height 57
type textarea "Can I please pickup at 11:45 am?"
click at [456, 718] on div "[GEOGRAPHIC_DATA] [STREET_ADDRESS] This restaurant is currently closed and will…" at bounding box center [784, 212] width 794 height 1101
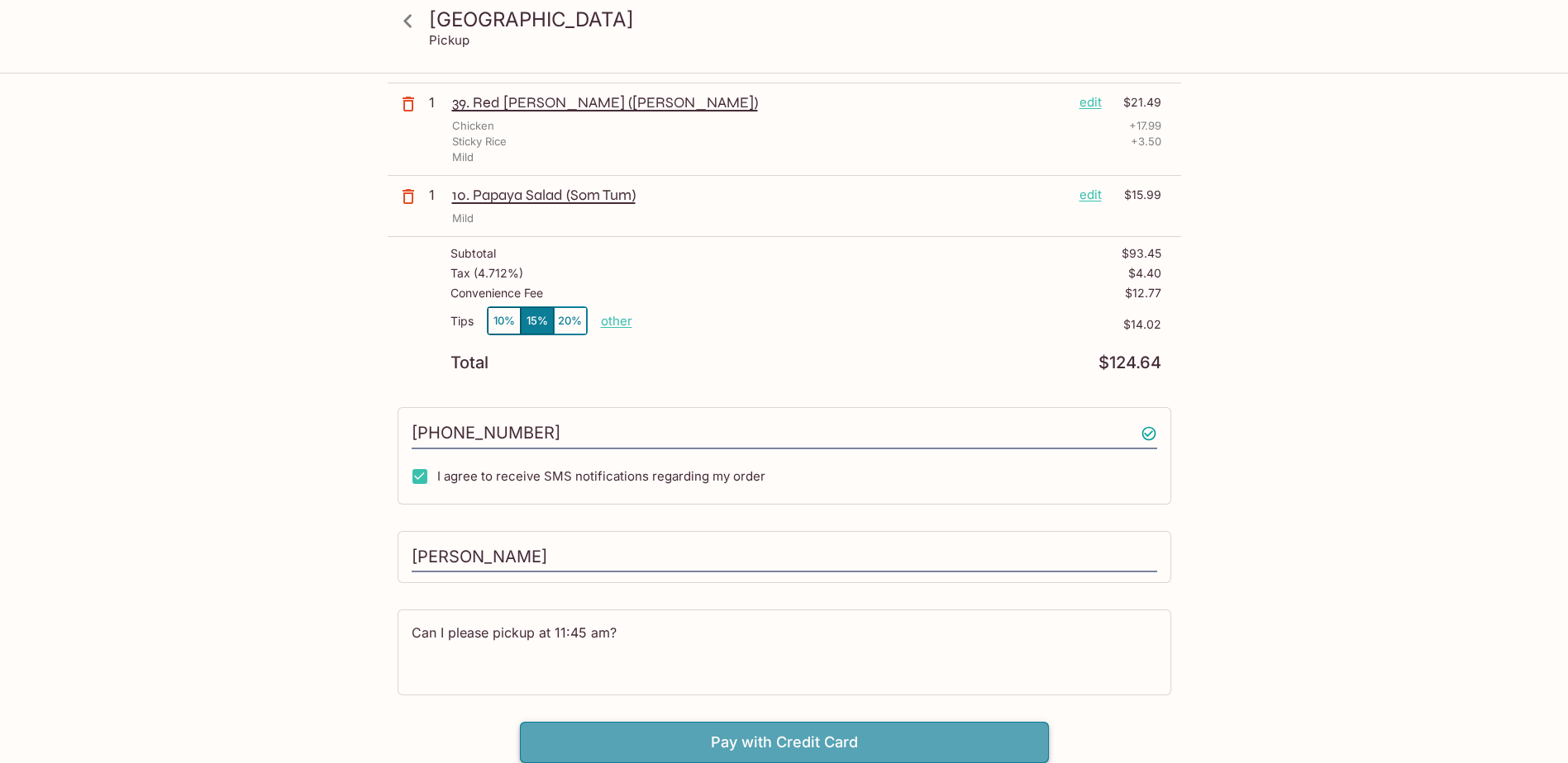
click at [643, 738] on button "Pay with Credit Card" at bounding box center [784, 742] width 529 height 41
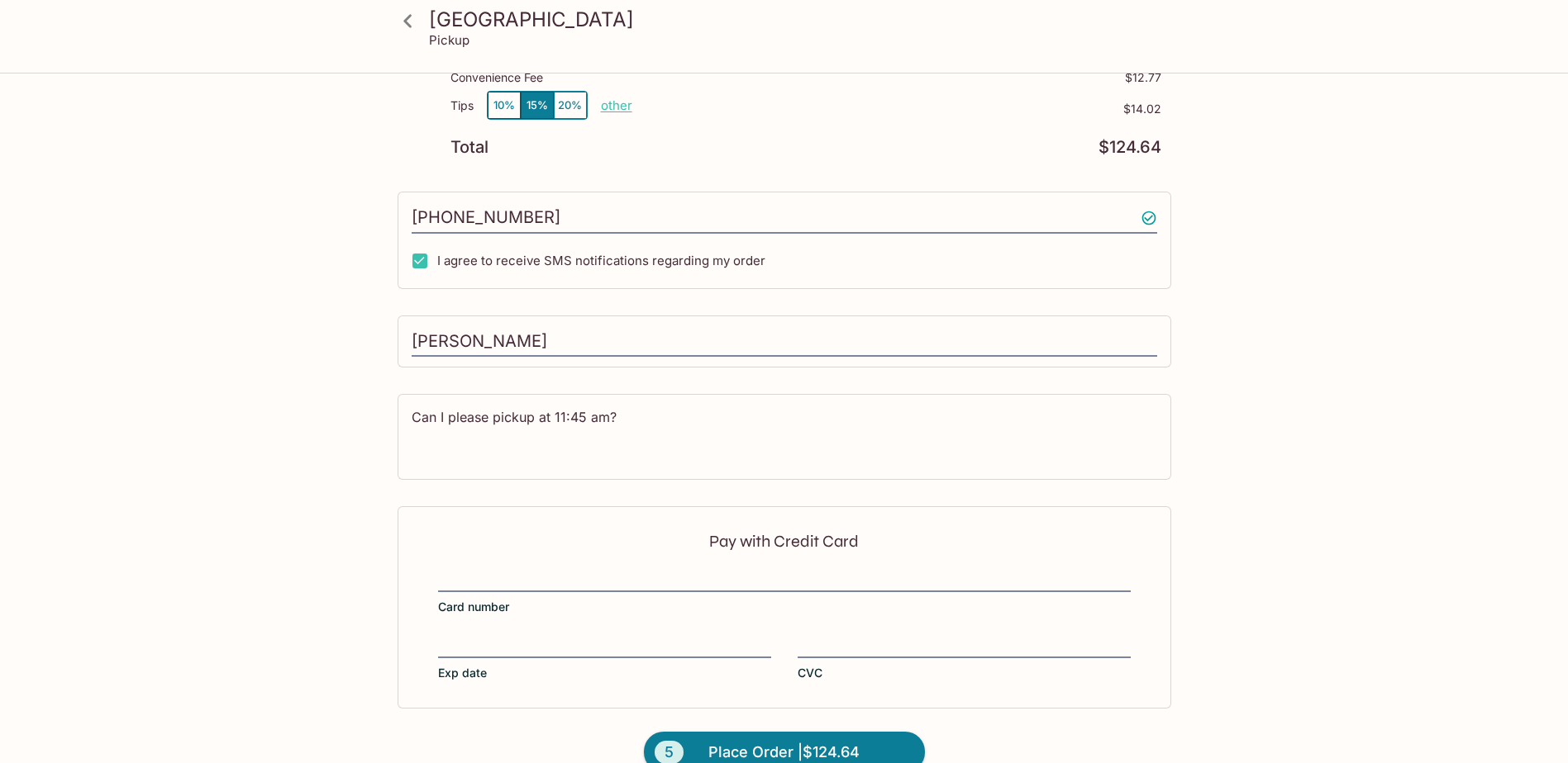
scroll to position [660, 0]
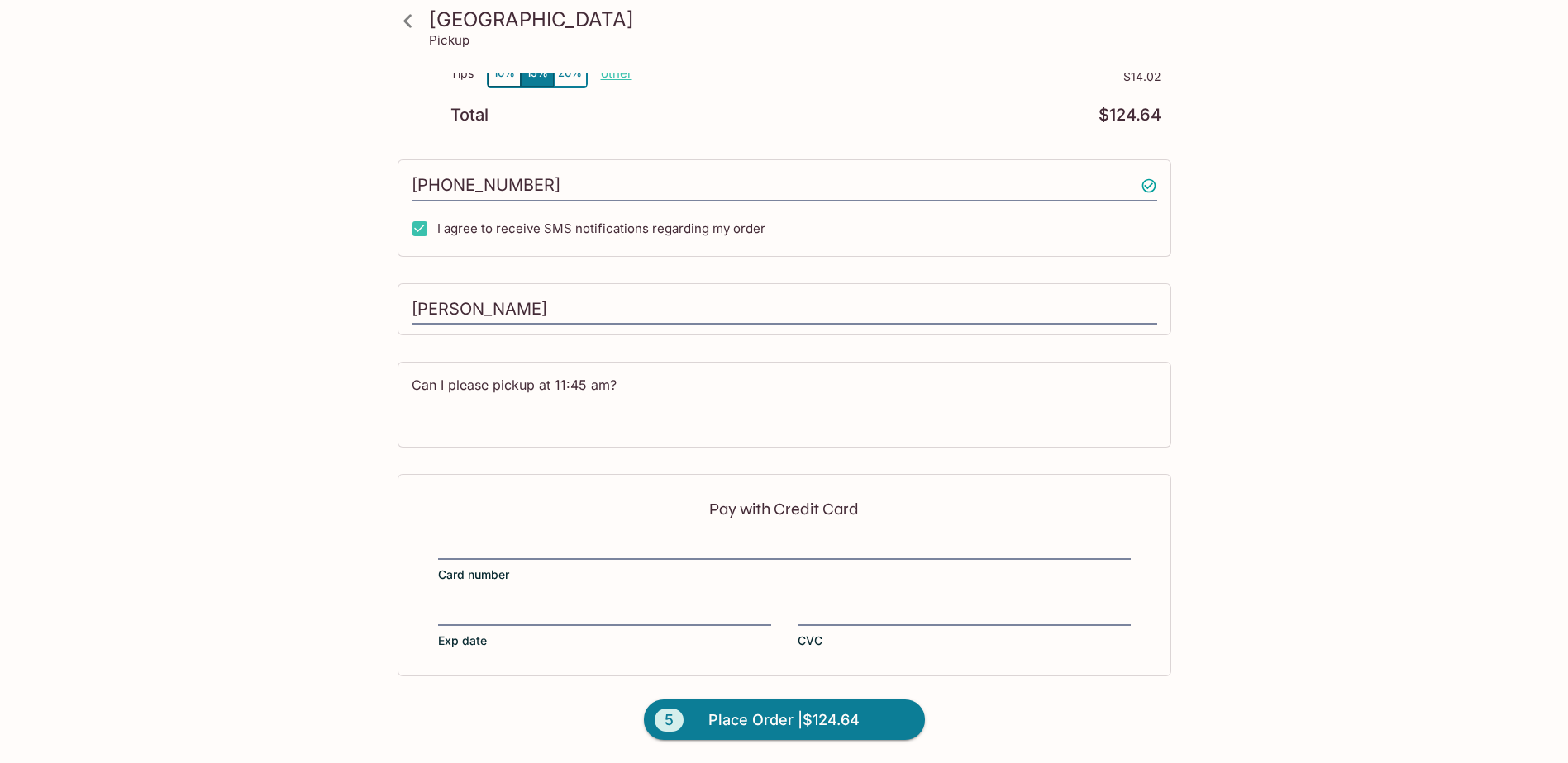
click at [600, 506] on p "Pay with Credit Card" at bounding box center [785, 509] width 693 height 16
click at [454, 537] on div at bounding box center [785, 549] width 693 height 24
click at [454, 537] on input "Card number" at bounding box center [785, 537] width 693 height 1
click at [763, 732] on span "Place Order | $124.64" at bounding box center [784, 720] width 151 height 26
